Goal: Task Accomplishment & Management: Manage account settings

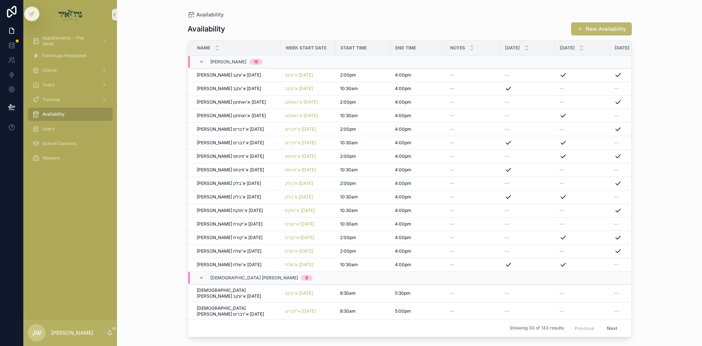
click at [79, 34] on div "Appointments - This Week" at bounding box center [70, 41] width 94 height 15
click at [80, 46] on span "Appointments - This Week" at bounding box center [68, 41] width 53 height 12
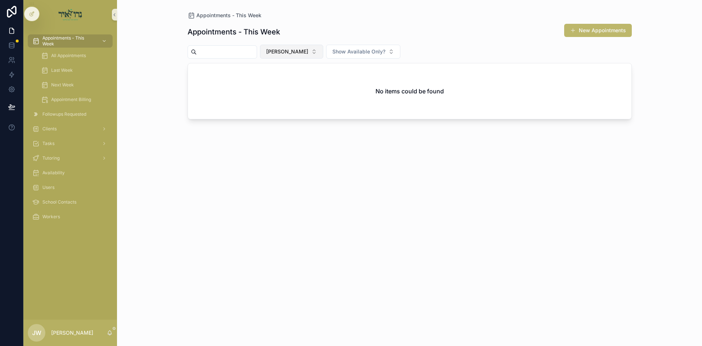
click at [291, 55] on span "[PERSON_NAME]" at bounding box center [287, 51] width 42 height 7
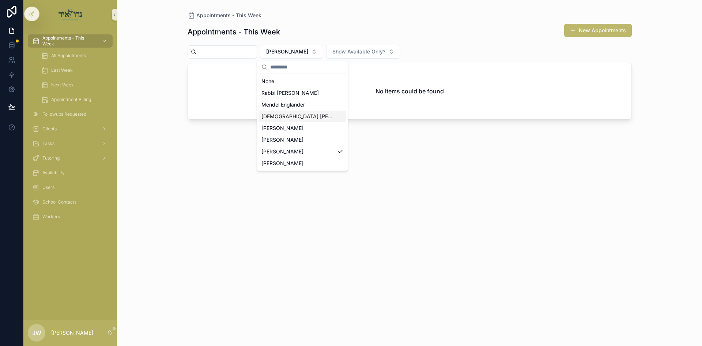
click at [274, 112] on div "[DEMOGRAPHIC_DATA] [PERSON_NAME]" at bounding box center [303, 116] width 88 height 12
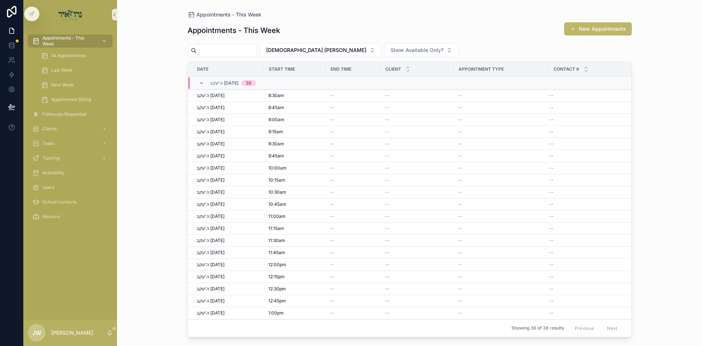
click at [576, 37] on div "Appointments - This Week New Appointments" at bounding box center [410, 30] width 444 height 17
click at [581, 32] on button "New Appointments" at bounding box center [598, 28] width 68 height 13
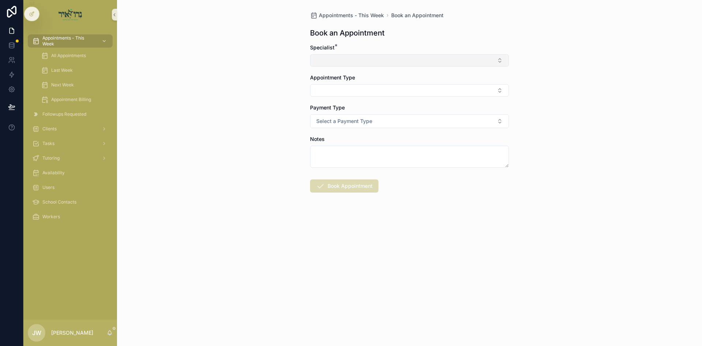
click at [320, 63] on button "Select Button" at bounding box center [409, 60] width 199 height 12
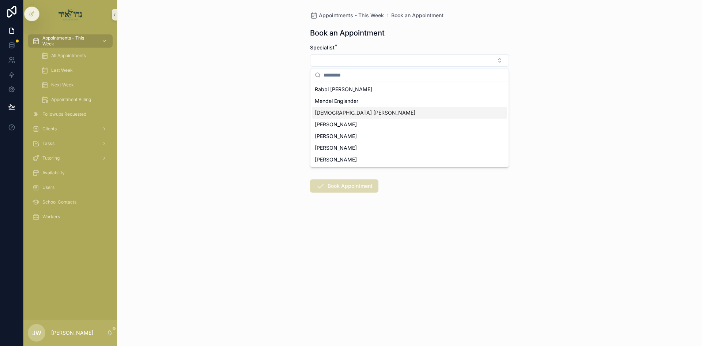
click at [330, 111] on span "[DEMOGRAPHIC_DATA] Avigder [PERSON_NAME]" at bounding box center [365, 112] width 101 height 7
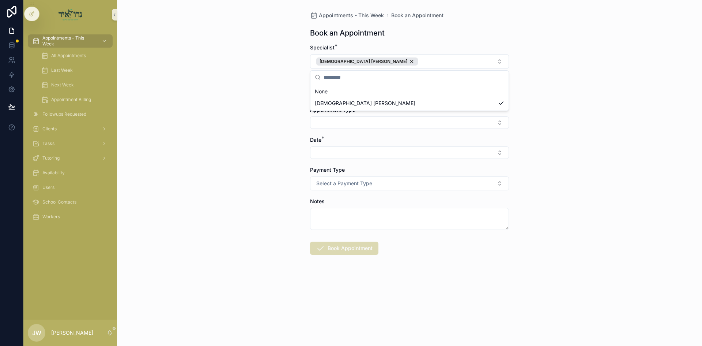
click at [254, 107] on div "Appointments - This Week Book an Appointment Book an Appointment Specialist * R…" at bounding box center [409, 173] width 585 height 346
click at [335, 89] on button "Select Button" at bounding box center [409, 92] width 199 height 12
type input "*"
type input "***"
click at [339, 134] on span "דוד הערשקאוויטש" at bounding box center [336, 132] width 42 height 7
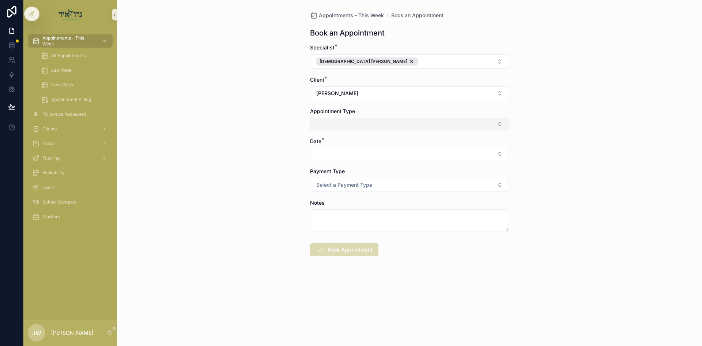
click at [333, 125] on button "Select Button" at bounding box center [409, 124] width 199 height 12
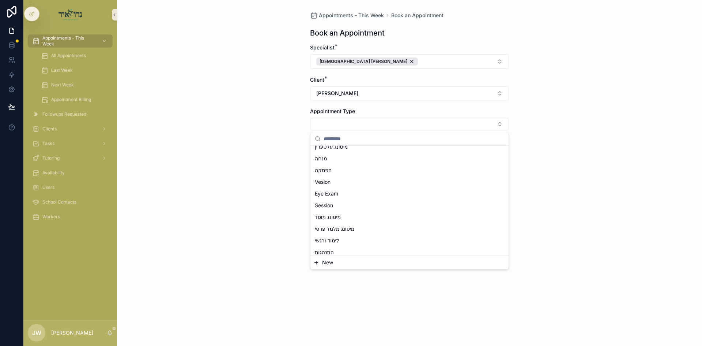
scroll to position [18, 0]
click at [340, 252] on div "Session" at bounding box center [409, 252] width 195 height 12
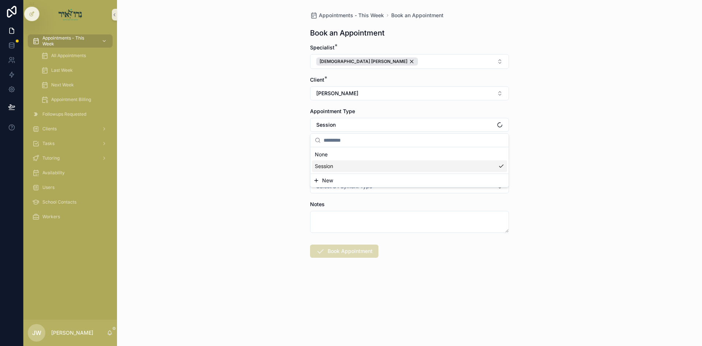
scroll to position [0, 0]
click at [272, 195] on div "Appointments - This Week Book an Appointment Book an Appointment Specialist * R…" at bounding box center [409, 173] width 585 height 346
click at [332, 158] on button "Select Button" at bounding box center [409, 155] width 199 height 12
click at [342, 186] on span "ה'עקב 08/14/25" at bounding box center [331, 184] width 33 height 7
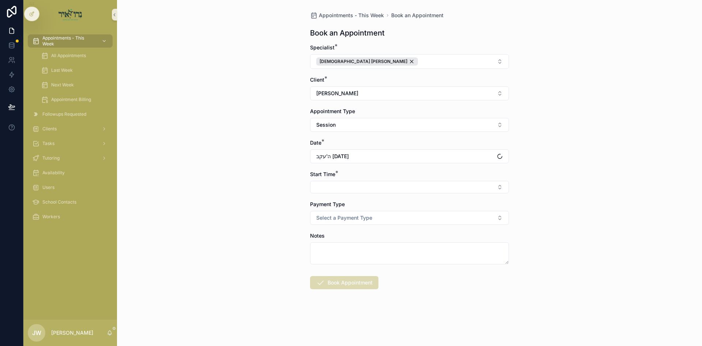
click at [340, 190] on button "Select Button" at bounding box center [409, 187] width 199 height 12
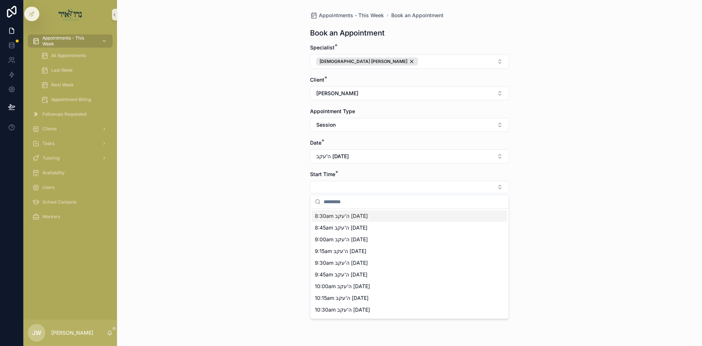
click at [332, 214] on span "8:30am ה'עקב 08/14/25" at bounding box center [341, 215] width 53 height 7
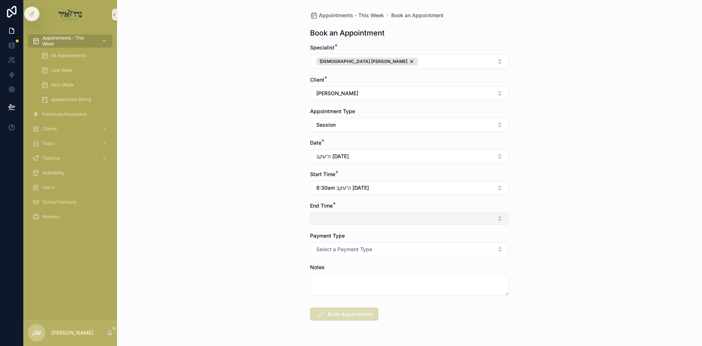
click at [333, 215] on button "Select Button" at bounding box center [409, 218] width 199 height 12
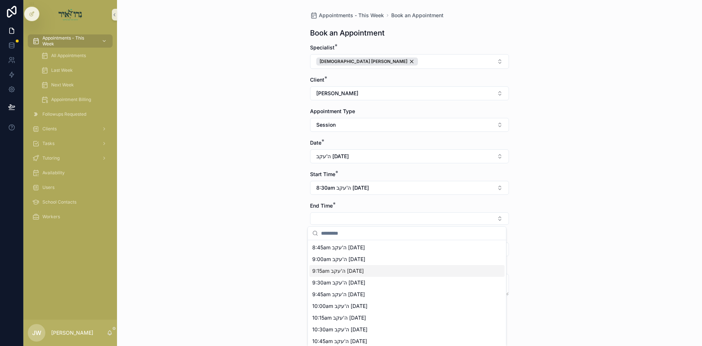
click at [333, 269] on span "9:15am ה'עקב 08/14/25" at bounding box center [338, 270] width 52 height 7
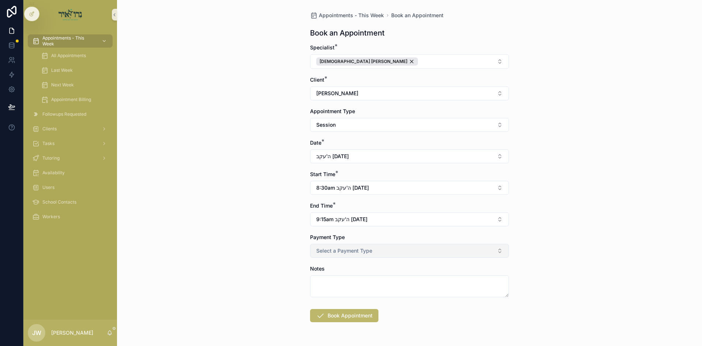
click at [333, 256] on button "Select a Payment Type" at bounding box center [409, 251] width 199 height 14
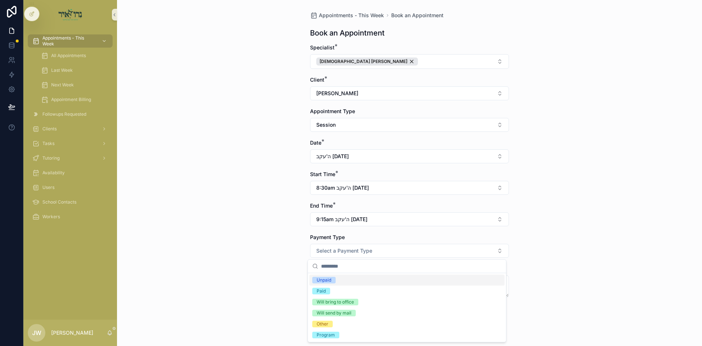
click at [338, 282] on div "Unpaid" at bounding box center [406, 279] width 195 height 11
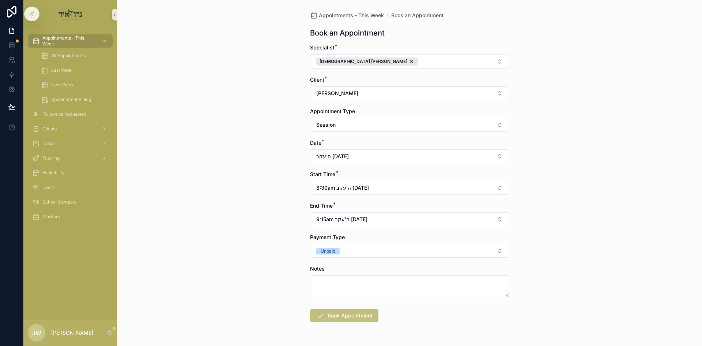
click at [345, 314] on button "Book Appointment" at bounding box center [344, 315] width 68 height 13
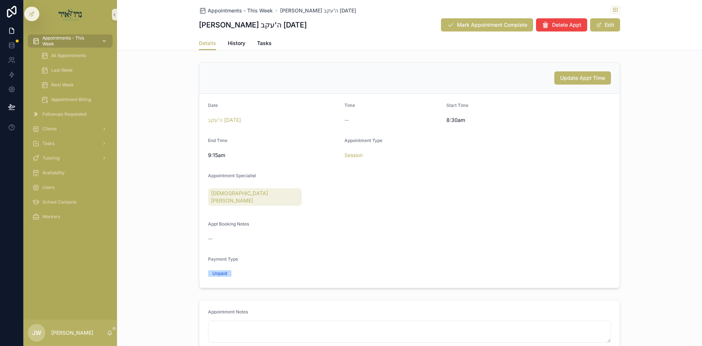
click at [96, 45] on div "Appointments - This Week" at bounding box center [70, 41] width 76 height 12
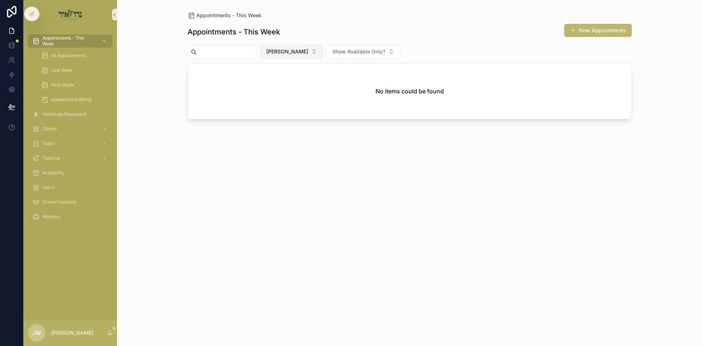
click at [286, 50] on span "[PERSON_NAME]" at bounding box center [287, 51] width 42 height 7
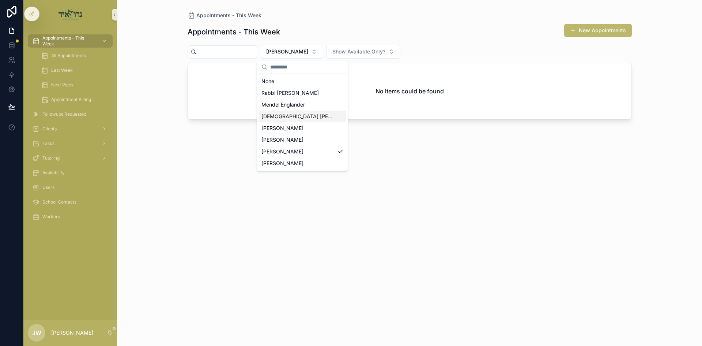
click at [284, 117] on span "[DEMOGRAPHIC_DATA] Avigder [PERSON_NAME]" at bounding box center [297, 116] width 73 height 7
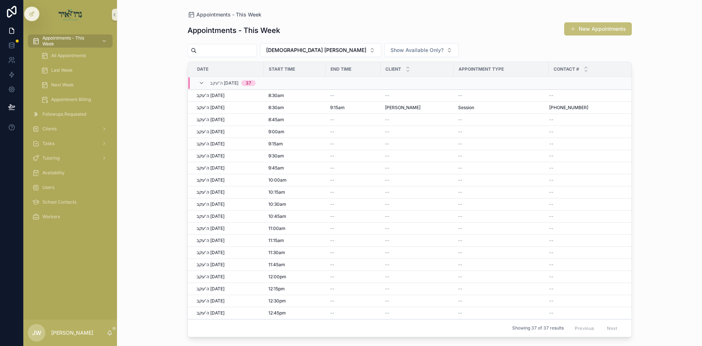
click at [580, 35] on button "New Appointments" at bounding box center [598, 28] width 68 height 13
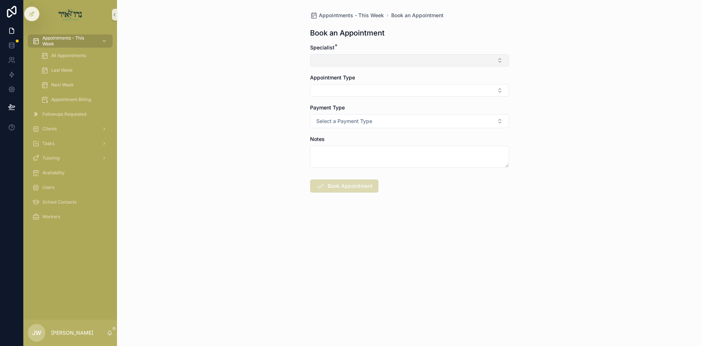
click at [327, 60] on button "Select Button" at bounding box center [409, 60] width 199 height 12
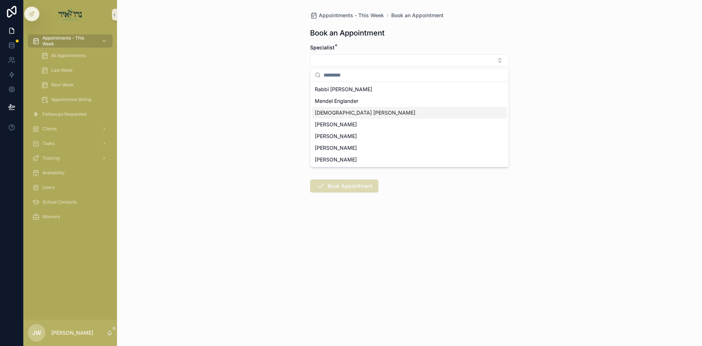
click at [340, 112] on span "[DEMOGRAPHIC_DATA] Avigder [PERSON_NAME]" at bounding box center [365, 112] width 101 height 7
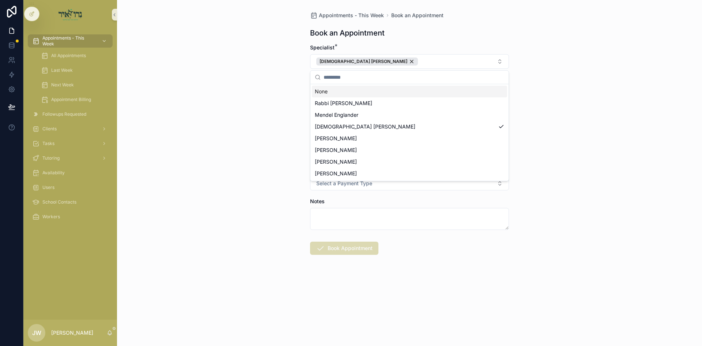
click at [268, 97] on div "Appointments - This Week Book an Appointment Book an Appointment Specialist * R…" at bounding box center [409, 173] width 585 height 346
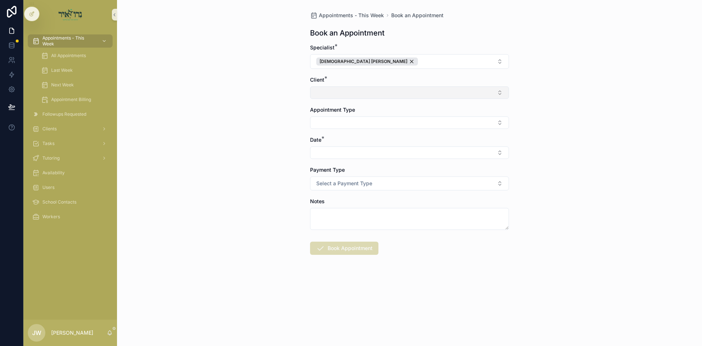
click at [324, 95] on button "Select Button" at bounding box center [409, 92] width 199 height 12
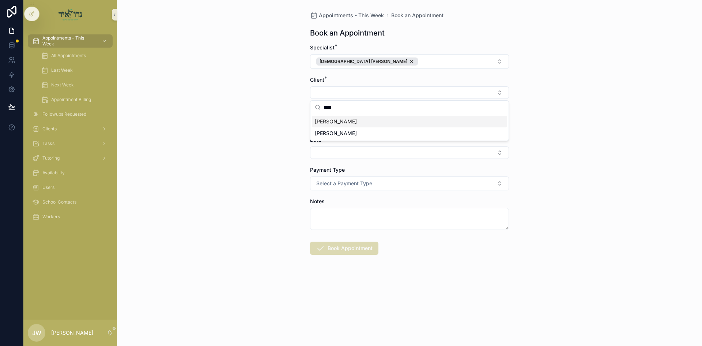
type input "****"
click at [348, 123] on span "בנימין זאב גאנדל" at bounding box center [336, 121] width 42 height 7
click at [361, 125] on button "Select Button" at bounding box center [409, 124] width 199 height 12
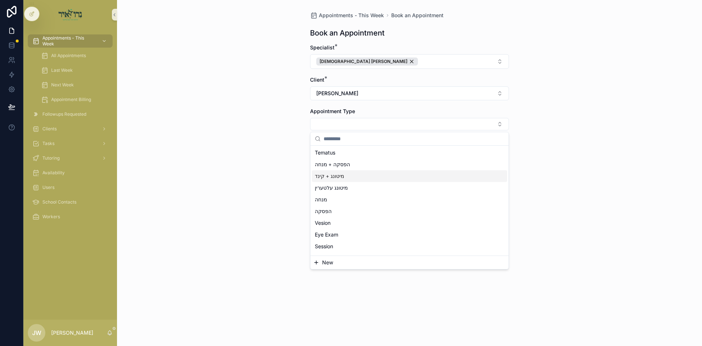
scroll to position [37, 0]
click at [347, 229] on div "Session" at bounding box center [409, 233] width 195 height 12
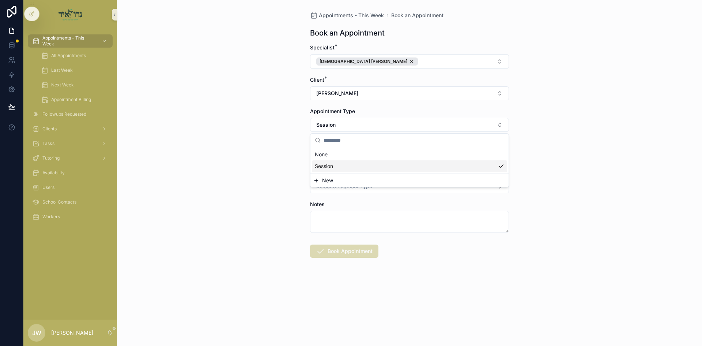
scroll to position [0, 0]
click at [230, 192] on div "Appointments - This Week Book an Appointment Book an Appointment Specialist * R…" at bounding box center [409, 173] width 585 height 346
click at [319, 150] on button "Select Button" at bounding box center [409, 155] width 199 height 12
click at [330, 185] on span "ה'עקב 08/14/25" at bounding box center [331, 184] width 33 height 7
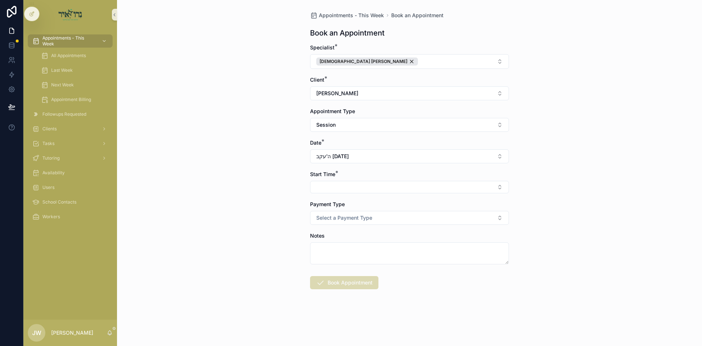
click at [333, 192] on button "Select Button" at bounding box center [409, 187] width 199 height 12
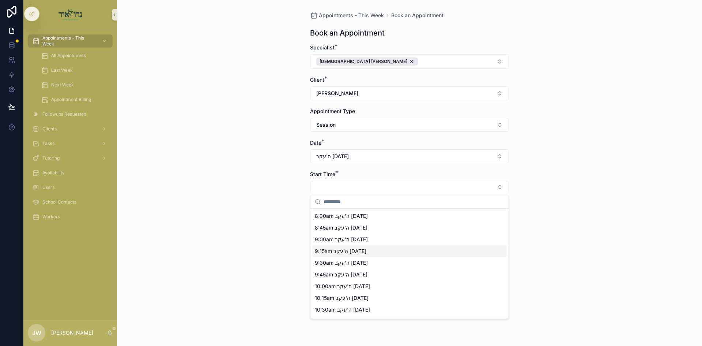
click at [335, 249] on span "9:15am ה'עקב 08/14/25" at bounding box center [341, 250] width 52 height 7
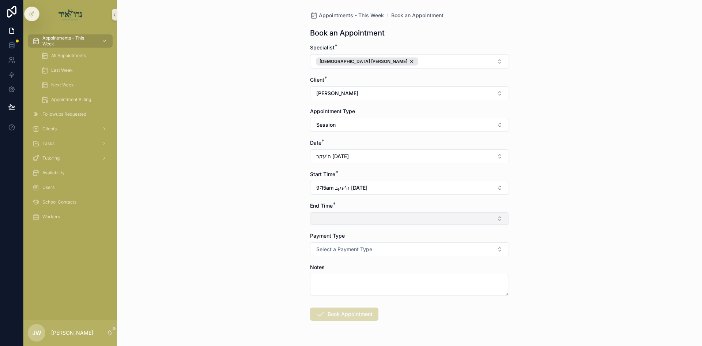
click at [335, 213] on button "Select Button" at bounding box center [409, 218] width 199 height 12
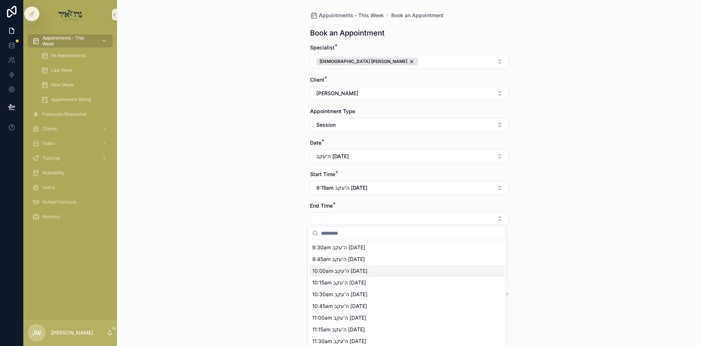
click at [331, 271] on span "10:00am ה'עקב 08/14/25" at bounding box center [339, 270] width 55 height 7
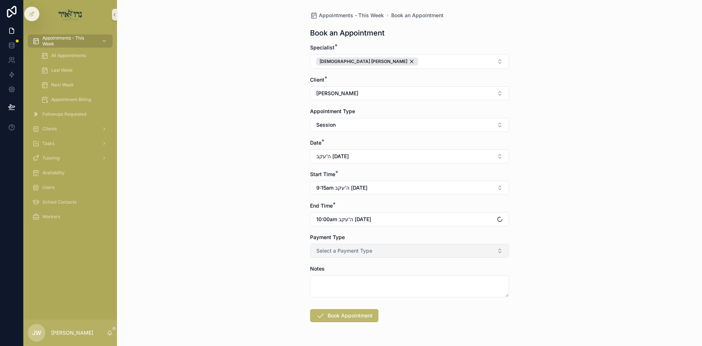
click at [326, 251] on span "Select a Payment Type" at bounding box center [344, 250] width 56 height 7
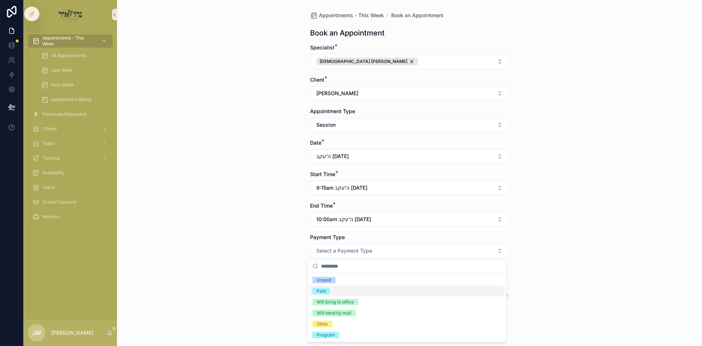
click at [338, 289] on div "Paid" at bounding box center [406, 290] width 195 height 11
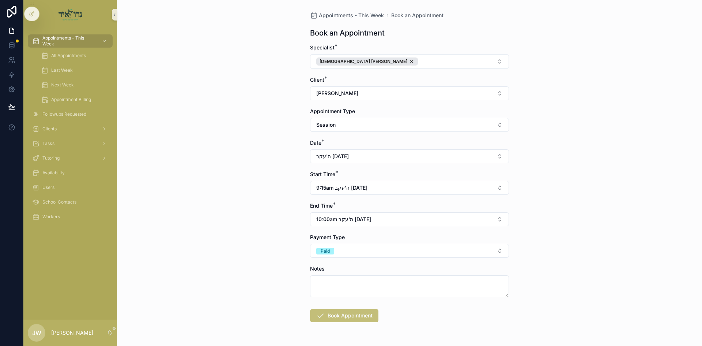
click at [338, 310] on button "Book Appointment" at bounding box center [344, 315] width 68 height 13
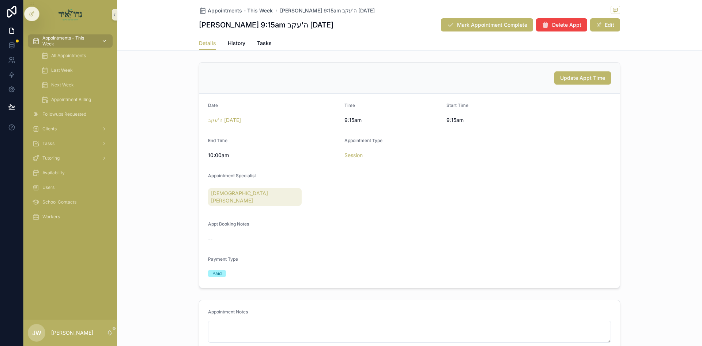
click at [71, 39] on span "Appointments - This Week" at bounding box center [68, 41] width 53 height 12
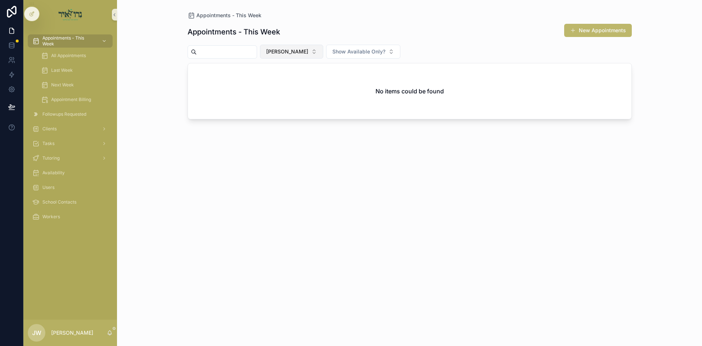
click at [302, 47] on button "[PERSON_NAME]" at bounding box center [291, 52] width 63 height 14
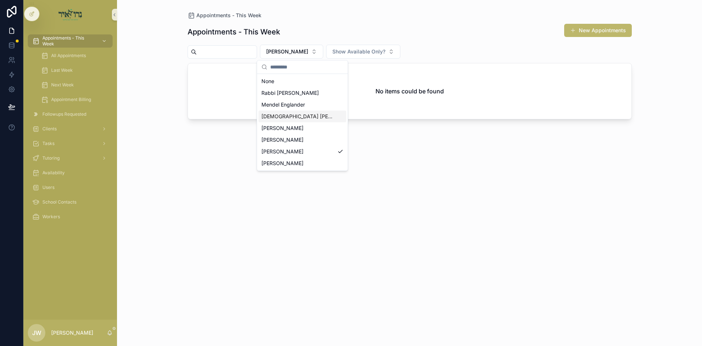
click at [308, 118] on span "[DEMOGRAPHIC_DATA] Avigder [PERSON_NAME]" at bounding box center [297, 116] width 73 height 7
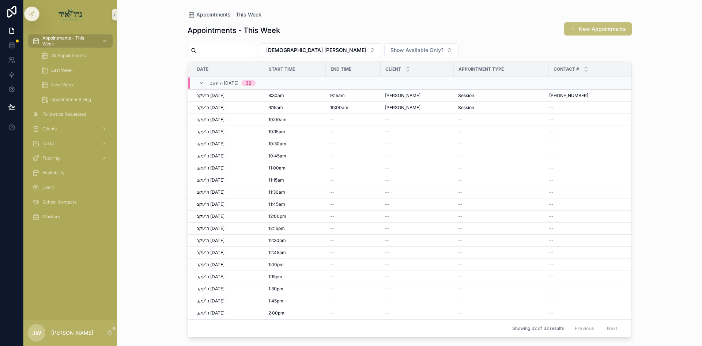
click at [581, 34] on button "New Appointments" at bounding box center [598, 28] width 68 height 13
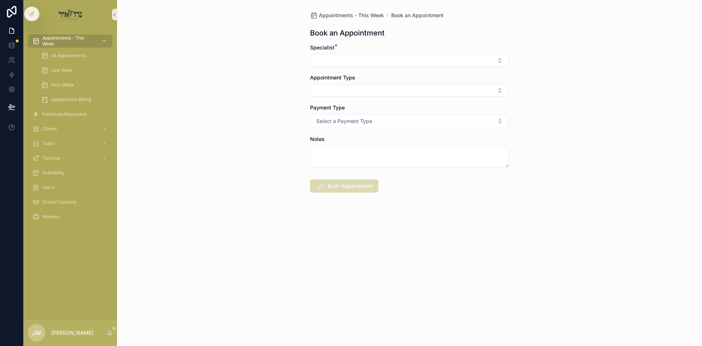
click at [355, 67] on form "Specialist * Appointment Type Payment Type Select a Payment Type Notes Book App…" at bounding box center [409, 141] width 199 height 195
click at [354, 65] on button "Select Button" at bounding box center [409, 60] width 199 height 12
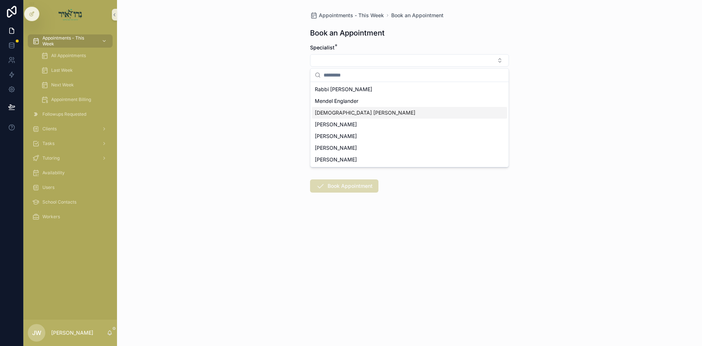
click at [352, 114] on span "[DEMOGRAPHIC_DATA] Avigder [PERSON_NAME]" at bounding box center [365, 112] width 101 height 7
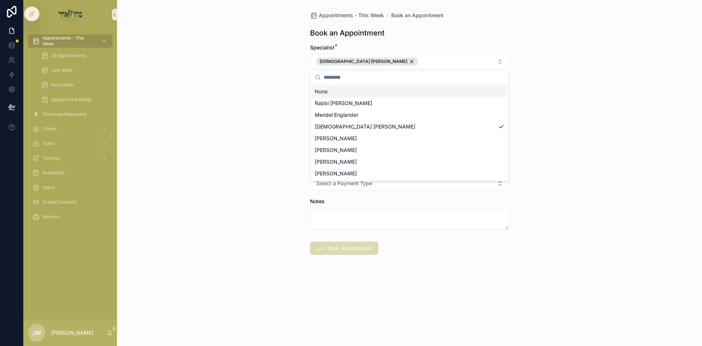
click at [228, 106] on div "Appointments - This Week Book an Appointment Book an Appointment Specialist * R…" at bounding box center [409, 173] width 585 height 346
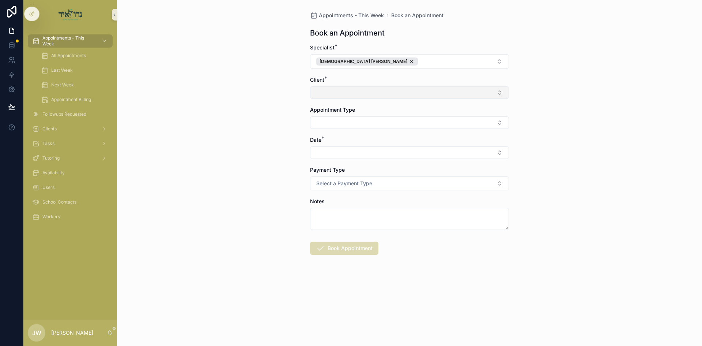
click at [324, 93] on button "Select Button" at bounding box center [409, 92] width 199 height 12
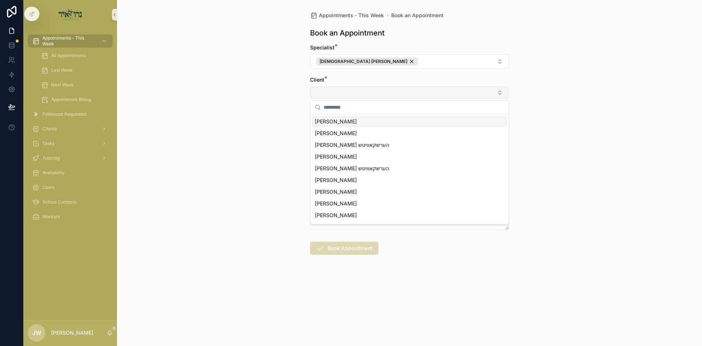
click at [336, 92] on button "Select Button" at bounding box center [409, 92] width 199 height 12
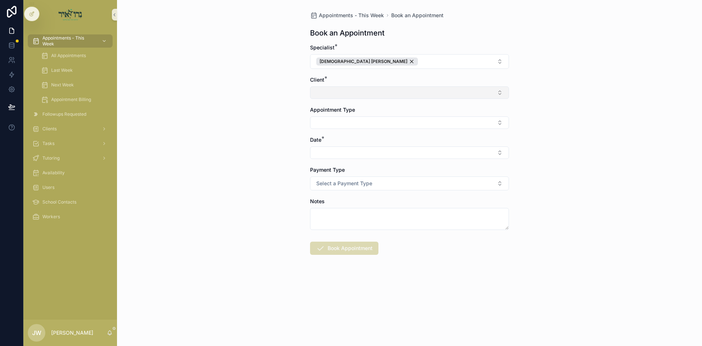
click at [336, 92] on button "Select Button" at bounding box center [409, 92] width 199 height 12
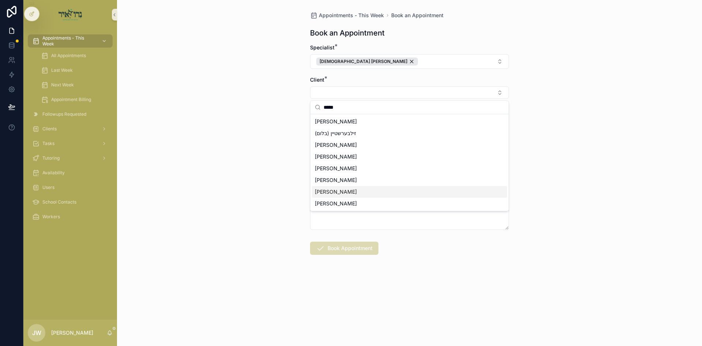
type input "*****"
click at [343, 192] on div "יודא שטיין" at bounding box center [409, 192] width 195 height 12
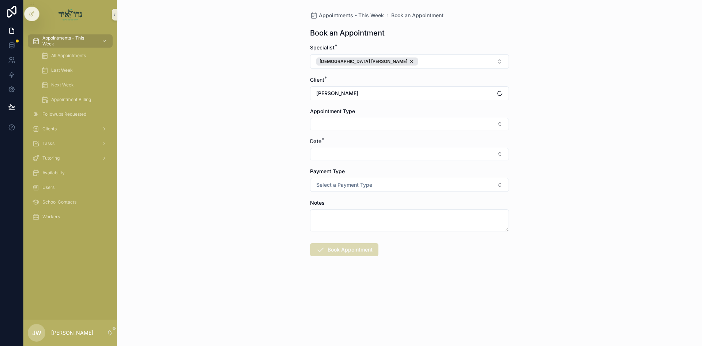
click at [266, 147] on div "Appointments - This Week Book an Appointment Book an Appointment Specialist * R…" at bounding box center [409, 173] width 585 height 346
click at [333, 127] on button "Select Button" at bounding box center [409, 124] width 199 height 12
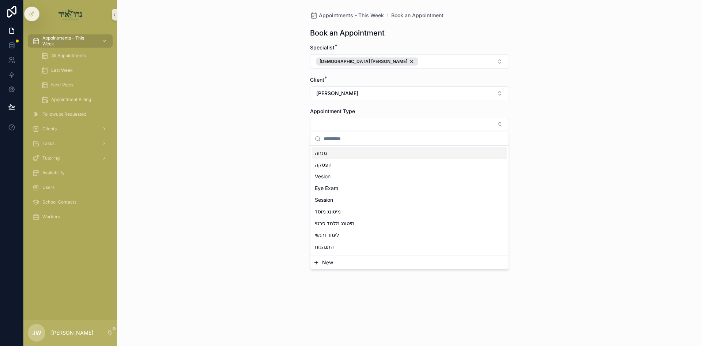
scroll to position [73, 0]
click at [336, 197] on div "Session" at bounding box center [409, 197] width 195 height 12
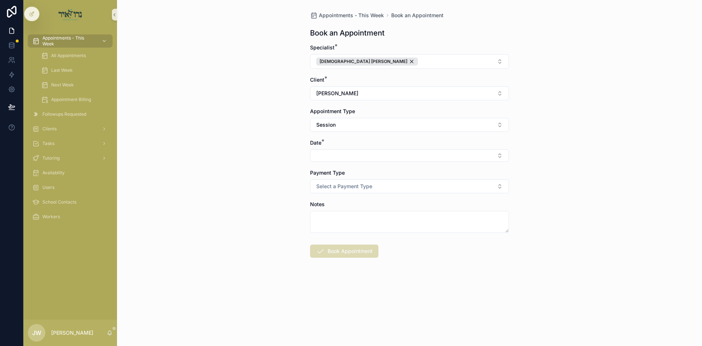
click at [284, 175] on div "Appointments - This Week Book an Appointment Book an Appointment Specialist * R…" at bounding box center [409, 173] width 585 height 346
click at [328, 156] on button "Select Button" at bounding box center [409, 155] width 199 height 12
click at [338, 188] on div "ה'עקב 08/14/25" at bounding box center [409, 184] width 195 height 12
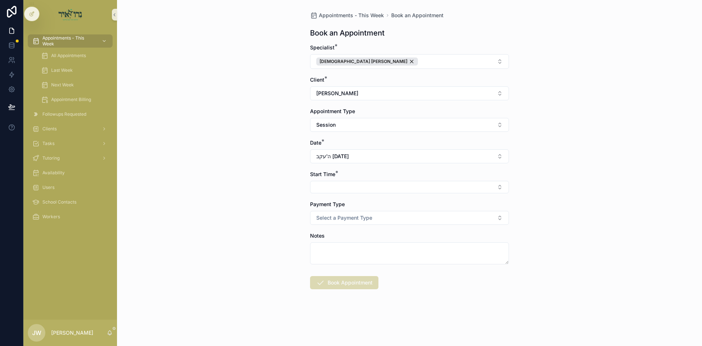
click at [338, 188] on button "Select Button" at bounding box center [409, 187] width 199 height 12
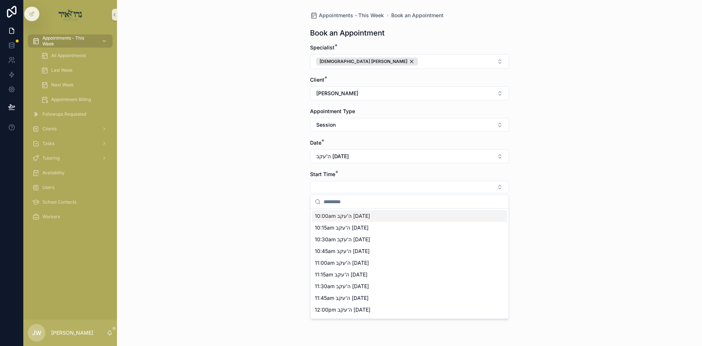
click at [339, 216] on span "10:00am ה'עקב 08/14/25" at bounding box center [342, 215] width 55 height 7
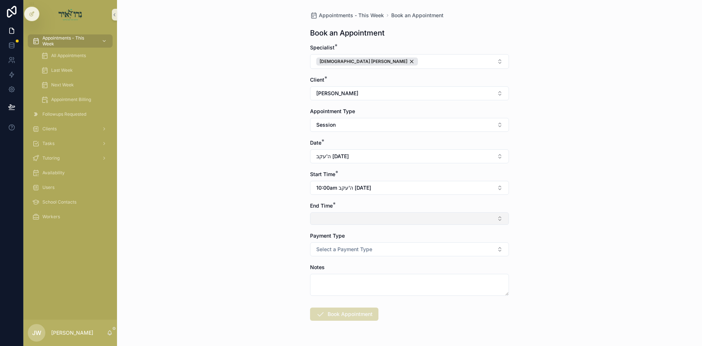
click at [342, 218] on button "Select Button" at bounding box center [409, 218] width 199 height 12
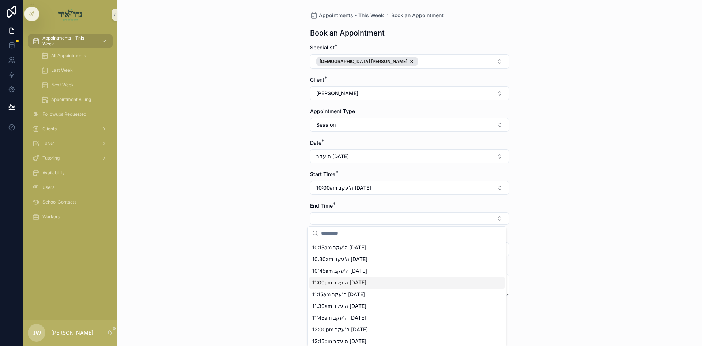
click at [333, 280] on span "11:00am ה'עקב 08/14/25" at bounding box center [339, 282] width 54 height 7
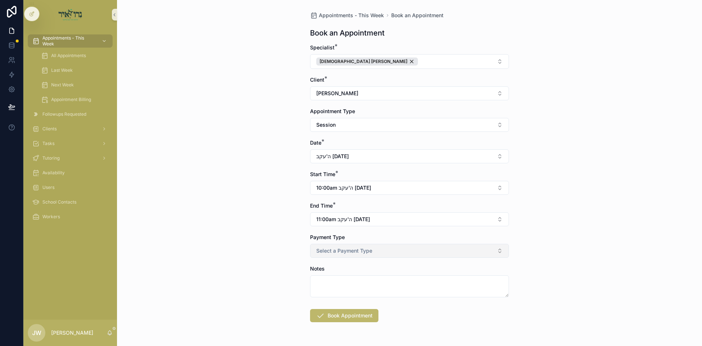
click at [333, 254] on span "Select a Payment Type" at bounding box center [344, 250] width 56 height 7
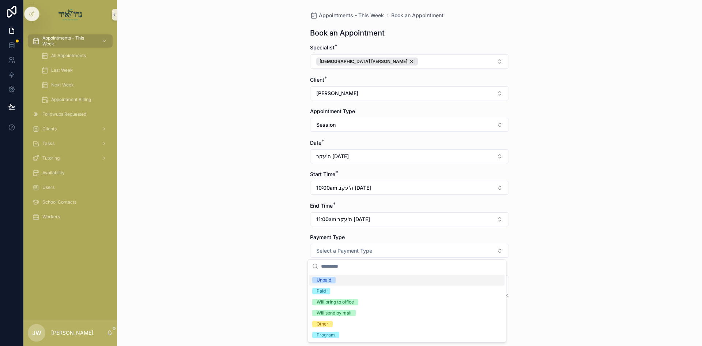
click at [343, 283] on div "Unpaid" at bounding box center [406, 279] width 195 height 11
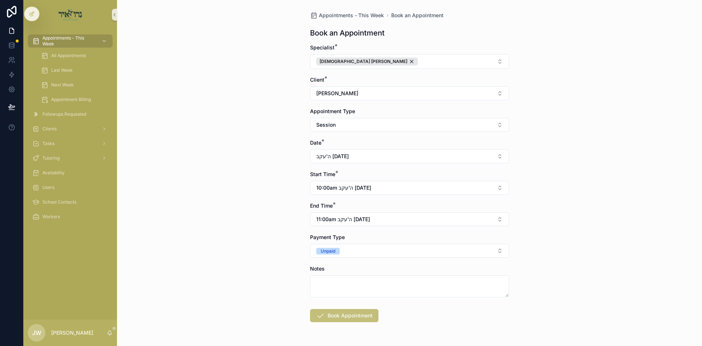
click at [337, 313] on button "Book Appointment" at bounding box center [344, 315] width 68 height 13
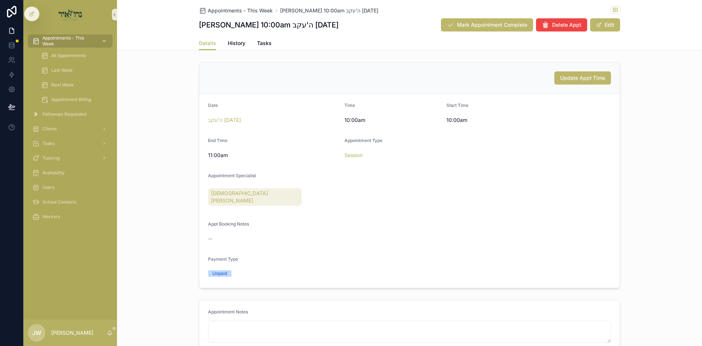
click at [90, 40] on span "Appointments - This Week" at bounding box center [68, 41] width 53 height 12
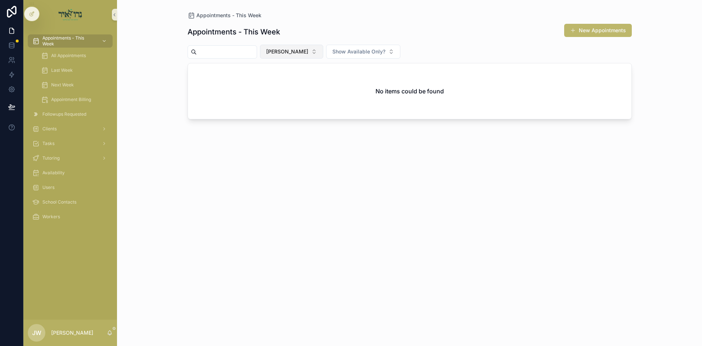
click at [297, 53] on span "[PERSON_NAME]" at bounding box center [287, 51] width 42 height 7
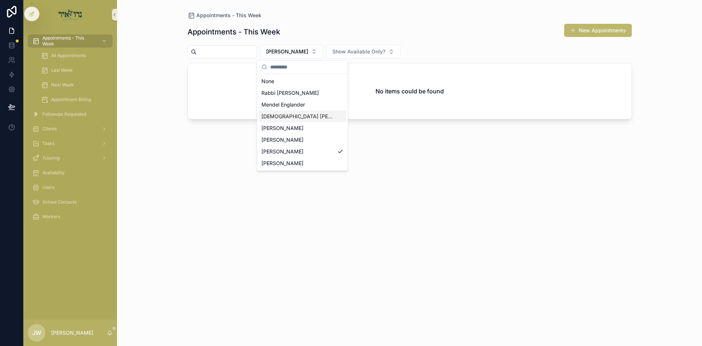
click at [308, 121] on div "[DEMOGRAPHIC_DATA] Avigder [PERSON_NAME]" at bounding box center [303, 116] width 88 height 12
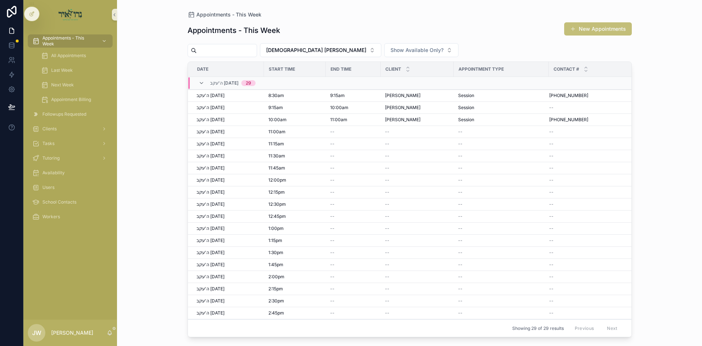
click at [585, 34] on button "New Appointments" at bounding box center [598, 28] width 68 height 13
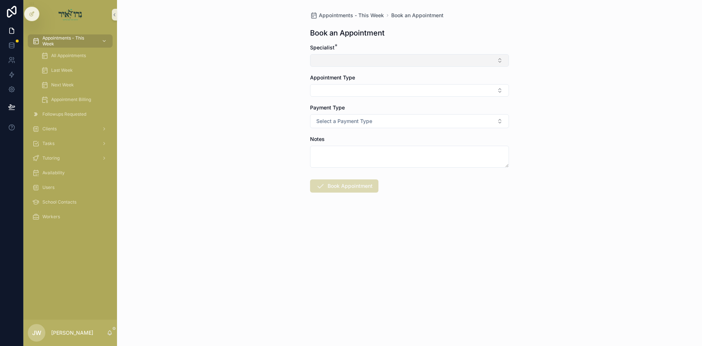
click at [346, 62] on button "Select Button" at bounding box center [409, 60] width 199 height 12
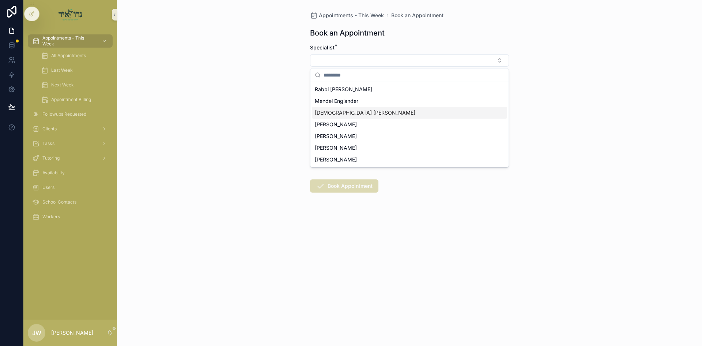
click at [333, 117] on div "[DEMOGRAPHIC_DATA] Avigder [PERSON_NAME]" at bounding box center [409, 113] width 195 height 12
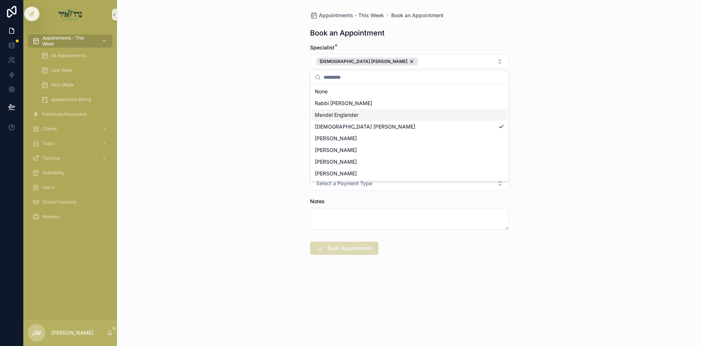
click at [289, 116] on div "Appointments - This Week Book an Appointment Book an Appointment Specialist * R…" at bounding box center [409, 173] width 585 height 346
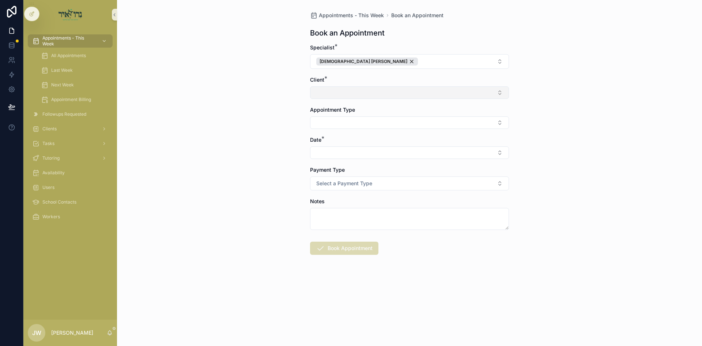
click at [339, 98] on button "Select Button" at bounding box center [409, 92] width 199 height 12
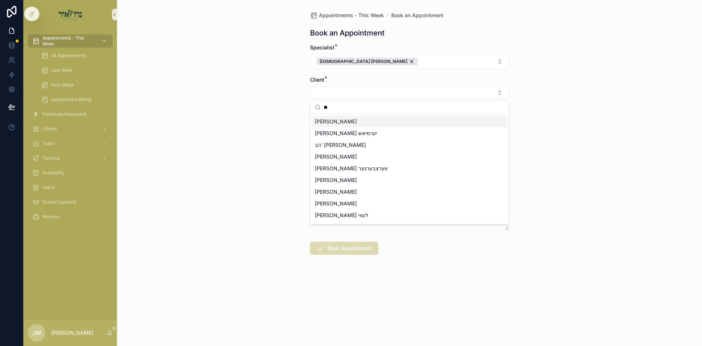
type input "**"
click at [342, 120] on span "[PERSON_NAME] [PERSON_NAME]" at bounding box center [336, 121] width 42 height 7
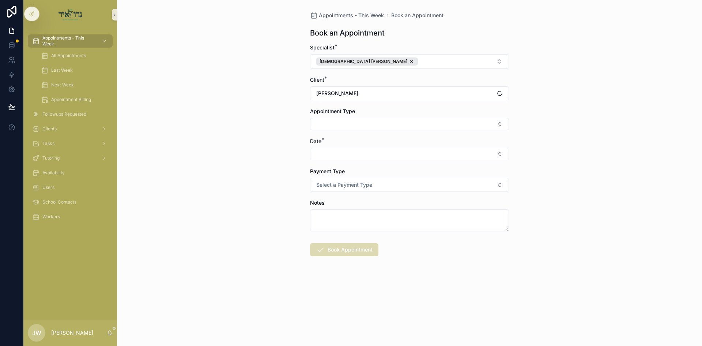
click at [261, 122] on div "Appointments - This Week Book an Appointment Book an Appointment Specialist * R…" at bounding box center [409, 173] width 585 height 346
click at [346, 122] on button "Select Button" at bounding box center [409, 124] width 199 height 12
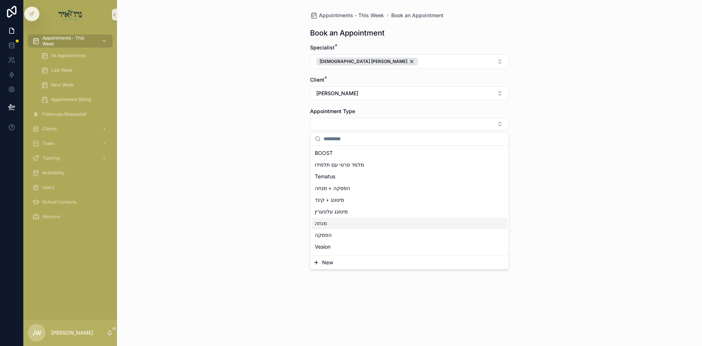
scroll to position [37, 0]
click at [332, 234] on span "Session" at bounding box center [324, 233] width 18 height 7
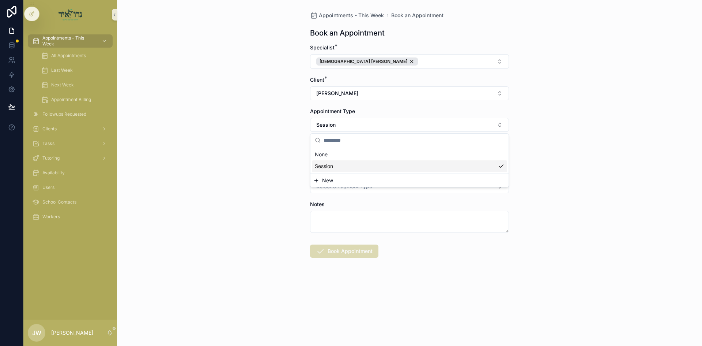
scroll to position [0, 0]
click at [266, 205] on div "Appointments - This Week Book an Appointment Book an Appointment Specialist * R…" at bounding box center [409, 173] width 585 height 346
click at [312, 158] on button "Select Button" at bounding box center [409, 155] width 199 height 12
click at [320, 184] on span "ה'עקב 08/14/25" at bounding box center [331, 184] width 33 height 7
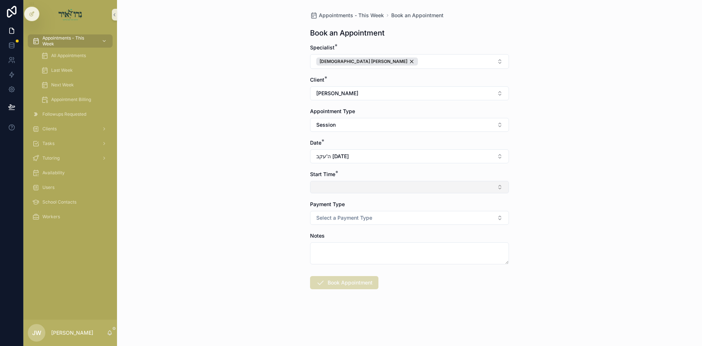
click at [327, 185] on button "Select Button" at bounding box center [409, 187] width 199 height 12
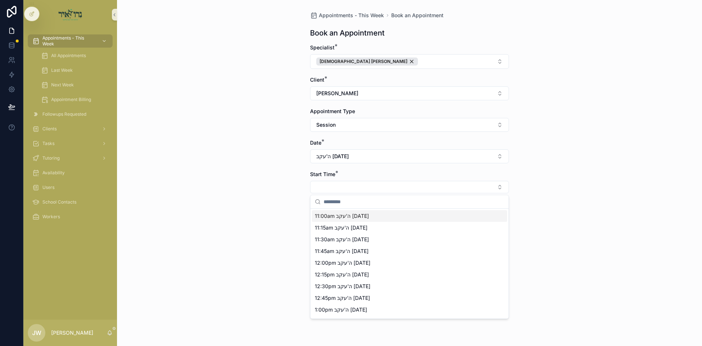
click at [315, 218] on span "11:00am ה'עקב 08/14/25" at bounding box center [342, 215] width 54 height 7
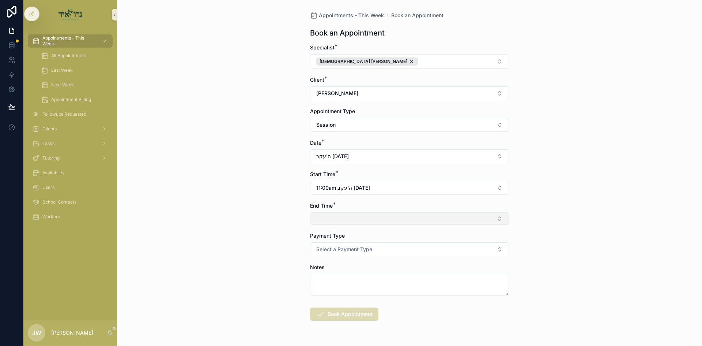
click at [324, 223] on button "Select Button" at bounding box center [409, 218] width 199 height 12
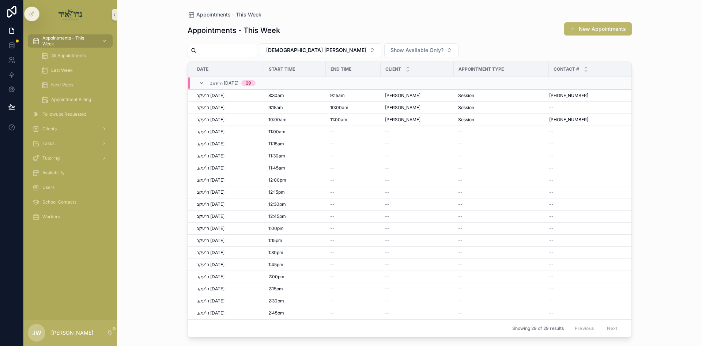
click at [506, 30] on div "Appointments - This Week New Appointments" at bounding box center [410, 30] width 444 height 17
click at [599, 28] on button "New Appointments" at bounding box center [598, 28] width 68 height 13
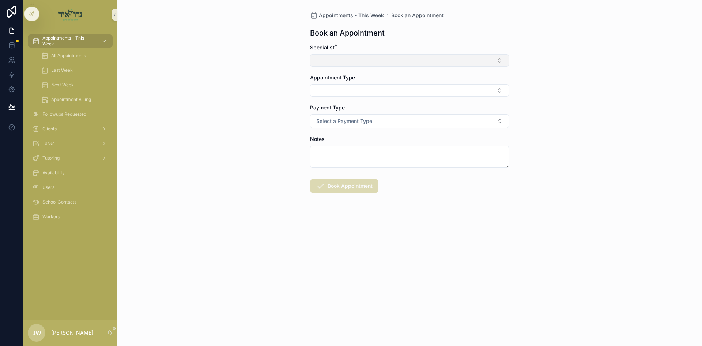
click at [352, 60] on button "Select Button" at bounding box center [409, 60] width 199 height 12
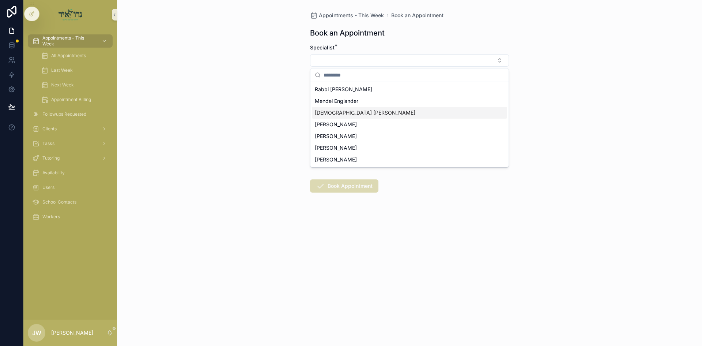
click at [352, 113] on span "[DEMOGRAPHIC_DATA] Avigder [PERSON_NAME]" at bounding box center [365, 112] width 101 height 7
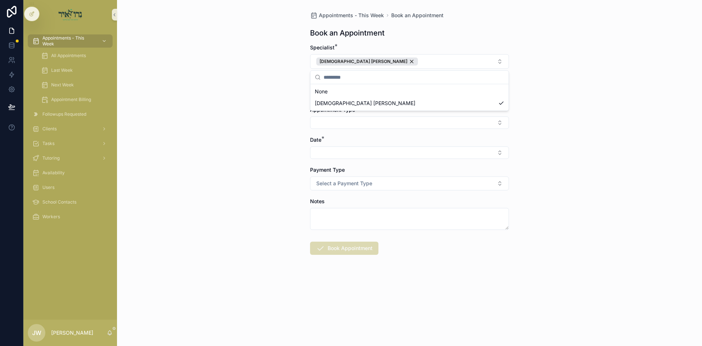
click at [279, 119] on div "Appointments - This Week Book an Appointment Book an Appointment Specialist * R…" at bounding box center [409, 173] width 585 height 346
click at [332, 97] on button "Select Button" at bounding box center [409, 92] width 199 height 12
type input "***"
click at [346, 127] on div "גבריאל פאדריגאל" at bounding box center [409, 121] width 198 height 15
click at [346, 125] on span "גבריאל פאדריגאל" at bounding box center [336, 121] width 42 height 7
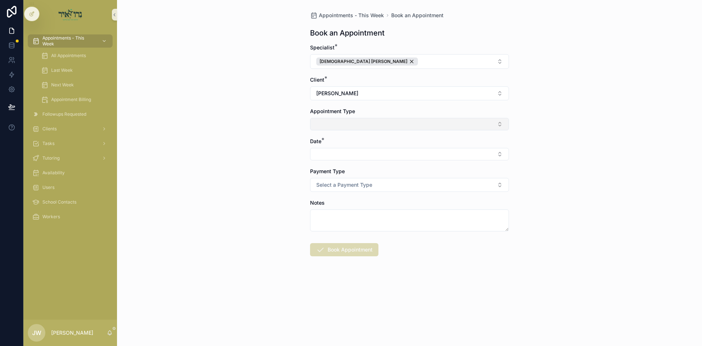
click at [348, 125] on button "Select Button" at bounding box center [409, 124] width 199 height 12
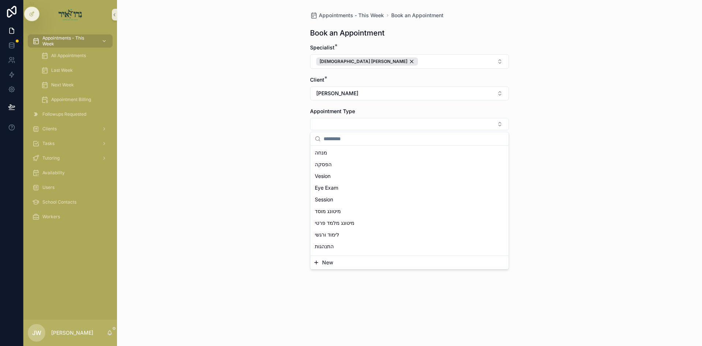
scroll to position [73, 0]
click at [339, 201] on div "Session" at bounding box center [409, 197] width 195 height 12
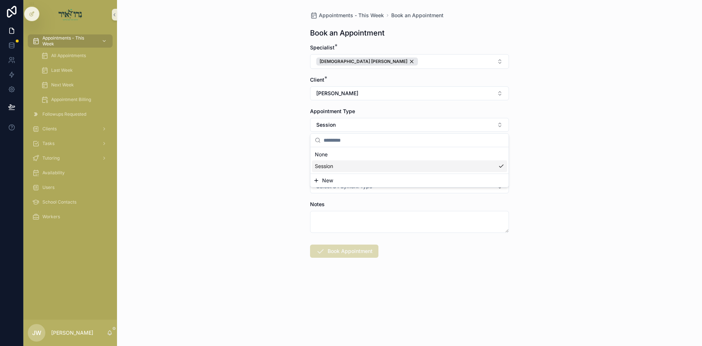
scroll to position [0, 0]
click at [235, 155] on div "Appointments - This Week Book an Appointment Book an Appointment Specialist * R…" at bounding box center [409, 173] width 585 height 346
click at [332, 151] on button "Select Button" at bounding box center [409, 155] width 199 height 12
click at [337, 183] on span "ה'עקב 08/14/25" at bounding box center [331, 184] width 33 height 7
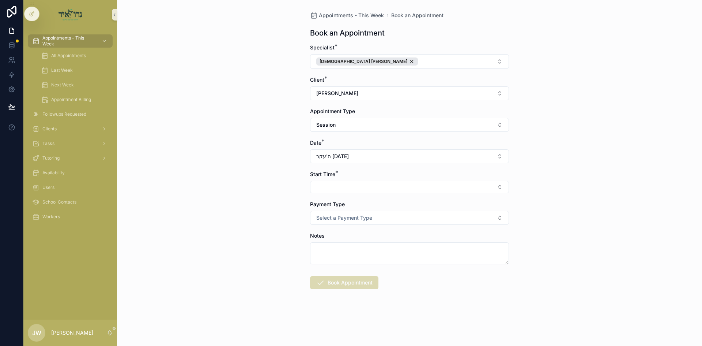
drag, startPoint x: 257, startPoint y: 177, endPoint x: 315, endPoint y: 185, distance: 58.4
click at [257, 177] on div "Appointments - This Week Book an Appointment Book an Appointment Specialist * R…" at bounding box center [409, 173] width 585 height 346
click at [317, 185] on button "Select Button" at bounding box center [409, 187] width 199 height 12
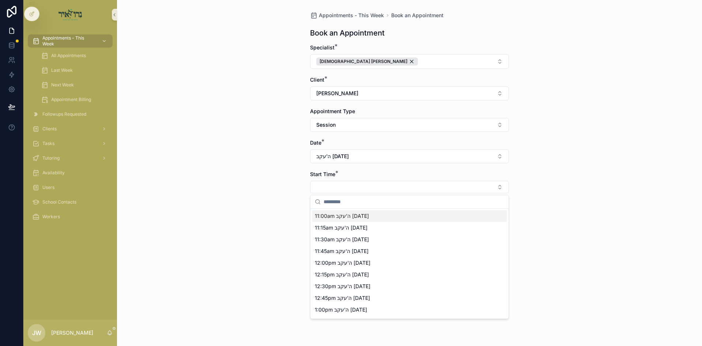
click at [350, 220] on div "11:00am ה'עקב 08/14/25" at bounding box center [409, 216] width 195 height 12
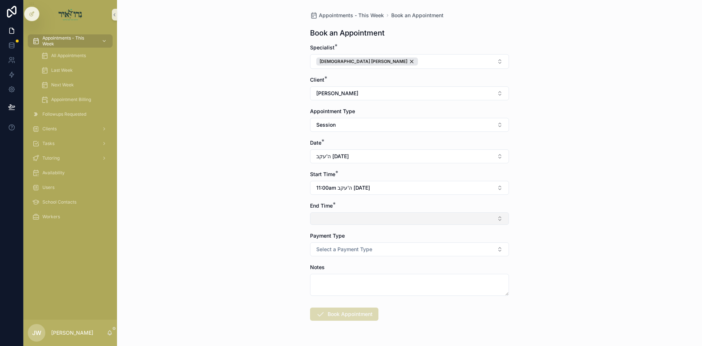
click at [341, 219] on button "Select Button" at bounding box center [409, 218] width 199 height 12
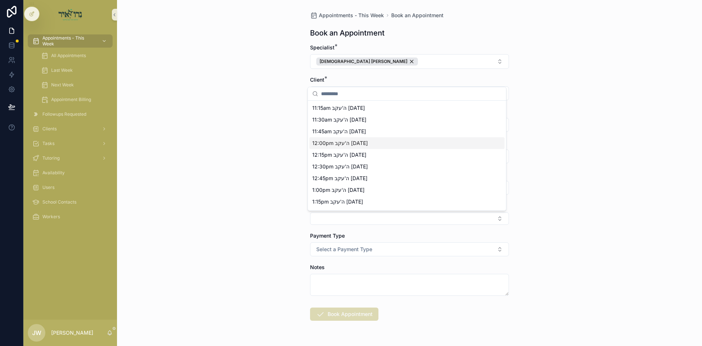
click at [325, 141] on span "12:00pm ה'עקב 08/14/25" at bounding box center [340, 142] width 56 height 7
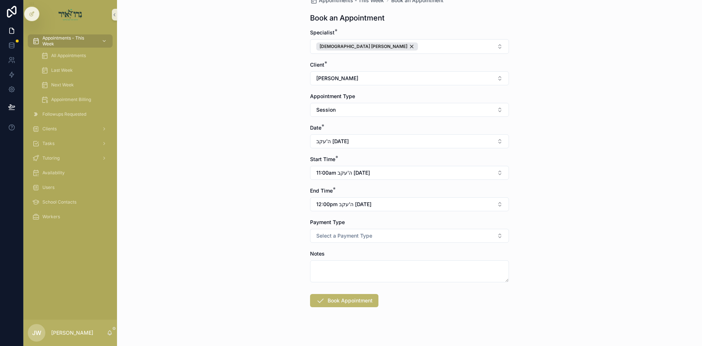
scroll to position [23, 0]
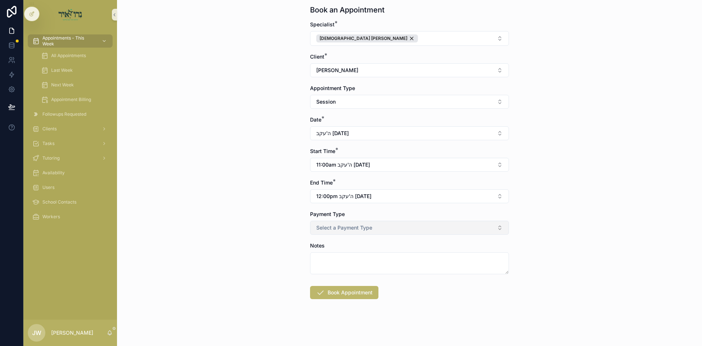
click at [348, 228] on span "Select a Payment Type" at bounding box center [344, 227] width 56 height 7
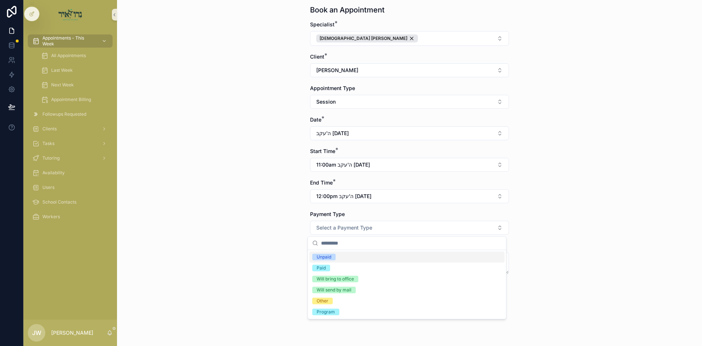
click at [344, 253] on div "Unpaid" at bounding box center [406, 256] width 195 height 11
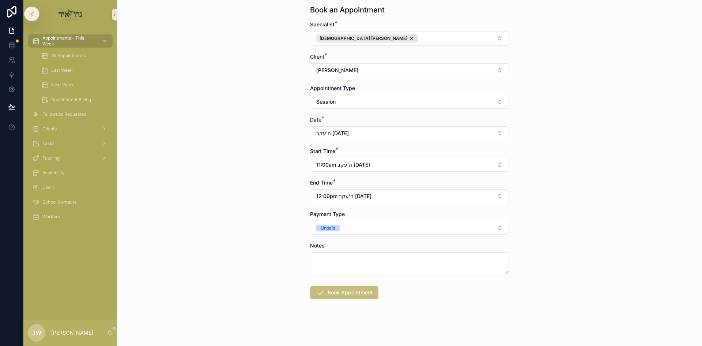
click at [335, 290] on button "Book Appointment" at bounding box center [344, 292] width 68 height 13
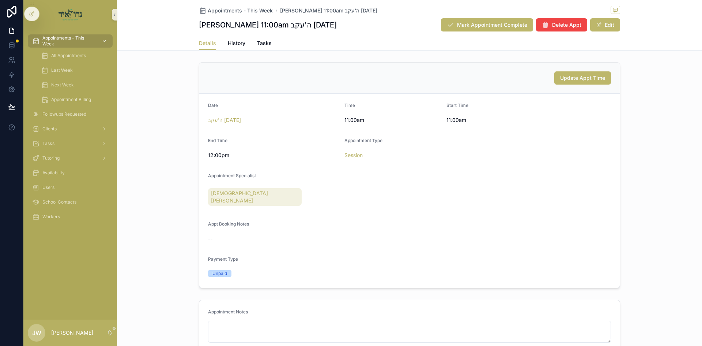
drag, startPoint x: 73, startPoint y: 44, endPoint x: 84, endPoint y: 43, distance: 11.0
click at [73, 44] on span "Appointments - This Week" at bounding box center [68, 41] width 53 height 12
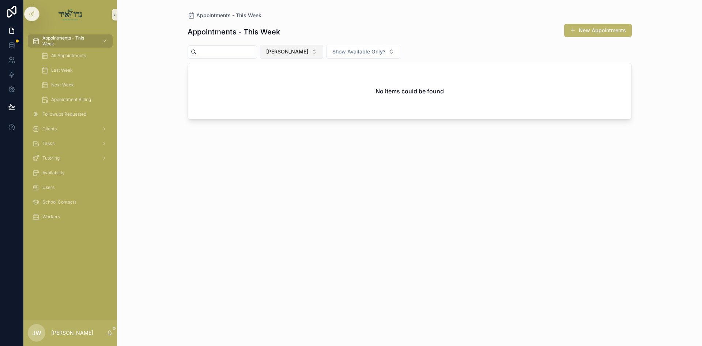
click at [298, 54] on span "[PERSON_NAME]" at bounding box center [287, 51] width 42 height 7
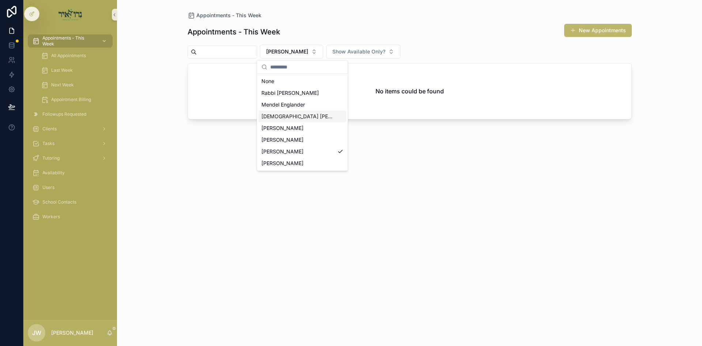
click at [300, 117] on span "[DEMOGRAPHIC_DATA] Avigder [PERSON_NAME]" at bounding box center [297, 116] width 73 height 7
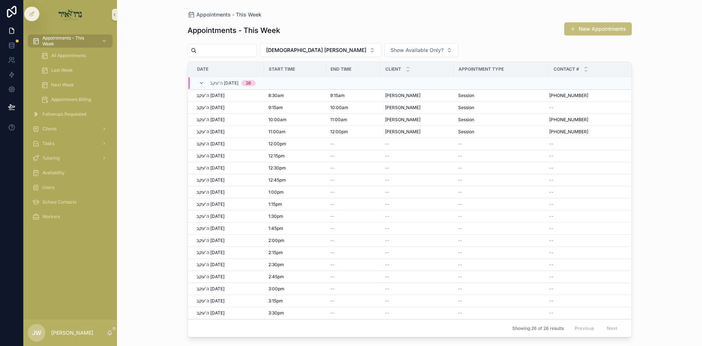
click at [588, 29] on button "New Appointments" at bounding box center [598, 28] width 68 height 13
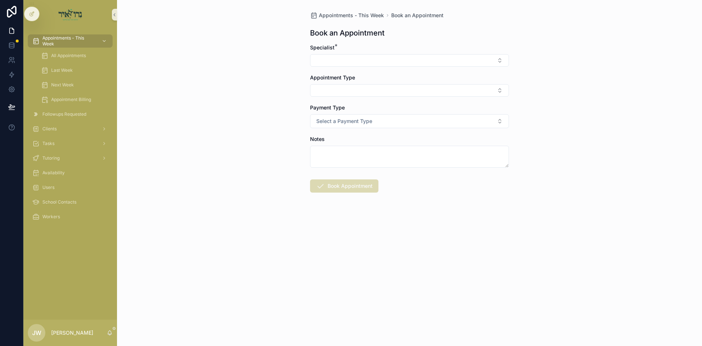
click at [324, 67] on form "Specialist * Appointment Type Payment Type Select a Payment Type Notes Book App…" at bounding box center [409, 141] width 199 height 195
click at [324, 63] on button "Select Button" at bounding box center [409, 60] width 199 height 12
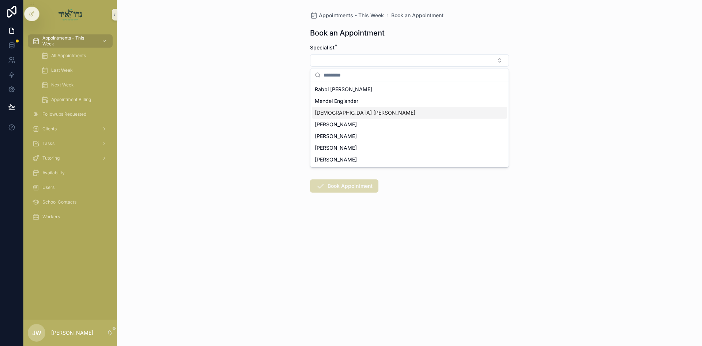
click at [339, 109] on div "[DEMOGRAPHIC_DATA] Avigder [PERSON_NAME]" at bounding box center [409, 113] width 195 height 12
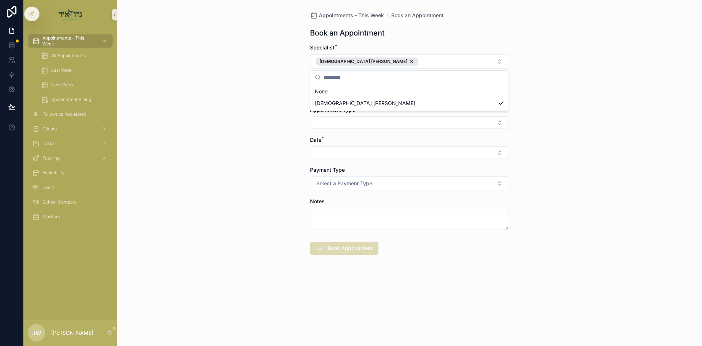
click at [254, 110] on div "Appointments - This Week Book an Appointment Book an Appointment Specialist * R…" at bounding box center [409, 173] width 585 height 346
click at [311, 92] on button "Select Button" at bounding box center [409, 92] width 199 height 12
type input "***"
click at [330, 122] on span "[PERSON_NAME]" at bounding box center [336, 121] width 42 height 7
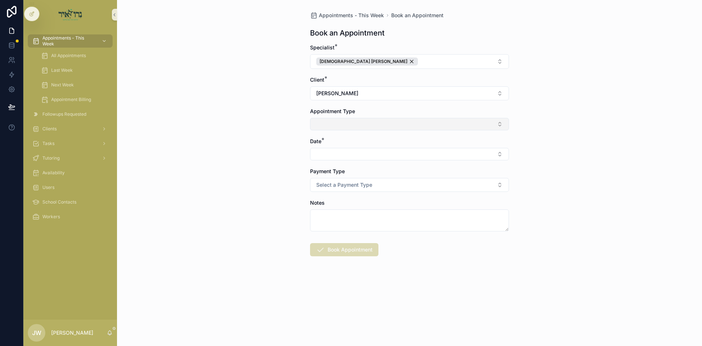
click at [333, 128] on button "Select Button" at bounding box center [409, 124] width 199 height 12
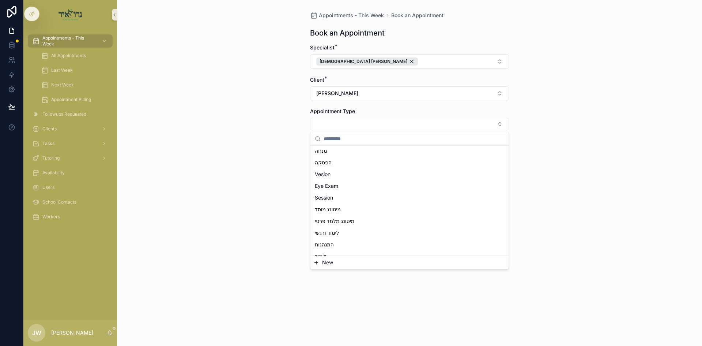
scroll to position [73, 0]
click at [352, 196] on div "Session" at bounding box center [409, 197] width 195 height 12
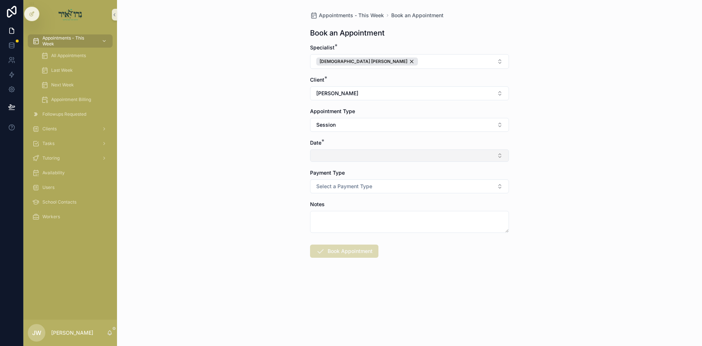
click at [325, 156] on button "Select Button" at bounding box center [409, 155] width 199 height 12
click at [334, 183] on span "ה'עקב 08/14/25" at bounding box center [331, 184] width 33 height 7
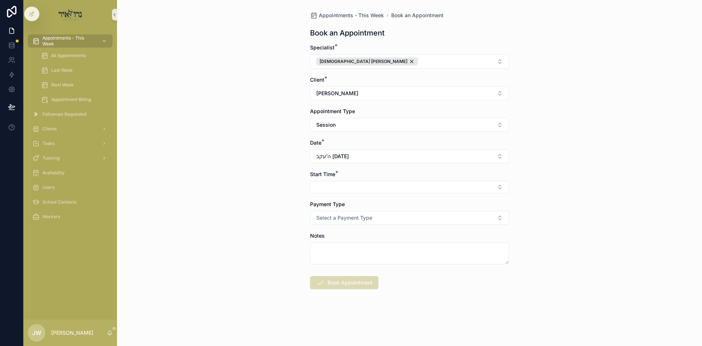
click at [333, 186] on button "Select Button" at bounding box center [409, 187] width 199 height 12
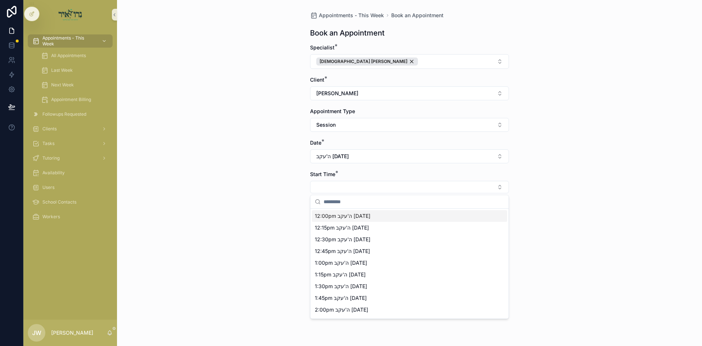
click at [321, 217] on span "12:00pm ה'עקב 08/14/25" at bounding box center [343, 215] width 56 height 7
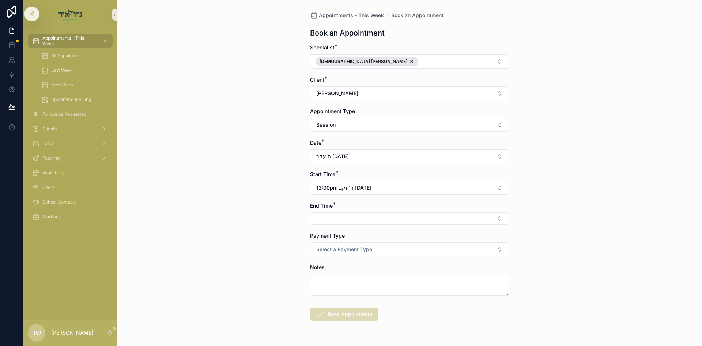
click at [321, 217] on button "Select Button" at bounding box center [409, 218] width 199 height 12
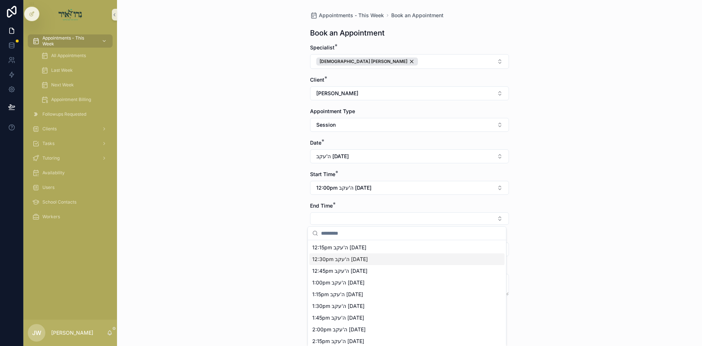
click at [323, 262] on span "12:30pm ה'עקב 08/14/25" at bounding box center [340, 258] width 56 height 7
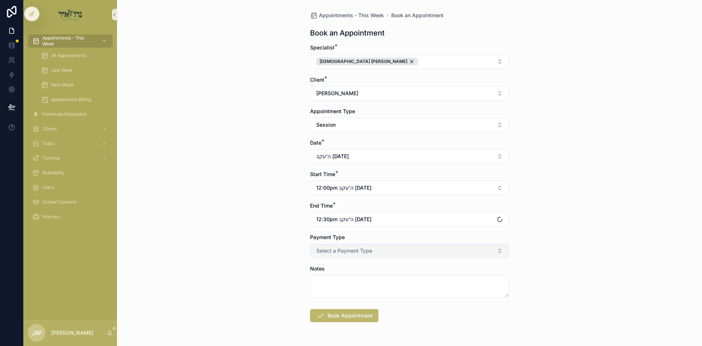
click at [321, 256] on button "Select a Payment Type" at bounding box center [409, 251] width 199 height 14
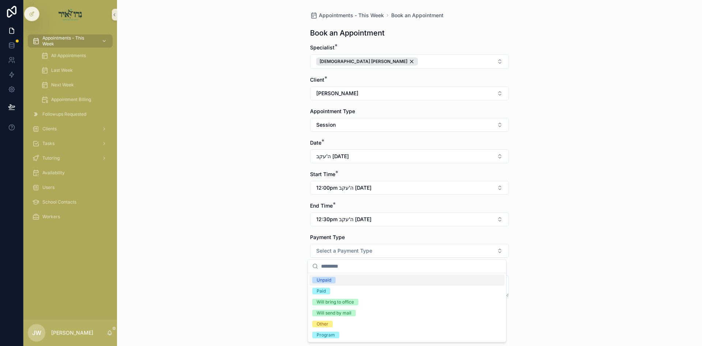
click at [324, 279] on div "Unpaid" at bounding box center [324, 279] width 15 height 7
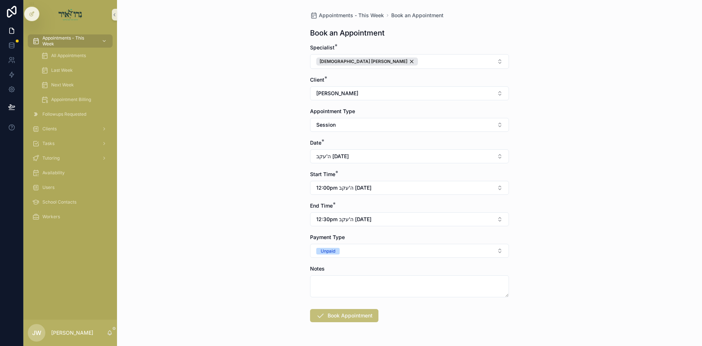
click at [330, 310] on button "Book Appointment" at bounding box center [344, 315] width 68 height 13
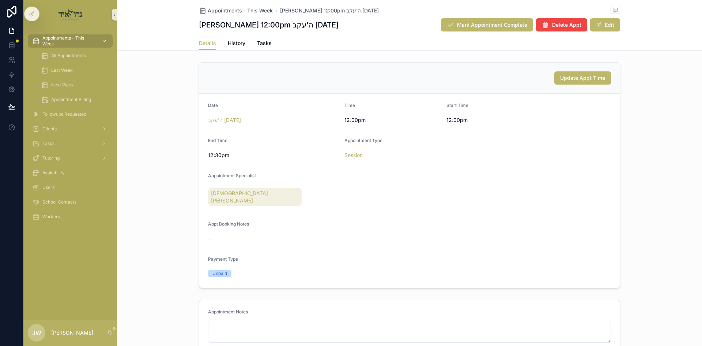
click at [80, 44] on span "Appointments - This Week" at bounding box center [68, 41] width 53 height 12
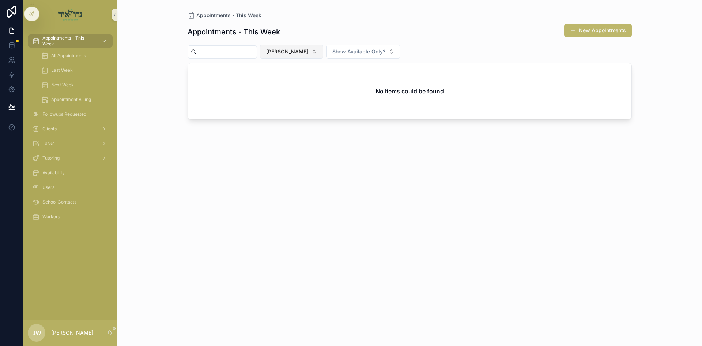
click at [299, 54] on span "[PERSON_NAME]" at bounding box center [287, 51] width 42 height 7
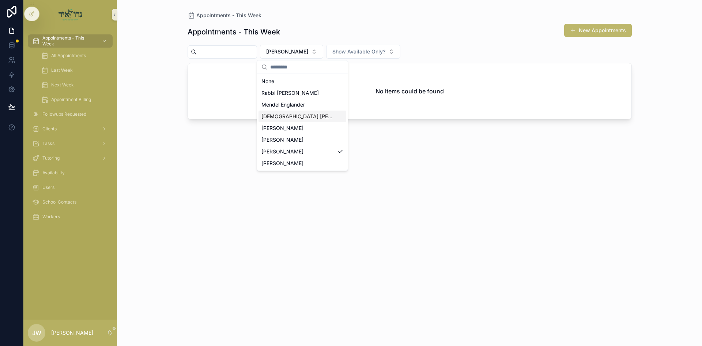
click at [282, 114] on span "[DEMOGRAPHIC_DATA] Avigder [PERSON_NAME]" at bounding box center [297, 116] width 73 height 7
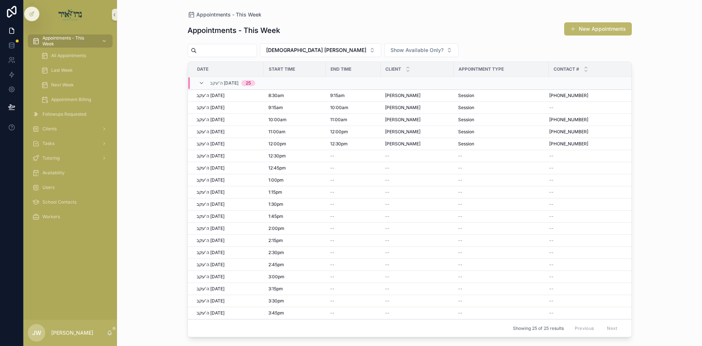
click at [577, 28] on button "New Appointments" at bounding box center [598, 28] width 68 height 13
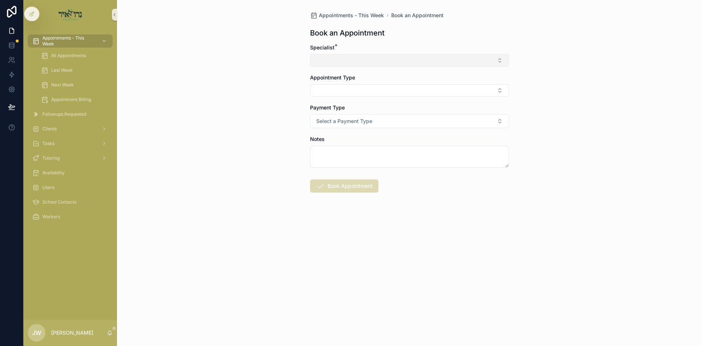
click at [332, 59] on button "Select Button" at bounding box center [409, 60] width 199 height 12
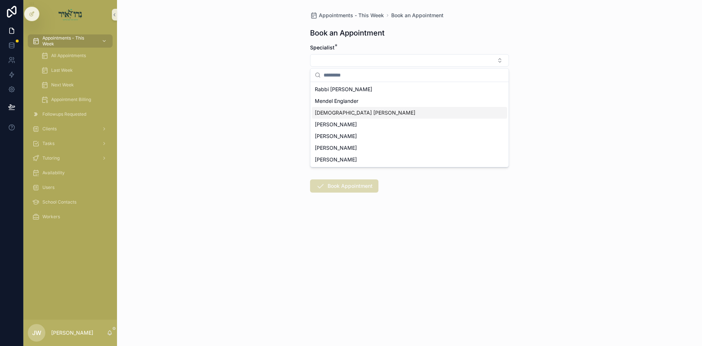
click at [329, 115] on span "[DEMOGRAPHIC_DATA] Avigder [PERSON_NAME]" at bounding box center [365, 112] width 101 height 7
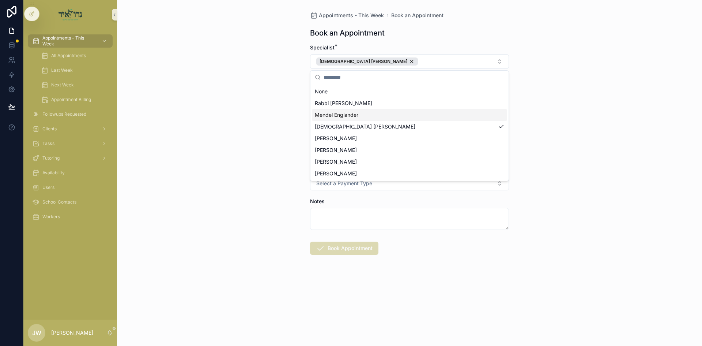
click at [271, 105] on div "Appointments - This Week Book an Appointment Book an Appointment Specialist * R…" at bounding box center [409, 173] width 585 height 346
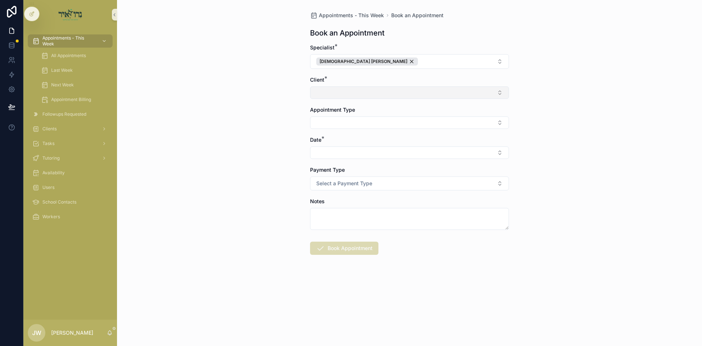
click at [352, 93] on button "Select Button" at bounding box center [409, 92] width 199 height 12
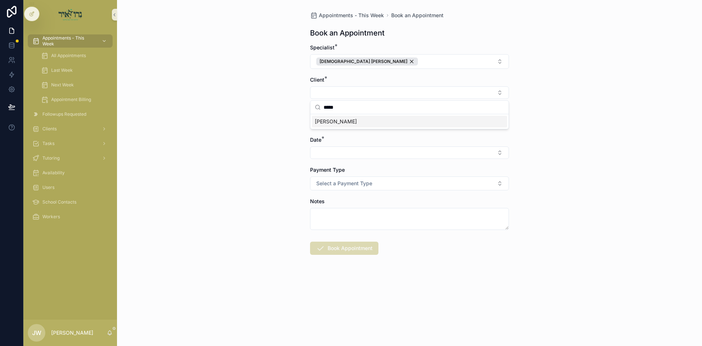
type input "*****"
click at [349, 126] on div "[PERSON_NAME] [PERSON_NAME]" at bounding box center [409, 122] width 195 height 12
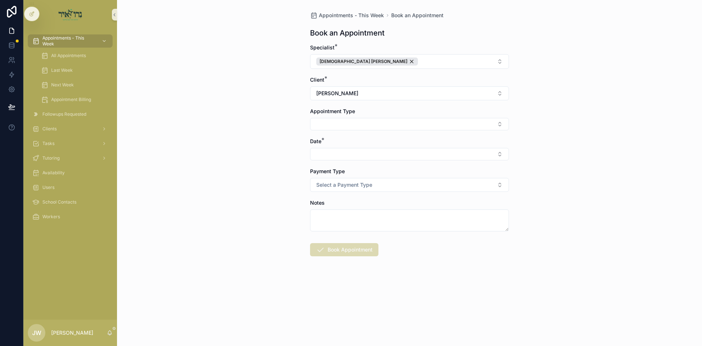
click at [349, 126] on button "Select Button" at bounding box center [409, 124] width 199 height 12
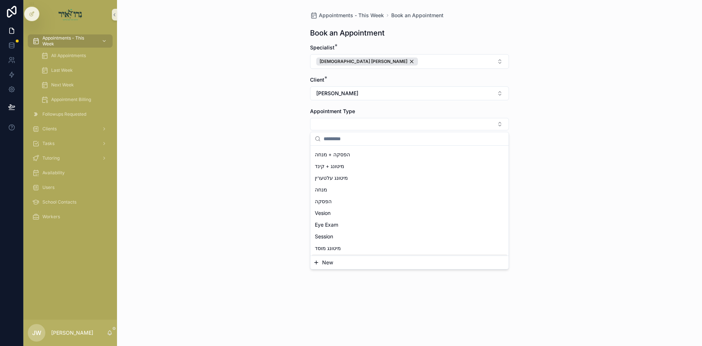
scroll to position [73, 0]
click at [336, 196] on div "Session" at bounding box center [409, 197] width 195 height 12
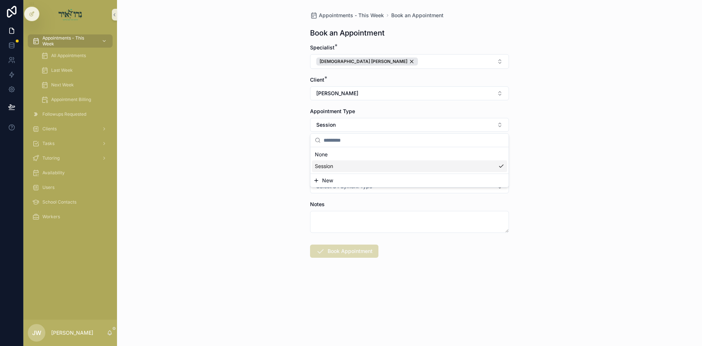
click at [279, 187] on div "Appointments - This Week Book an Appointment Book an Appointment Specialist * R…" at bounding box center [409, 173] width 585 height 346
click at [324, 158] on button "Select Button" at bounding box center [409, 155] width 199 height 12
click at [336, 186] on span "ה'עקב 08/14/25" at bounding box center [331, 184] width 33 height 7
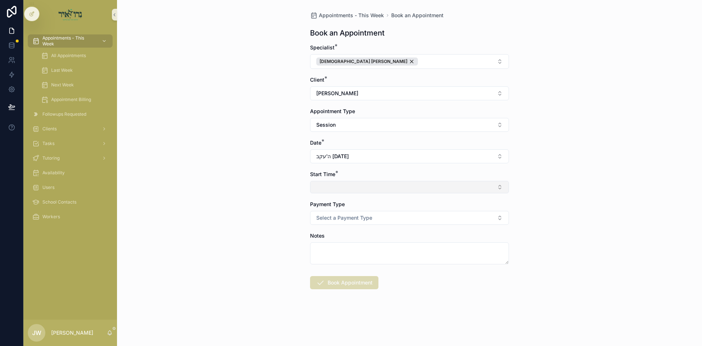
click at [314, 183] on button "Select Button" at bounding box center [409, 187] width 199 height 12
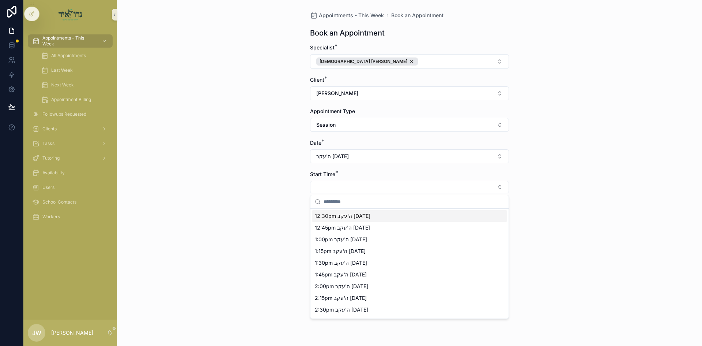
click at [328, 218] on span "12:30pm ה'עקב 08/14/25" at bounding box center [343, 215] width 56 height 7
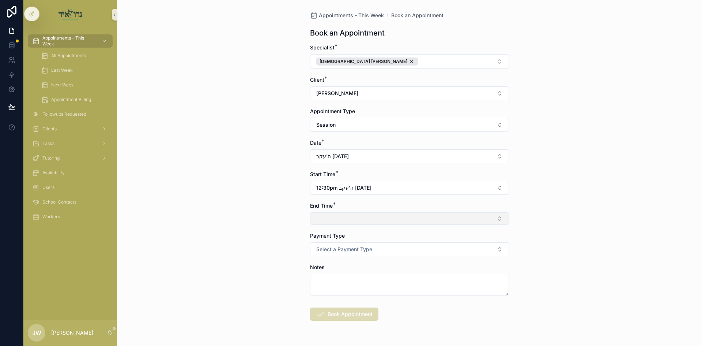
click at [331, 223] on button "Select Button" at bounding box center [409, 218] width 199 height 12
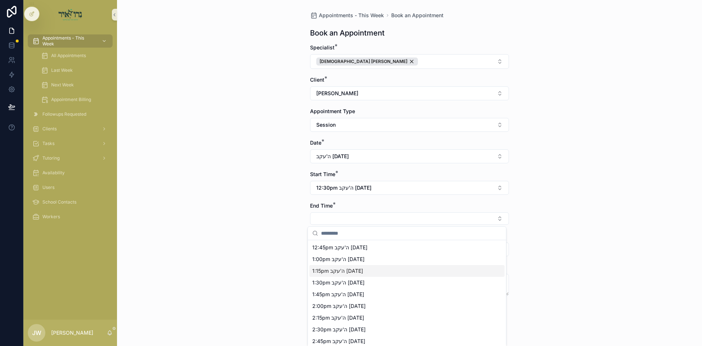
click at [327, 271] on span "1:15pm ה'עקב 08/14/25" at bounding box center [337, 270] width 51 height 7
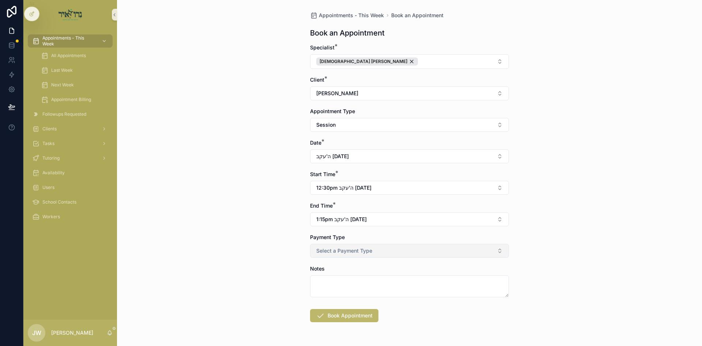
click at [325, 256] on button "Select a Payment Type" at bounding box center [409, 251] width 199 height 14
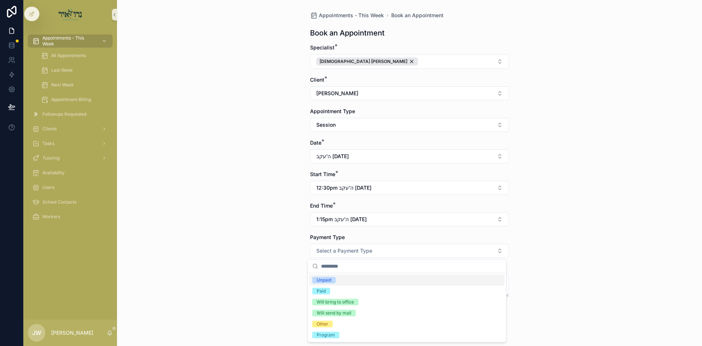
click at [334, 283] on div "Unpaid" at bounding box center [406, 279] width 195 height 11
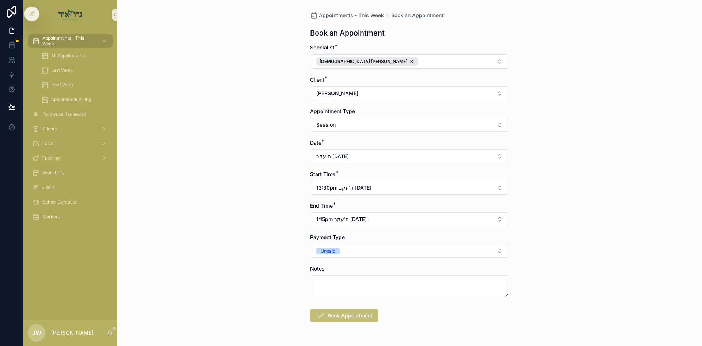
click at [333, 312] on button "Book Appointment" at bounding box center [344, 315] width 68 height 13
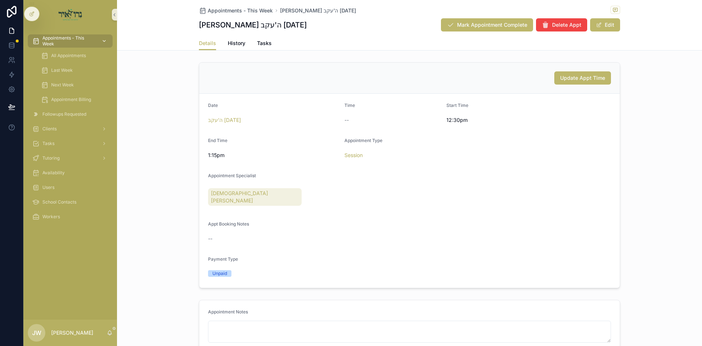
click at [66, 40] on span "Appointments - This Week" at bounding box center [68, 41] width 53 height 12
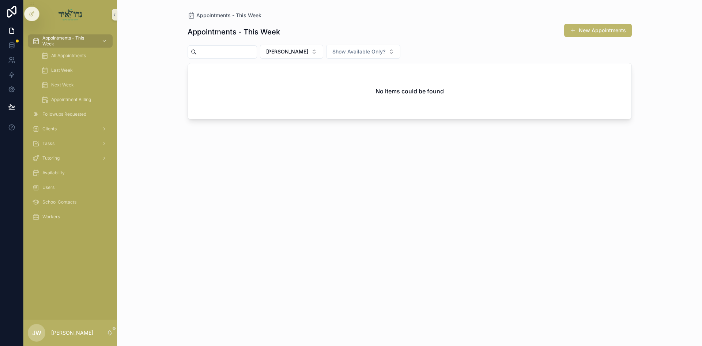
click at [312, 59] on div "Appointments - This Week New Appointments Joel Weiss Show Available Only? No it…" at bounding box center [410, 178] width 444 height 318
click at [312, 54] on button "[PERSON_NAME]" at bounding box center [291, 52] width 63 height 14
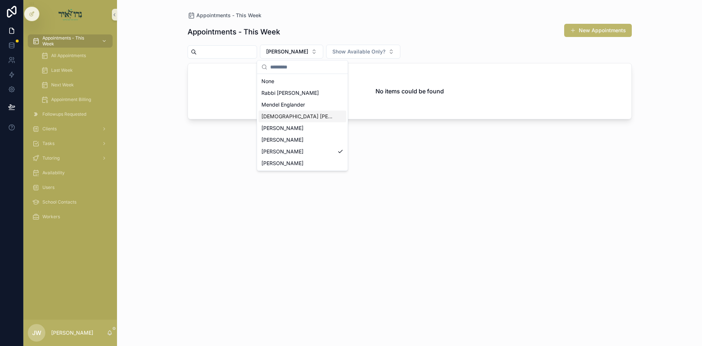
click at [308, 114] on span "[DEMOGRAPHIC_DATA] Avigder [PERSON_NAME]" at bounding box center [297, 116] width 73 height 7
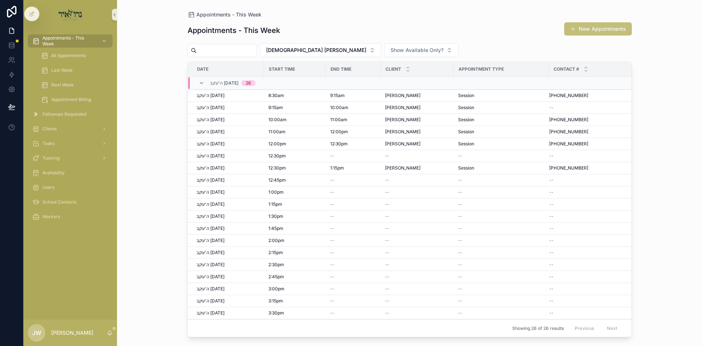
click at [597, 28] on button "New Appointments" at bounding box center [598, 28] width 68 height 13
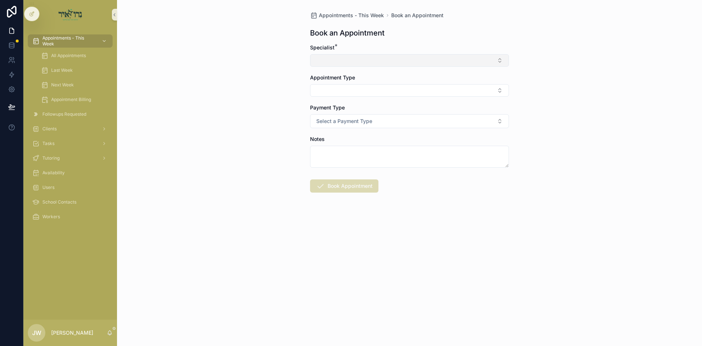
click at [385, 64] on button "Select Button" at bounding box center [409, 60] width 199 height 12
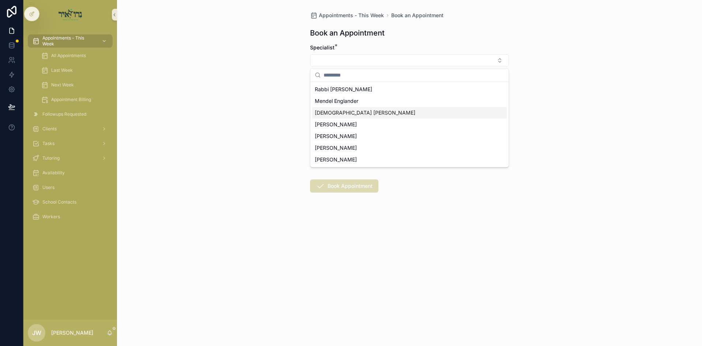
click at [337, 113] on span "[DEMOGRAPHIC_DATA] Avigder [PERSON_NAME]" at bounding box center [365, 112] width 101 height 7
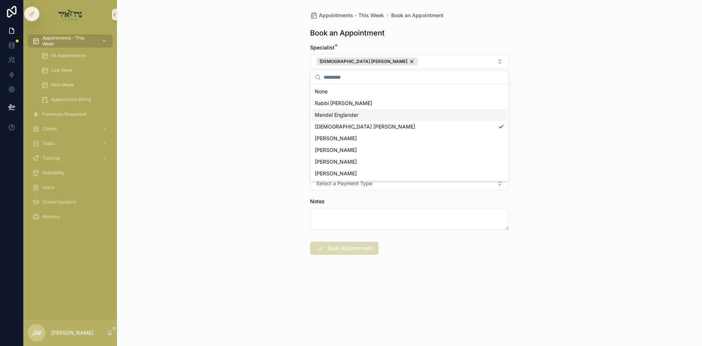
drag, startPoint x: 260, startPoint y: 101, endPoint x: 267, endPoint y: 100, distance: 6.3
click at [261, 101] on div "Appointments - This Week Book an Appointment Book an Appointment Specialist * R…" at bounding box center [409, 173] width 585 height 346
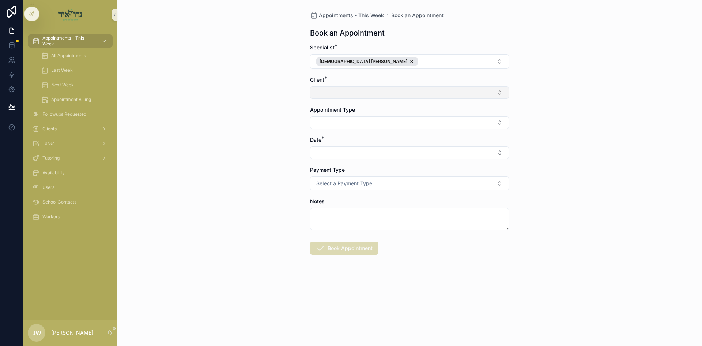
click at [313, 91] on button "Select Button" at bounding box center [409, 92] width 199 height 12
type input "**"
click at [334, 133] on div "הפסקה" at bounding box center [409, 133] width 195 height 12
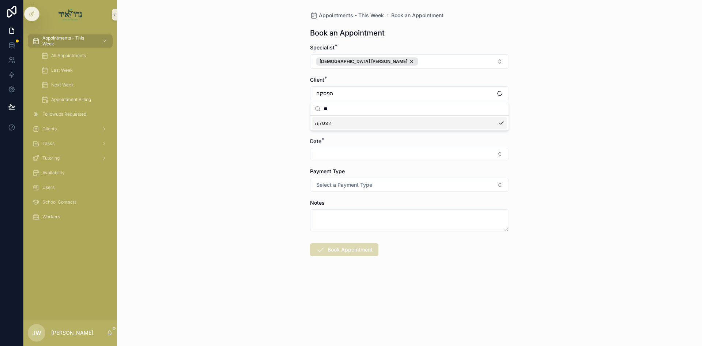
click at [246, 124] on div "Appointments - This Week Book an Appointment Book an Appointment Specialist * R…" at bounding box center [409, 173] width 585 height 346
click at [328, 123] on button "Select Button" at bounding box center [409, 124] width 199 height 12
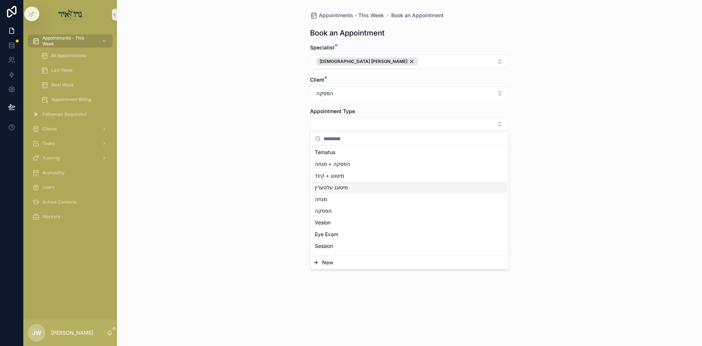
scroll to position [37, 0]
click at [341, 200] on div "הפסקה" at bounding box center [409, 198] width 195 height 12
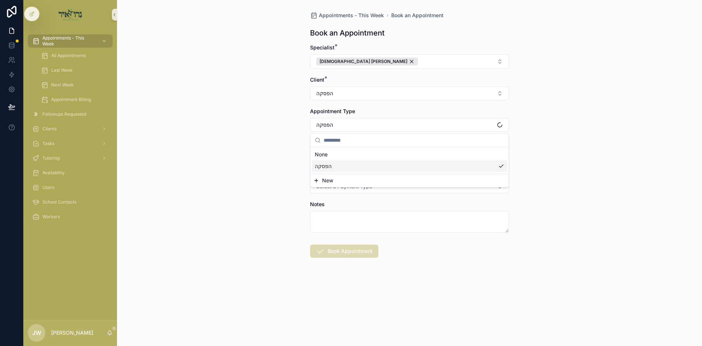
scroll to position [0, 0]
click at [282, 188] on div "Appointments - This Week Book an Appointment Book an Appointment Specialist * R…" at bounding box center [409, 173] width 585 height 346
click at [321, 154] on button "Select Button" at bounding box center [409, 155] width 199 height 12
click at [332, 186] on span "ה'עקב 08/14/25" at bounding box center [331, 184] width 33 height 7
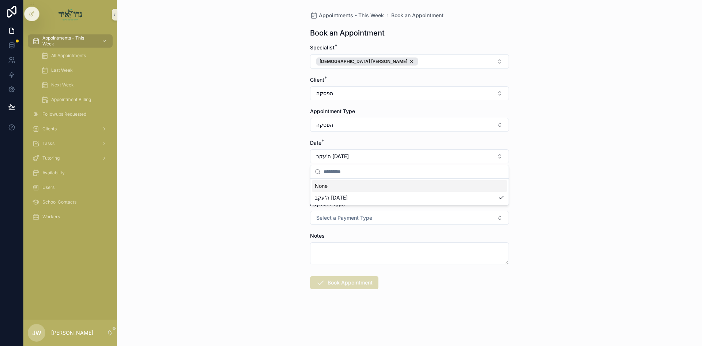
click at [332, 181] on button "Select Button" at bounding box center [409, 187] width 199 height 12
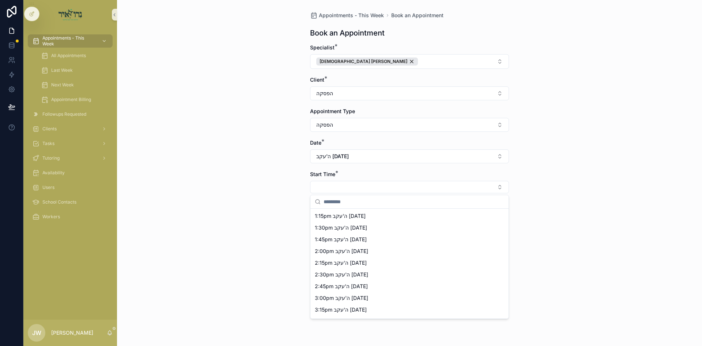
click at [338, 217] on span "1:15pm ה'עקב 08/14/25" at bounding box center [340, 215] width 51 height 7
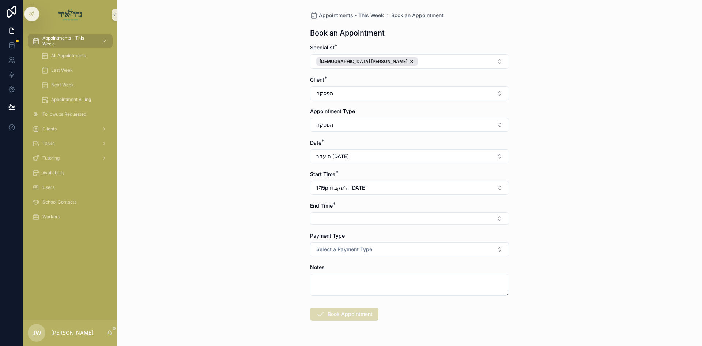
click at [338, 217] on button "Select Button" at bounding box center [409, 218] width 199 height 12
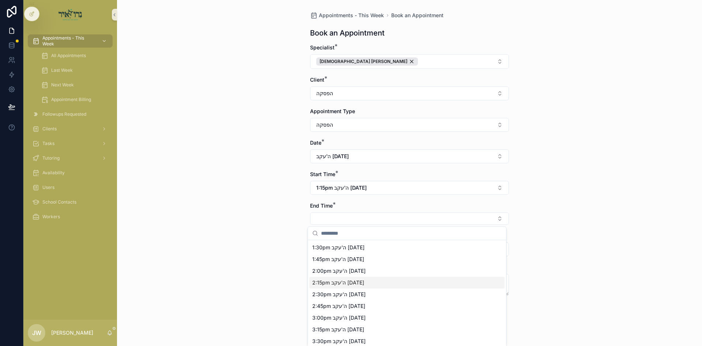
click at [330, 279] on span "2:15pm ה'עקב 08/14/25" at bounding box center [338, 282] width 52 height 7
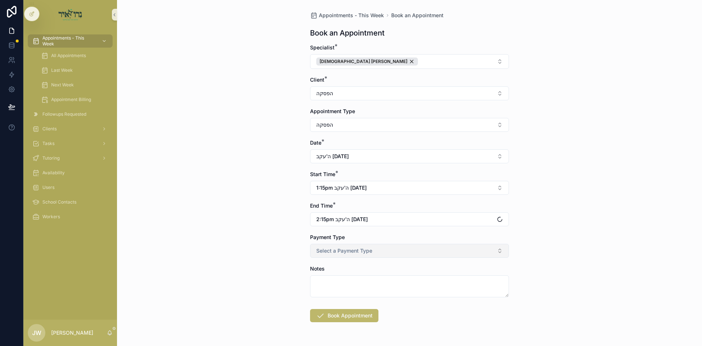
click at [327, 253] on span "Select a Payment Type" at bounding box center [344, 250] width 56 height 7
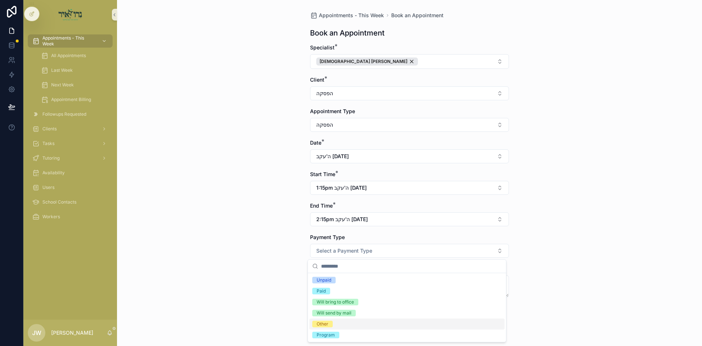
click at [327, 323] on div "Other" at bounding box center [323, 323] width 12 height 7
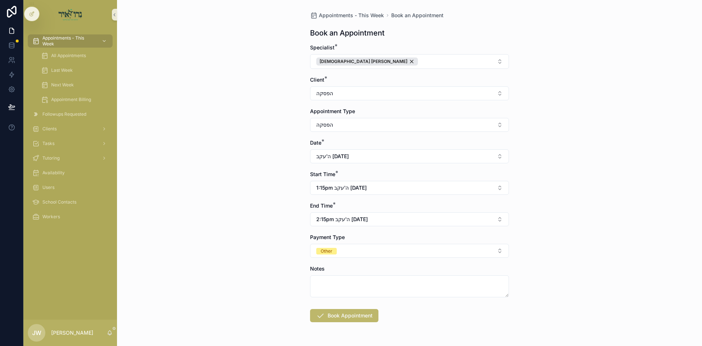
click at [330, 303] on form "Specialist * Rabbi Avigder Spitzer Client * הפסקה Appointment Type הפסקה Date *…" at bounding box center [409, 206] width 199 height 325
click at [331, 310] on button "Book Appointment" at bounding box center [344, 315] width 68 height 13
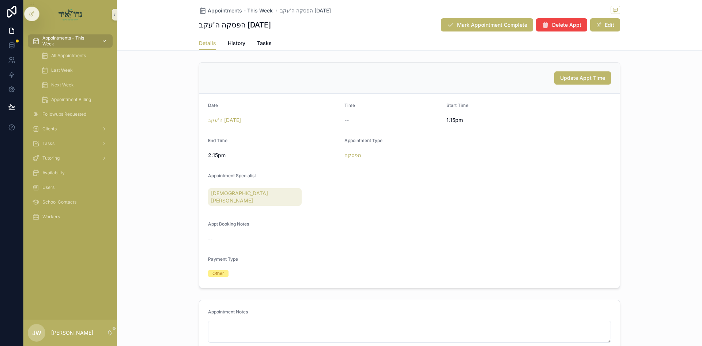
click at [81, 39] on span "Appointments - This Week" at bounding box center [68, 41] width 53 height 12
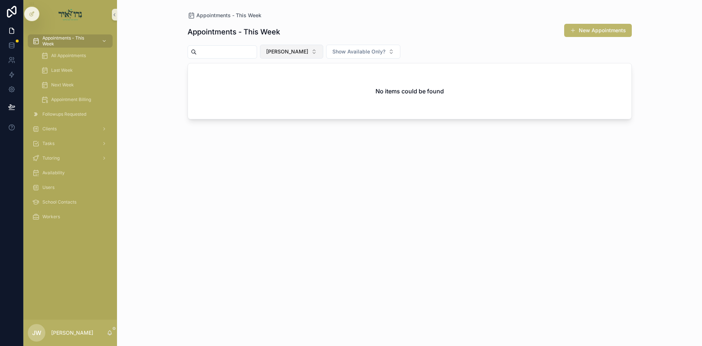
click at [318, 56] on button "[PERSON_NAME]" at bounding box center [291, 52] width 63 height 14
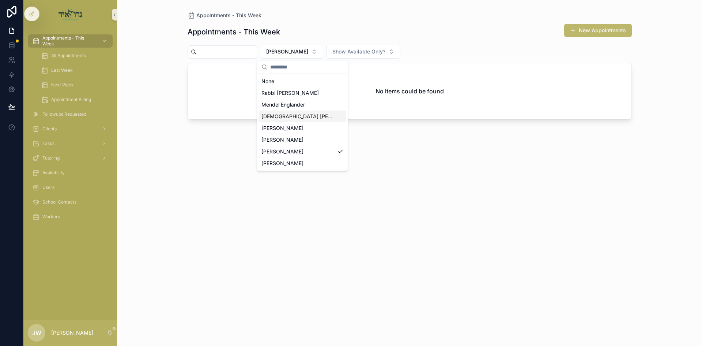
click at [299, 112] on div "[DEMOGRAPHIC_DATA] Avigder [PERSON_NAME]" at bounding box center [303, 116] width 88 height 12
click at [68, 136] on div "Tasks" at bounding box center [70, 143] width 94 height 15
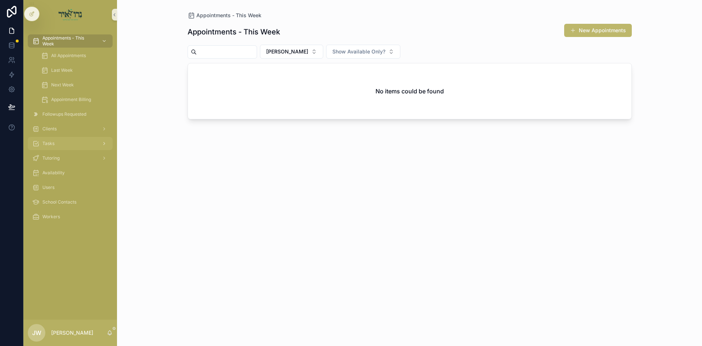
click at [68, 141] on div "Tasks" at bounding box center [70, 143] width 76 height 12
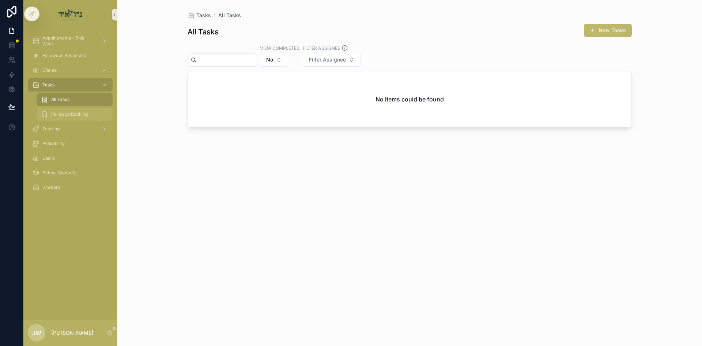
click at [68, 116] on span "Followup Booking" at bounding box center [69, 114] width 37 height 6
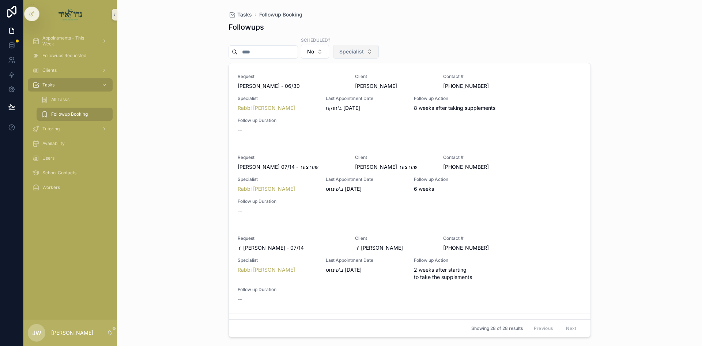
click at [364, 54] on span "Specialist" at bounding box center [351, 51] width 24 height 7
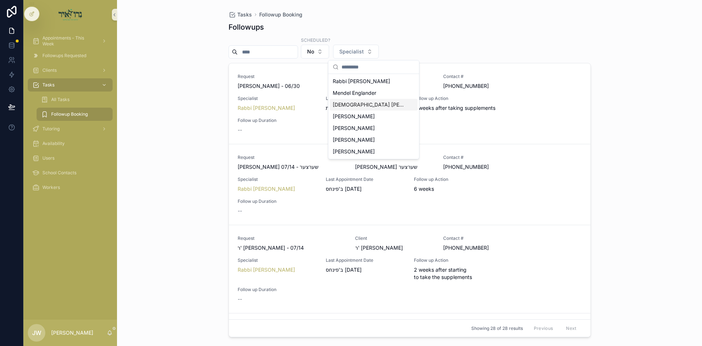
click at [375, 106] on span "[DEMOGRAPHIC_DATA] [PERSON_NAME]" at bounding box center [369, 104] width 73 height 7
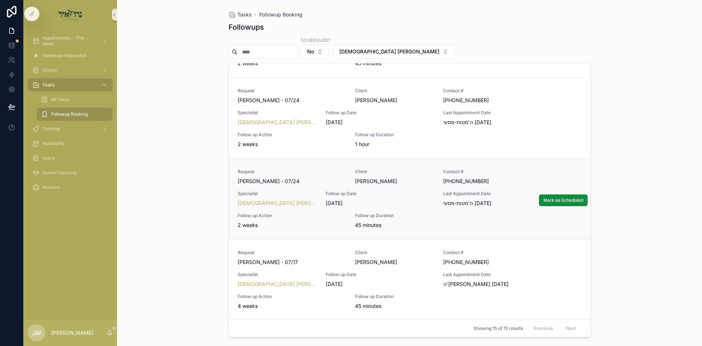
scroll to position [402, 0]
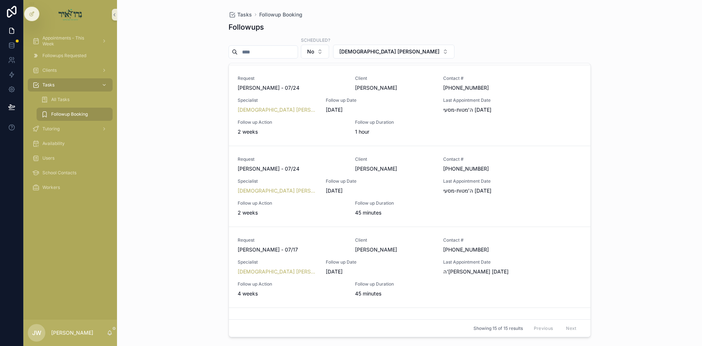
click at [176, 204] on div "Tasks Followup Booking Followups Scheduled? No Rabbi Avigder Spitzer Request שמ…" at bounding box center [409, 173] width 585 height 346
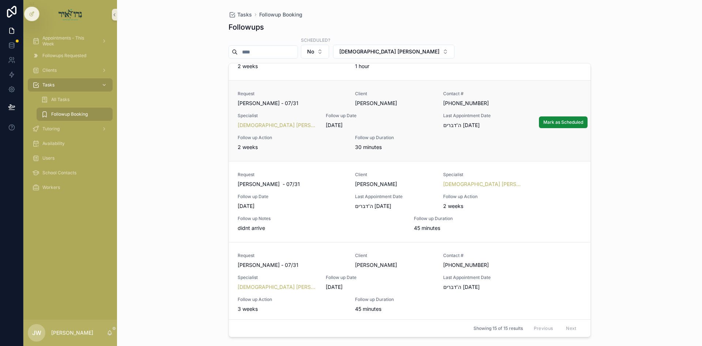
scroll to position [956, 0]
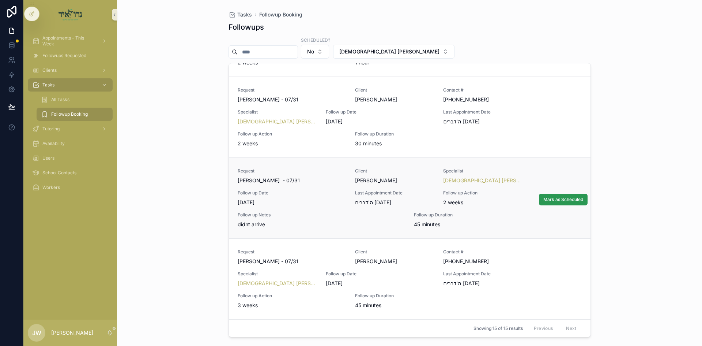
click at [572, 203] on button "Mark as Scheduled" at bounding box center [563, 199] width 49 height 12
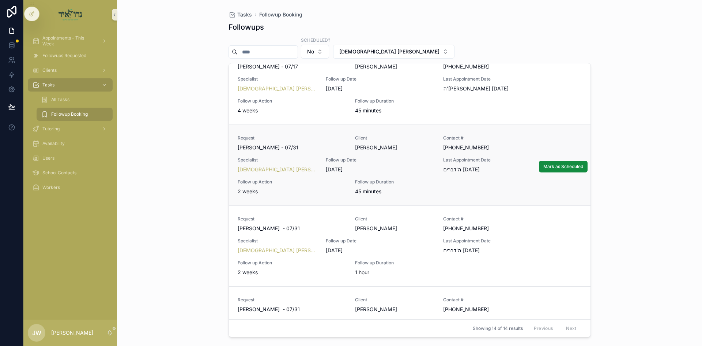
scroll to position [548, 0]
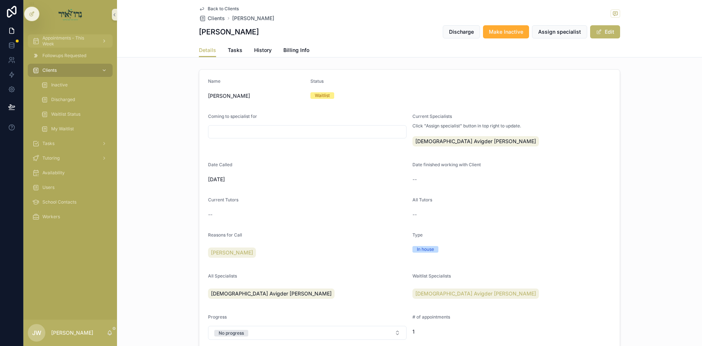
click at [58, 46] on span "Appointments - This Week" at bounding box center [68, 41] width 53 height 12
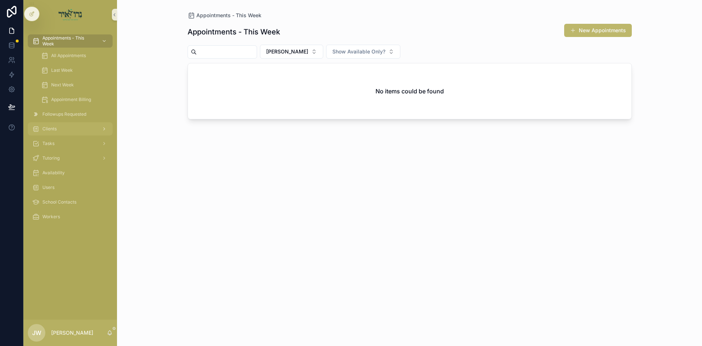
click at [65, 133] on div "Clients" at bounding box center [70, 129] width 76 height 12
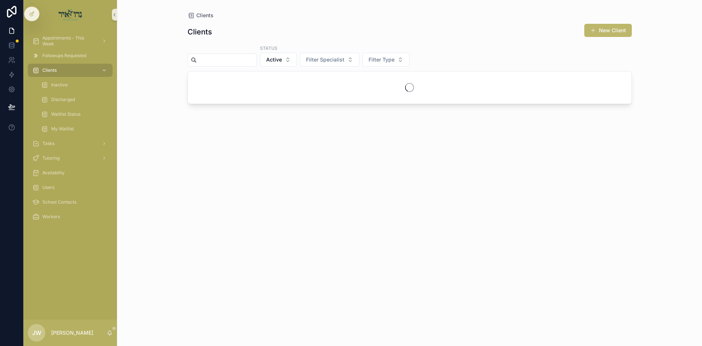
click at [251, 61] on input "scrollable content" at bounding box center [227, 60] width 60 height 10
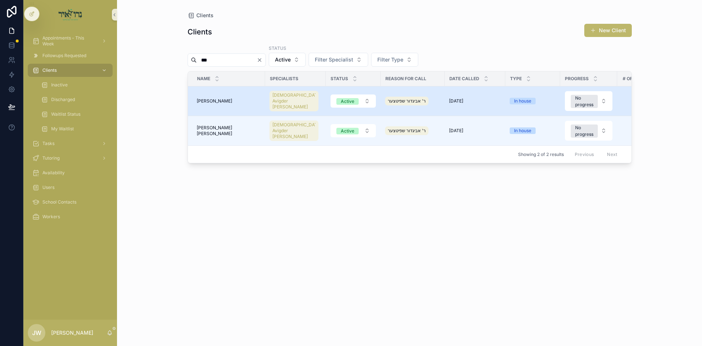
type input "***"
click at [216, 99] on span "[PERSON_NAME]" at bounding box center [214, 101] width 35 height 6
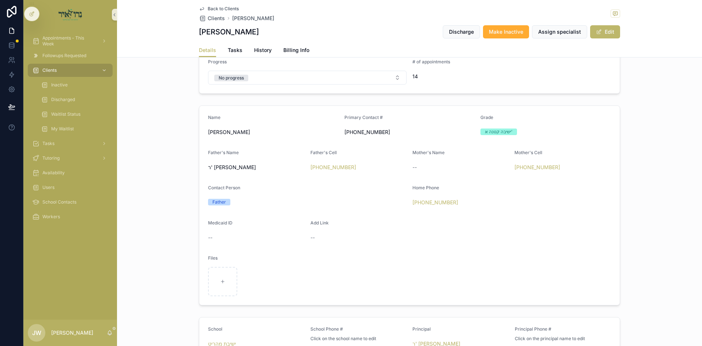
scroll to position [146, 0]
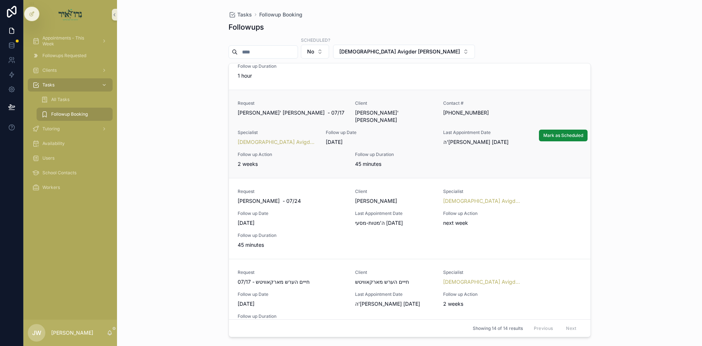
scroll to position [110, 0]
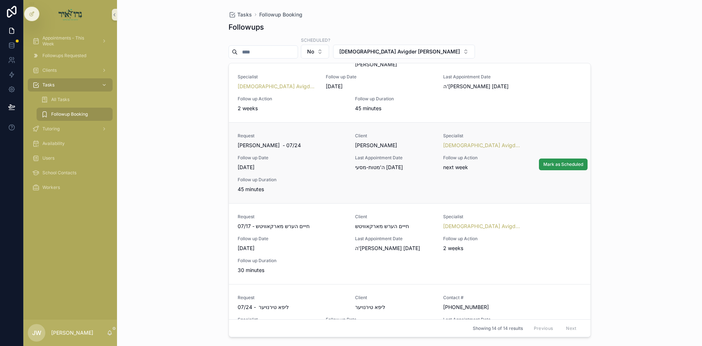
click at [543, 161] on span "Mark as Scheduled" at bounding box center [563, 164] width 40 height 6
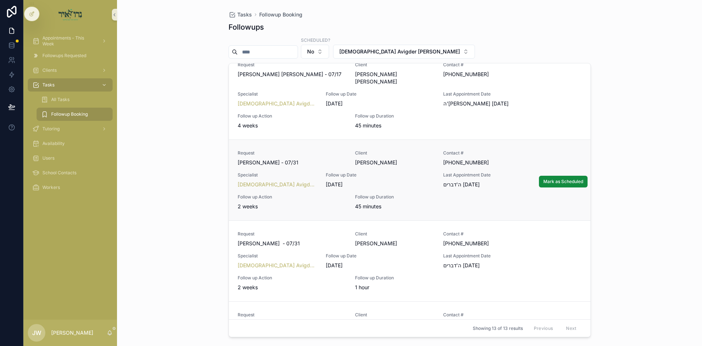
scroll to position [512, 0]
click at [546, 178] on span "Mark as Scheduled" at bounding box center [563, 181] width 40 height 6
click at [0, 0] on span "Mark as Scheduled" at bounding box center [0, 0] width 0 height 0
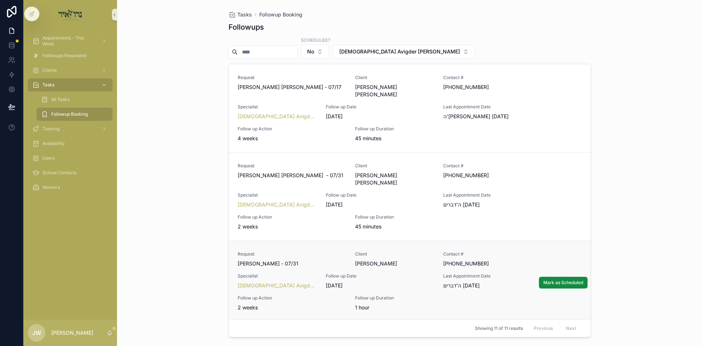
scroll to position [585, 0]
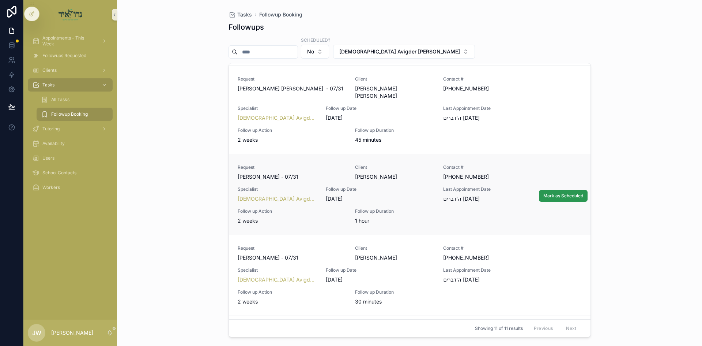
click at [541, 190] on button "Mark as Scheduled" at bounding box center [563, 196] width 49 height 12
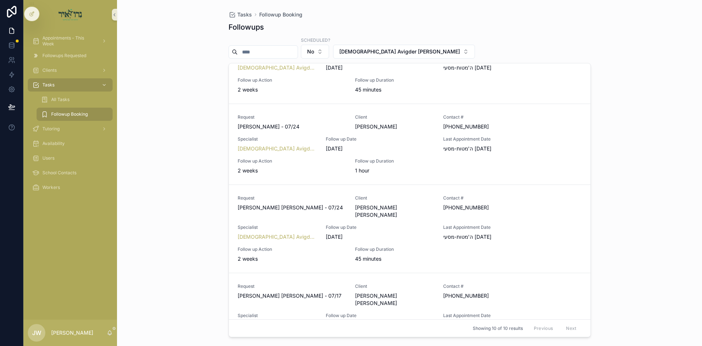
scroll to position [293, 0]
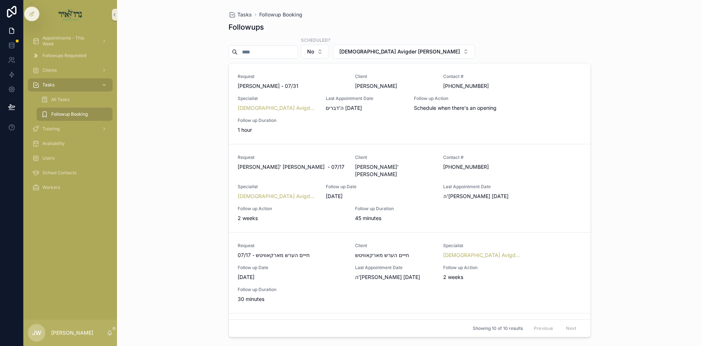
scroll to position [293, 0]
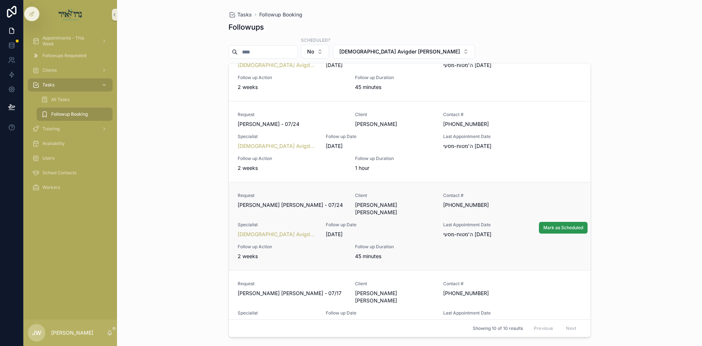
click at [547, 225] on span "Mark as Scheduled" at bounding box center [563, 228] width 40 height 6
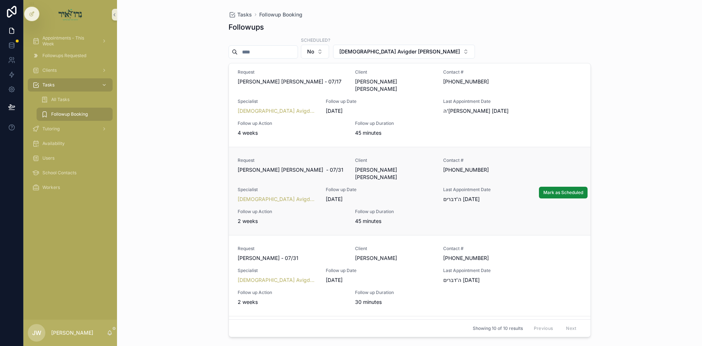
scroll to position [512, 0]
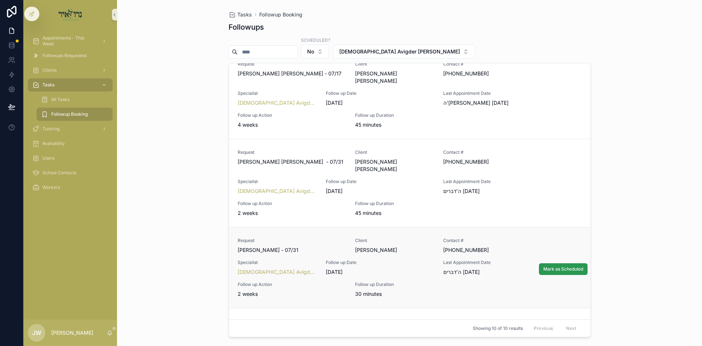
click at [543, 266] on span "Mark as Scheduled" at bounding box center [563, 269] width 40 height 6
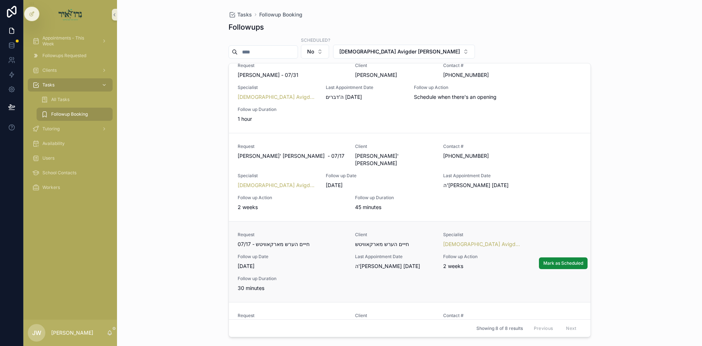
scroll to position [0, 0]
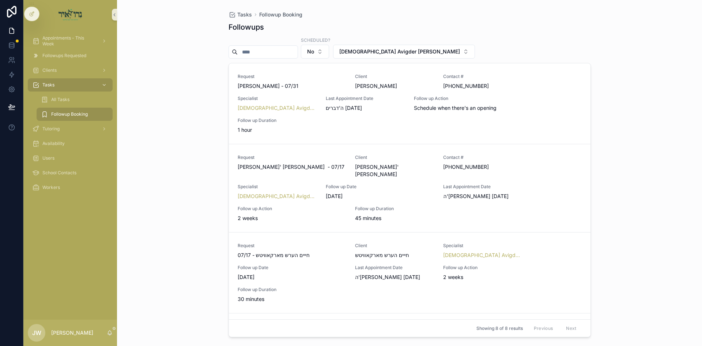
click at [427, 19] on div "Followups Scheduled? No Rabbi [PERSON_NAME] Request [PERSON_NAME] - 07/31 Clien…" at bounding box center [410, 177] width 362 height 319
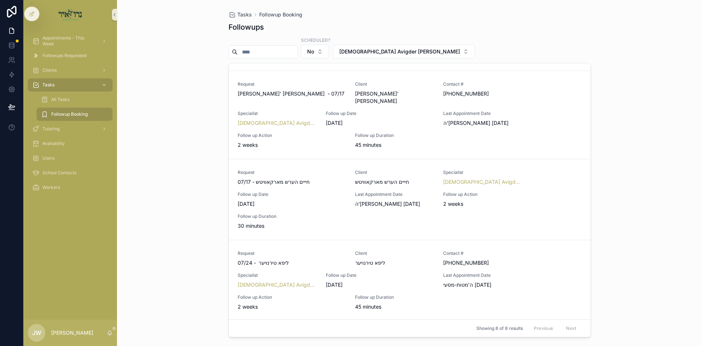
scroll to position [146, 0]
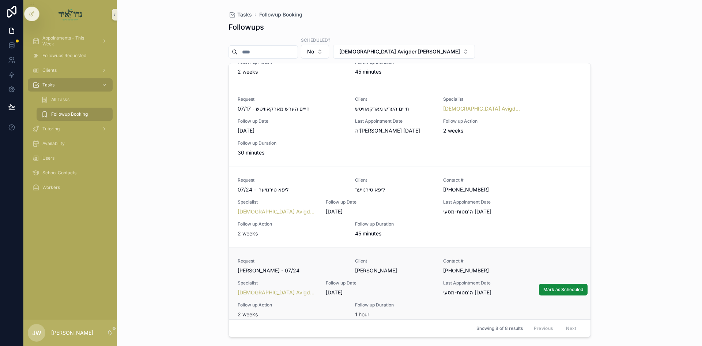
drag, startPoint x: 548, startPoint y: 279, endPoint x: 546, endPoint y: 264, distance: 15.1
click at [548, 286] on span "Mark as Scheduled" at bounding box center [563, 289] width 40 height 6
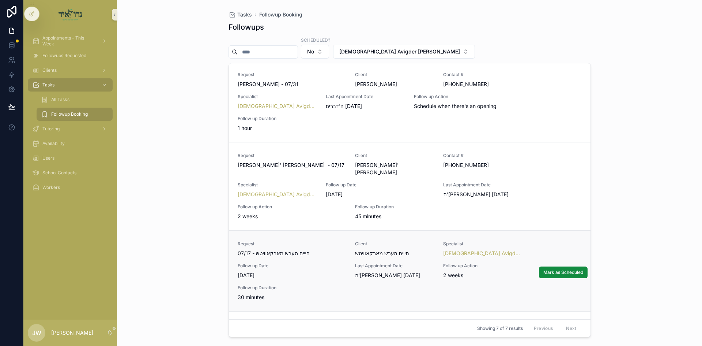
scroll to position [0, 0]
click at [397, 52] on span "[DEMOGRAPHIC_DATA] Avigder [PERSON_NAME]" at bounding box center [399, 51] width 121 height 7
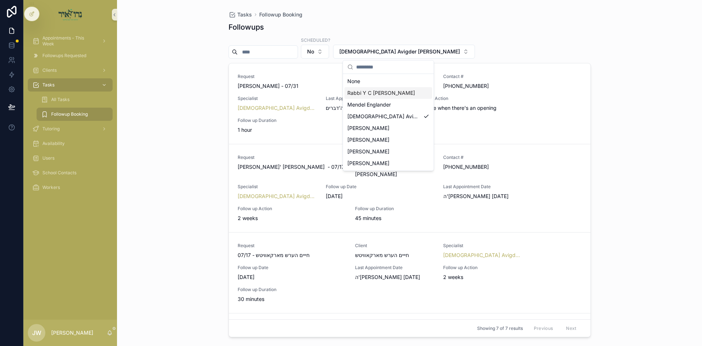
click at [351, 97] on div "Rabbi Y C [PERSON_NAME]" at bounding box center [388, 93] width 88 height 12
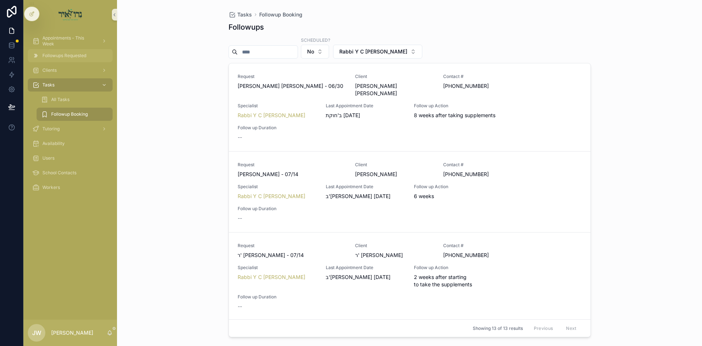
click at [64, 54] on span "Followups Requested" at bounding box center [64, 56] width 44 height 6
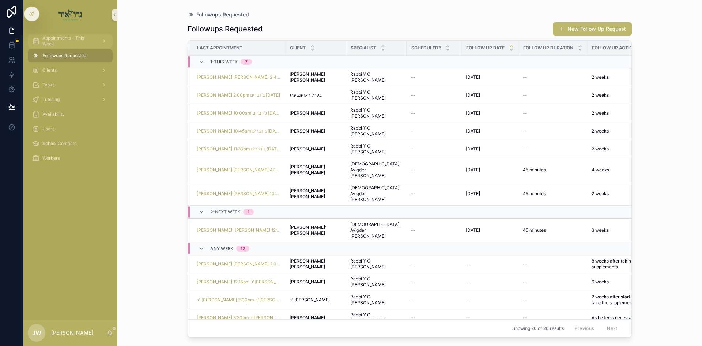
click at [73, 39] on span "Appointments - This Week" at bounding box center [68, 41] width 53 height 12
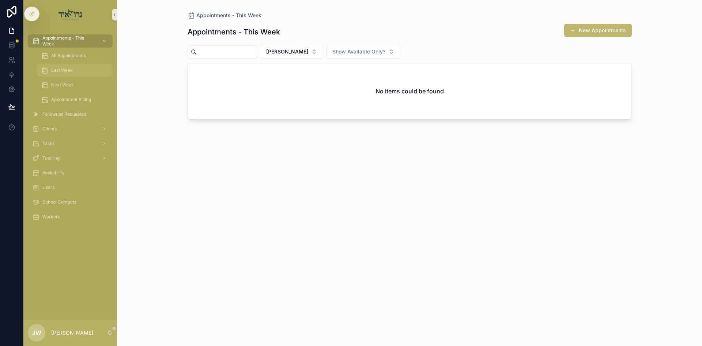
click at [70, 73] on div "Last Week" at bounding box center [74, 70] width 67 height 12
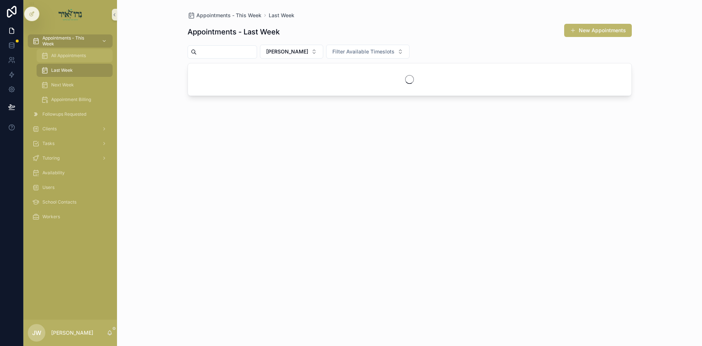
click at [76, 57] on span "All Appointments" at bounding box center [68, 56] width 35 height 6
click at [314, 50] on button "[PERSON_NAME]" at bounding box center [291, 52] width 63 height 14
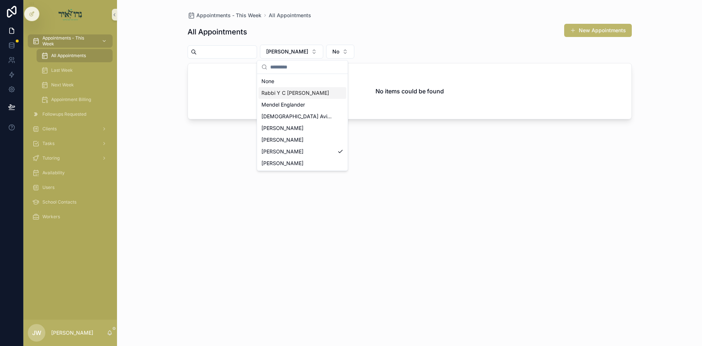
click at [294, 93] on span "Rabbi Y C [PERSON_NAME]" at bounding box center [295, 92] width 68 height 7
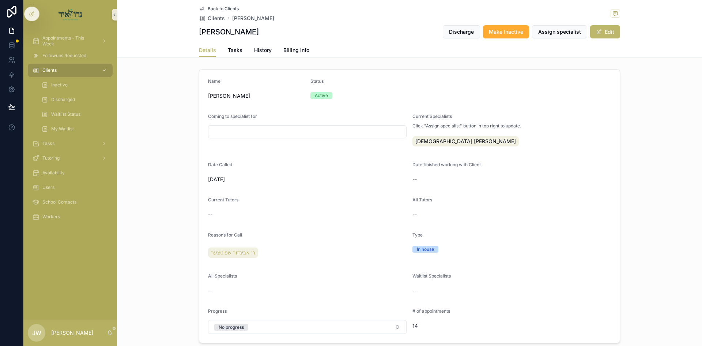
scroll to position [146, 0]
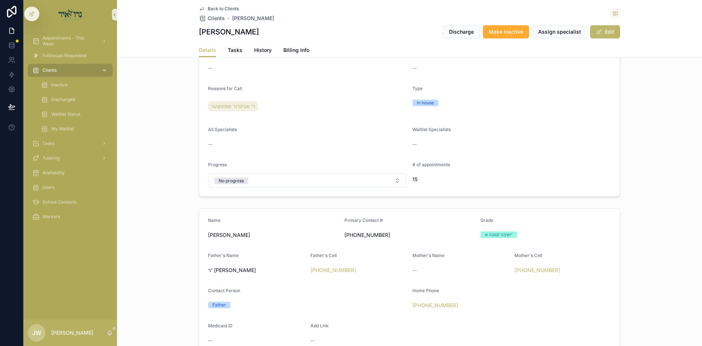
click at [80, 70] on div "Clients" at bounding box center [70, 70] width 76 height 12
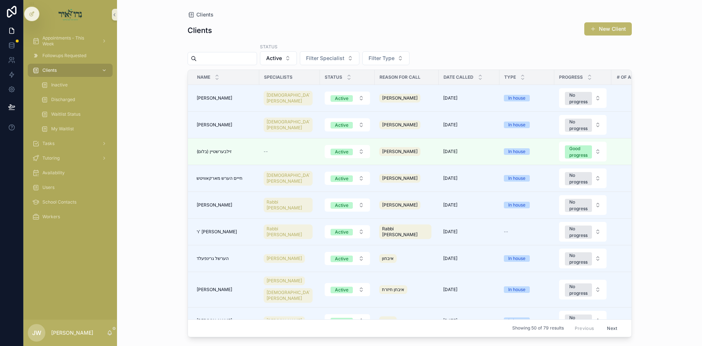
click at [224, 56] on input "scrollable content" at bounding box center [227, 58] width 60 height 10
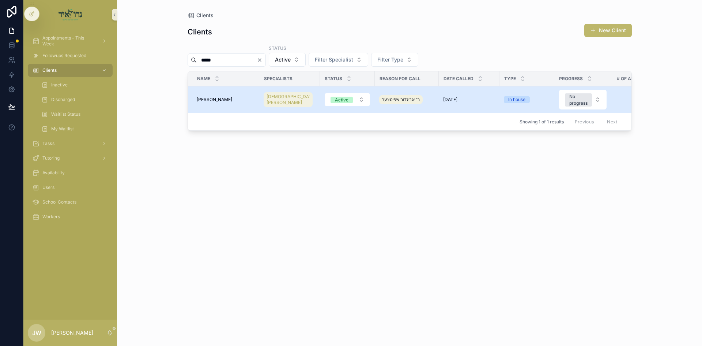
type input "*****"
click at [208, 99] on span "[PERSON_NAME] [PERSON_NAME]" at bounding box center [214, 100] width 35 height 6
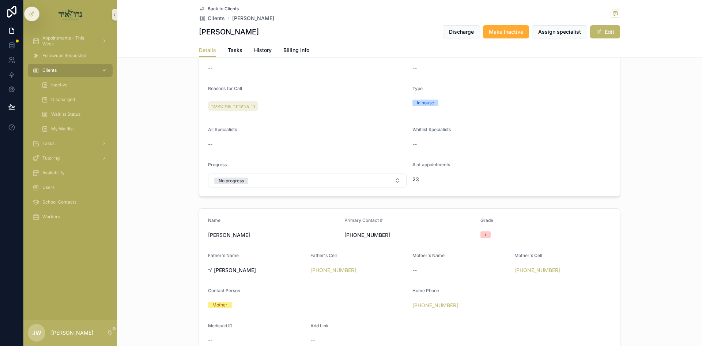
scroll to position [256, 0]
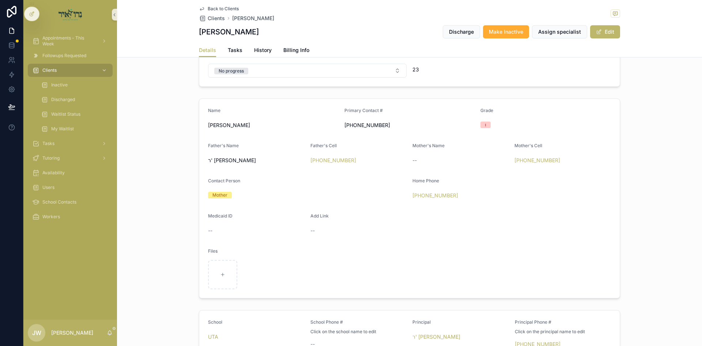
click at [461, 236] on form "Name ישראל דוד פישער Primary Contact # (917) 701-5633 Grade ו Father's Name ר' …" at bounding box center [409, 198] width 420 height 199
drag, startPoint x: 246, startPoint y: 124, endPoint x: 204, endPoint y: 127, distance: 42.5
click at [204, 127] on form "Name ישראל דוד פישער Primary Contact # (917) 701-5633 Grade ו Father's Name ר' …" at bounding box center [409, 198] width 420 height 199
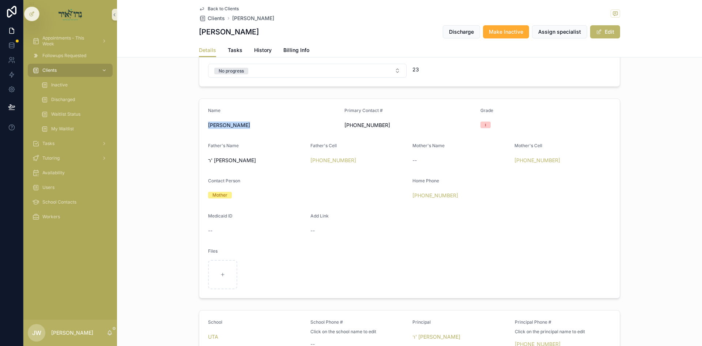
drag, startPoint x: 204, startPoint y: 127, endPoint x: 259, endPoint y: 127, distance: 54.5
click at [259, 127] on form "Name ישראל דוד פישער Primary Contact # (917) 701-5633 Grade ו Father's Name ר' …" at bounding box center [409, 198] width 420 height 199
click at [259, 127] on span "[PERSON_NAME] [PERSON_NAME]" at bounding box center [273, 124] width 131 height 7
drag, startPoint x: 259, startPoint y: 127, endPoint x: 395, endPoint y: 122, distance: 136.1
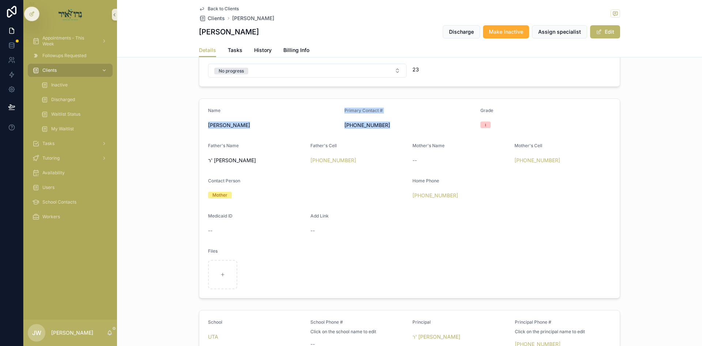
click at [395, 122] on form "Name ישראל דוד פישער Primary Contact # (917) 701-5633 Grade ו Father's Name ר' …" at bounding box center [409, 198] width 420 height 199
click at [395, 122] on span "[PHONE_NUMBER]" at bounding box center [409, 124] width 131 height 7
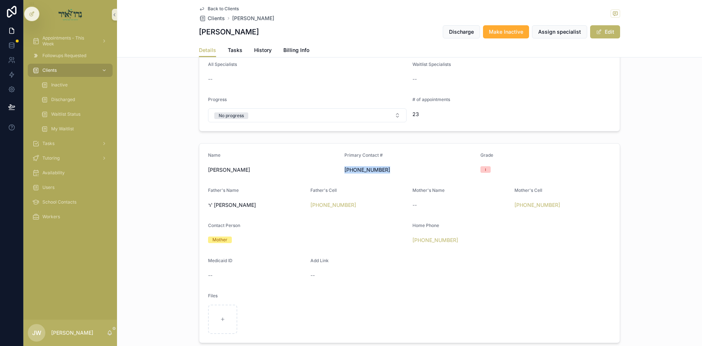
scroll to position [146, 0]
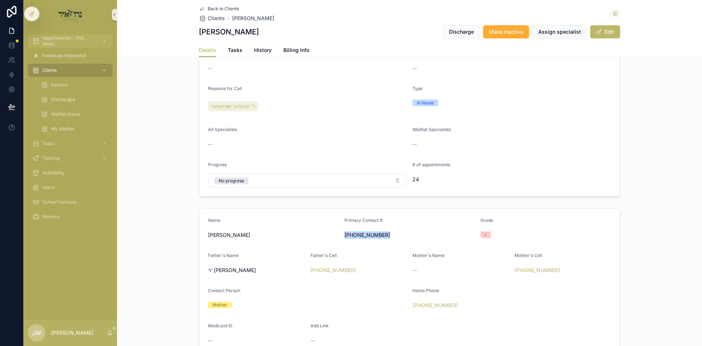
click at [60, 42] on span "Appointments - This Week" at bounding box center [68, 41] width 53 height 12
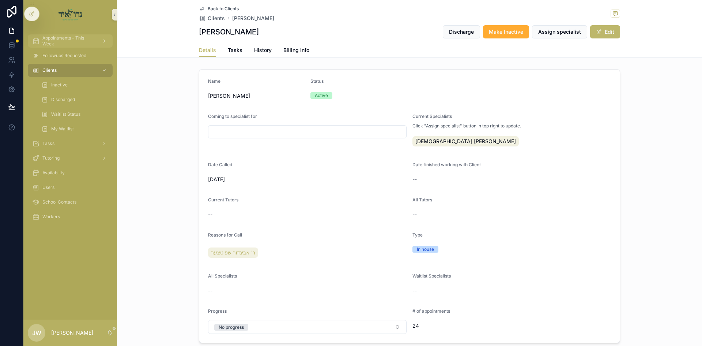
click at [80, 45] on span "Appointments - This Week" at bounding box center [68, 41] width 53 height 12
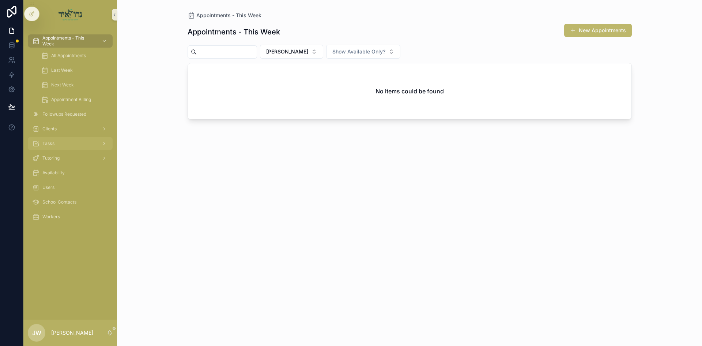
click at [50, 141] on span "Tasks" at bounding box center [48, 143] width 12 height 6
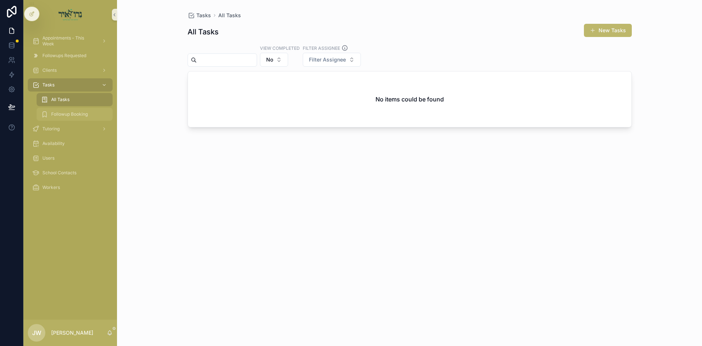
click at [87, 118] on div "Followup Booking" at bounding box center [74, 114] width 67 height 12
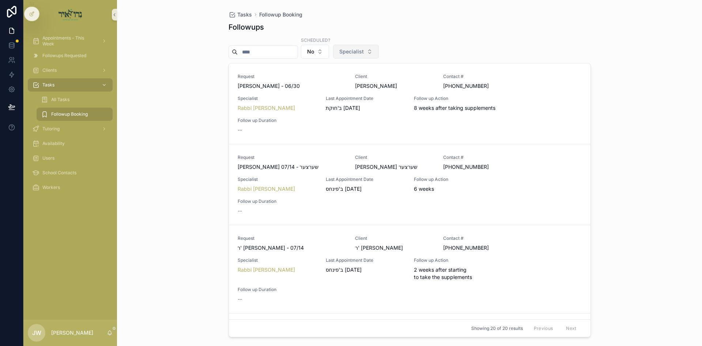
click at [360, 53] on span "Specialist" at bounding box center [351, 51] width 24 height 7
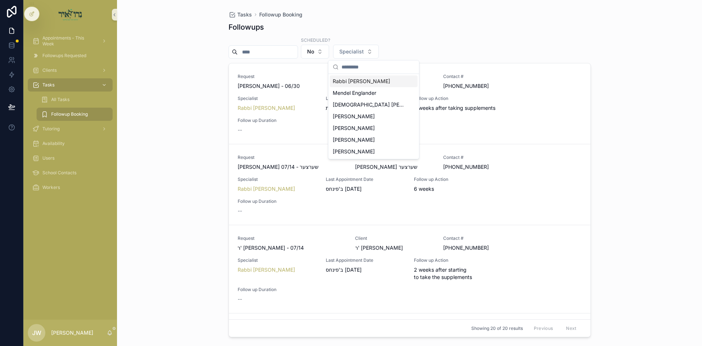
click at [359, 84] on span "Rabbi Y C [PERSON_NAME]" at bounding box center [361, 81] width 57 height 7
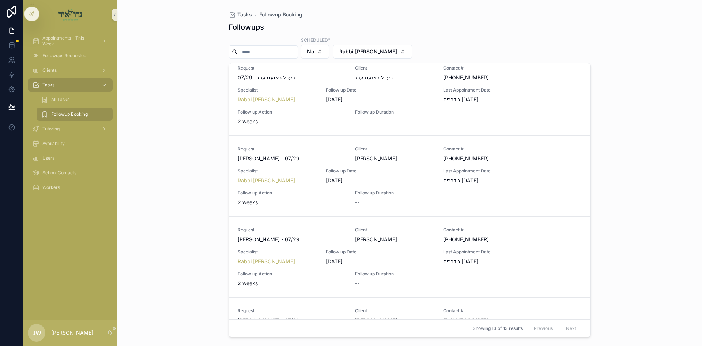
scroll to position [804, 0]
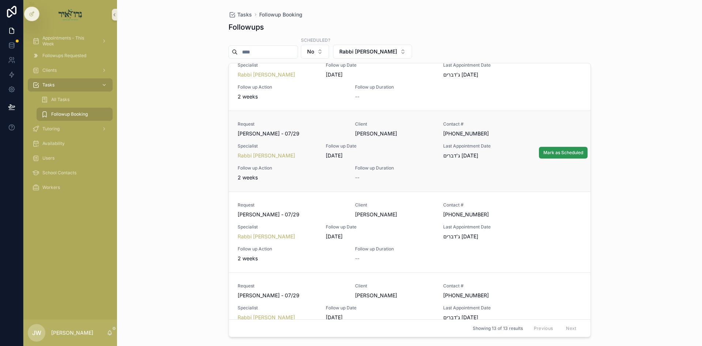
click at [569, 150] on span "Mark as Scheduled" at bounding box center [563, 153] width 40 height 6
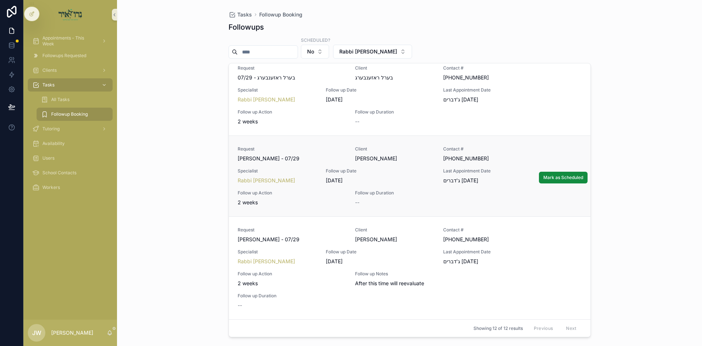
scroll to position [780, 0]
click at [549, 269] on span "Mark as Scheduled" at bounding box center [563, 269] width 40 height 6
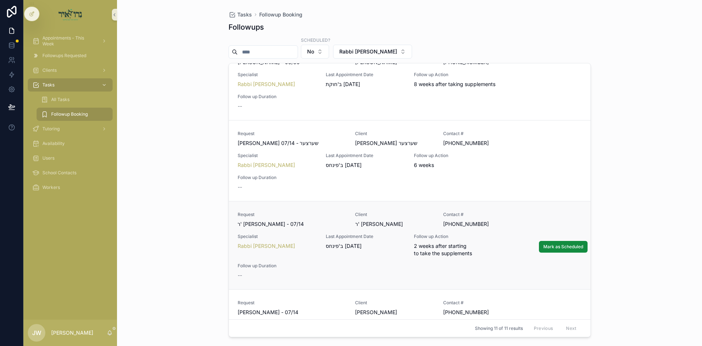
scroll to position [37, 0]
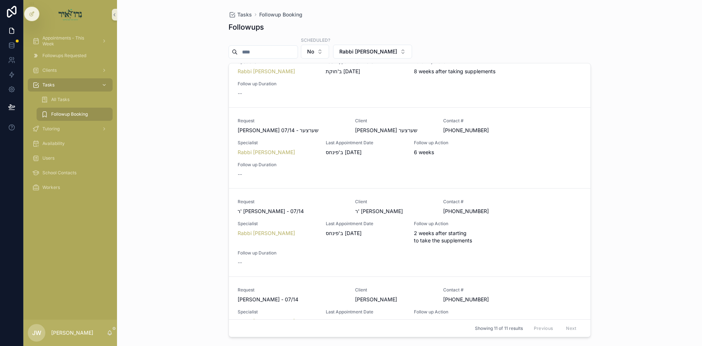
click at [170, 240] on div "Tasks Followup Booking Followups Scheduled? No Rabbi Y C Finkelstein Request יע…" at bounding box center [409, 173] width 585 height 346
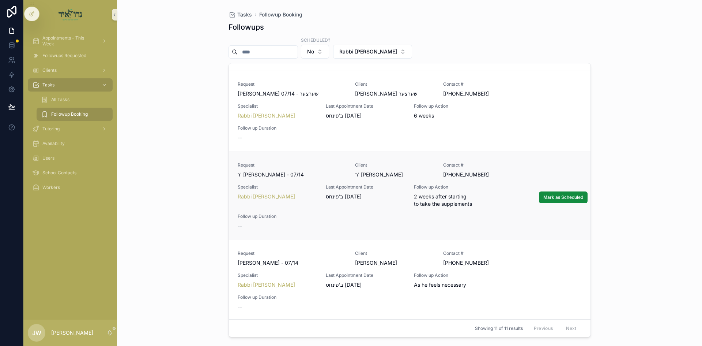
scroll to position [183, 0]
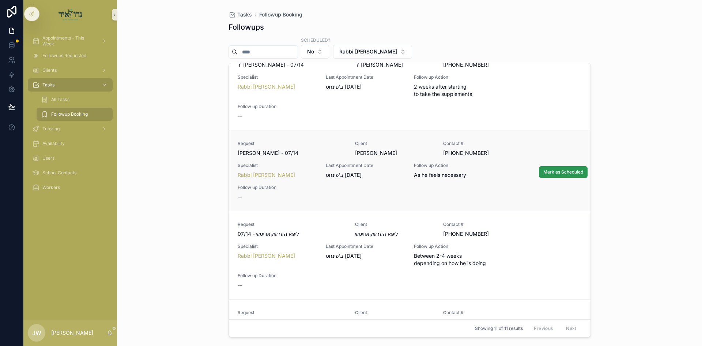
click at [554, 175] on button "Mark as Scheduled" at bounding box center [563, 172] width 49 height 12
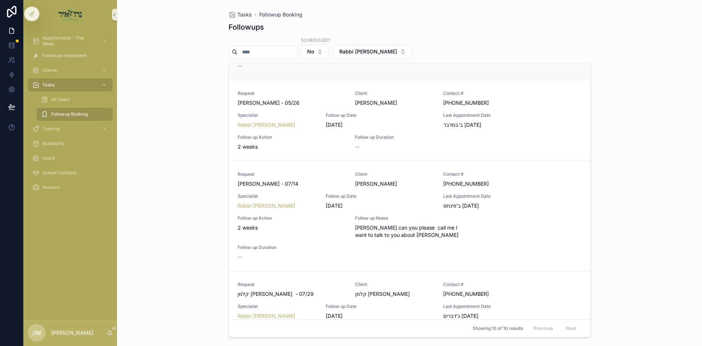
scroll to position [402, 0]
click at [556, 215] on span "Mark as Scheduled" at bounding box center [563, 217] width 40 height 6
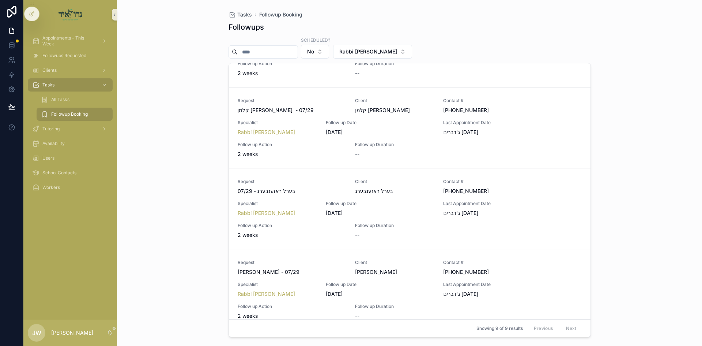
scroll to position [439, 0]
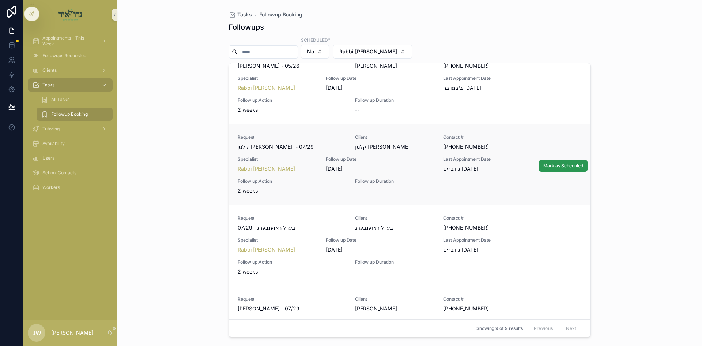
click at [555, 165] on span "Mark as Scheduled" at bounding box center [563, 166] width 40 height 6
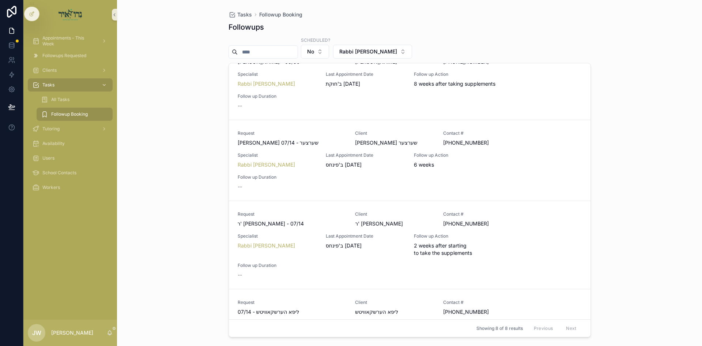
scroll to position [37, 0]
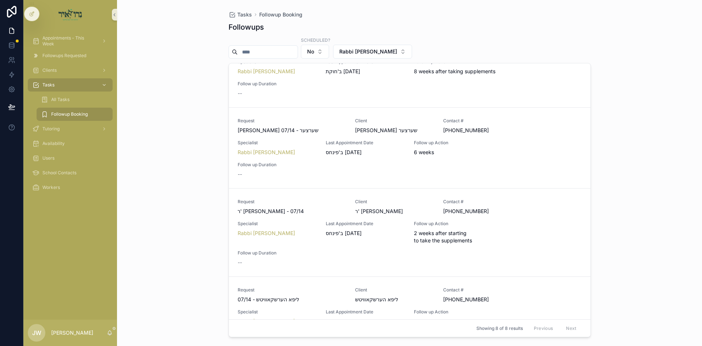
click at [155, 161] on div "Tasks Followup Booking Followups Scheduled? No Rabbi Y C Finkelstein Request יע…" at bounding box center [409, 173] width 585 height 346
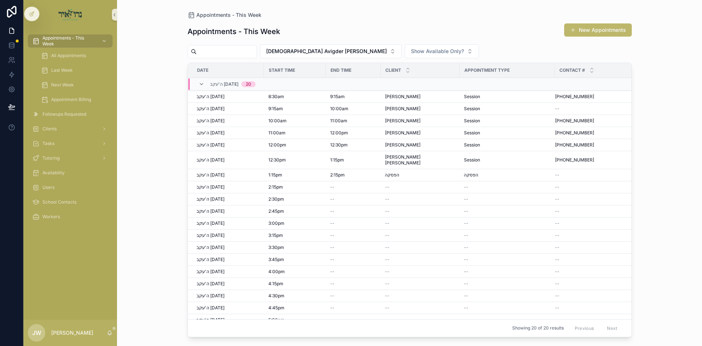
drag, startPoint x: 605, startPoint y: 35, endPoint x: 599, endPoint y: 34, distance: 5.6
click at [605, 35] on button "New Appointments" at bounding box center [598, 29] width 68 height 13
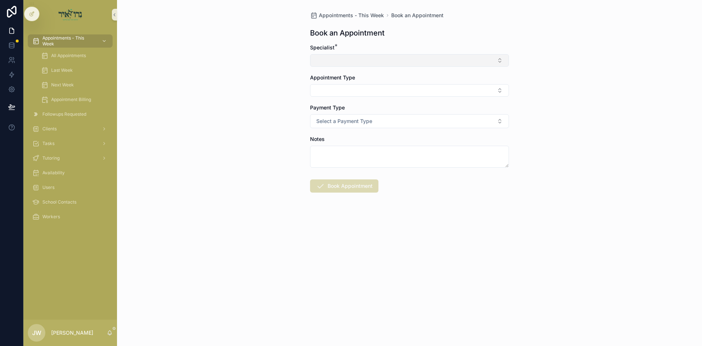
click at [347, 65] on button "Select Button" at bounding box center [409, 60] width 199 height 12
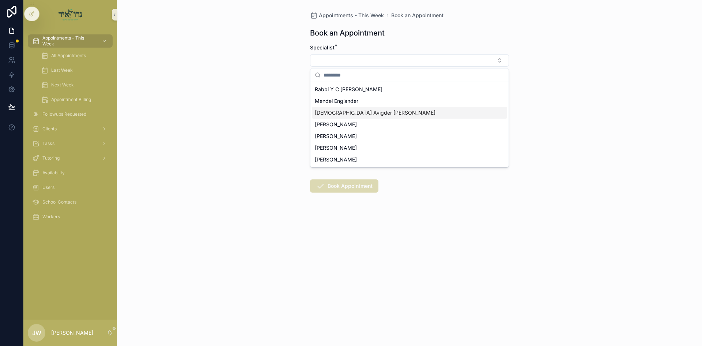
click at [329, 111] on span "[DEMOGRAPHIC_DATA] Avigder [PERSON_NAME]" at bounding box center [375, 112] width 121 height 7
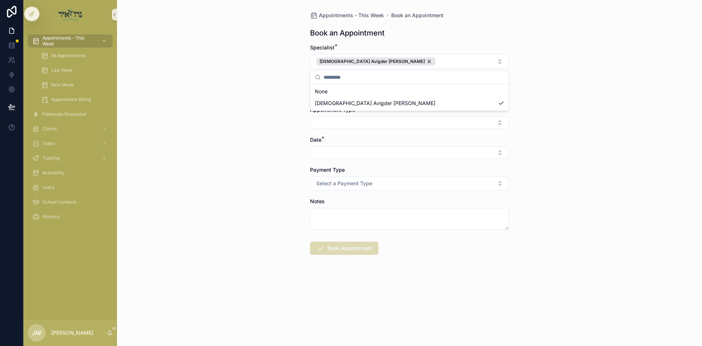
click at [240, 102] on div "Appointments - This Week Book an Appointment Book an Appointment Specialist * R…" at bounding box center [409, 173] width 585 height 346
click at [332, 95] on button "Select Button" at bounding box center [409, 92] width 199 height 12
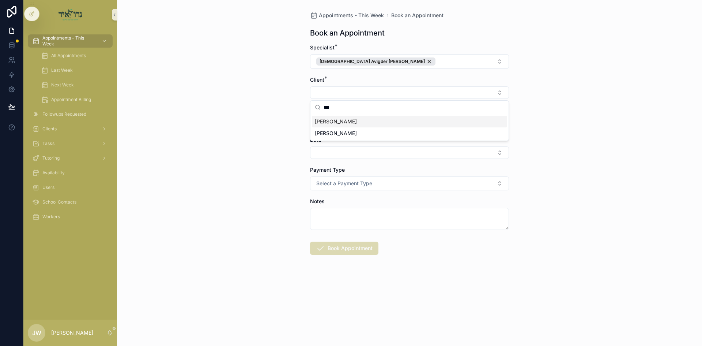
type input "***"
click at [343, 124] on span "[PERSON_NAME]" at bounding box center [336, 121] width 42 height 7
click at [340, 126] on button "Select Button" at bounding box center [409, 124] width 199 height 12
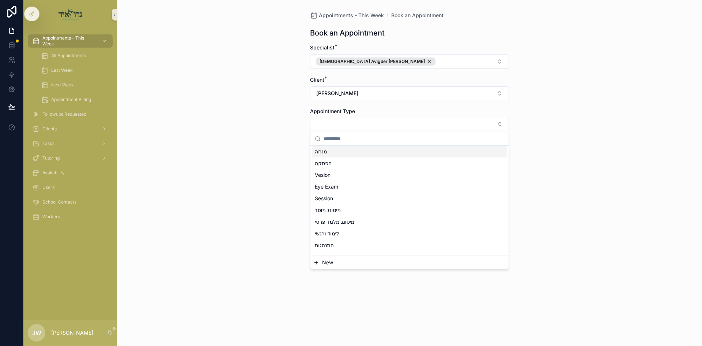
scroll to position [73, 0]
click at [329, 194] on span "Session" at bounding box center [324, 196] width 18 height 7
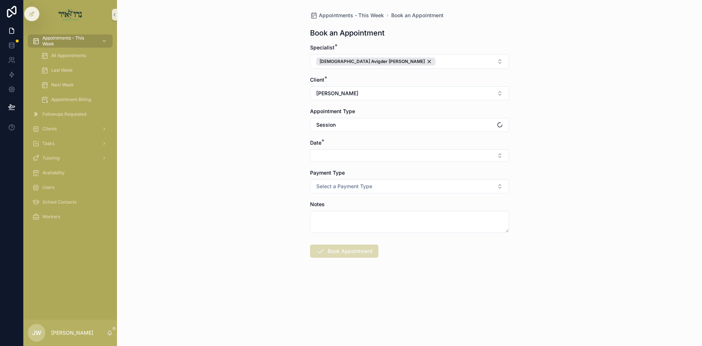
click at [290, 186] on div "Appointments - This Week Book an Appointment Book an Appointment Specialist * R…" at bounding box center [409, 173] width 585 height 346
click at [333, 161] on button "Select Button" at bounding box center [409, 155] width 199 height 12
click at [332, 188] on div "ה'עקב 08/14/25" at bounding box center [409, 184] width 195 height 12
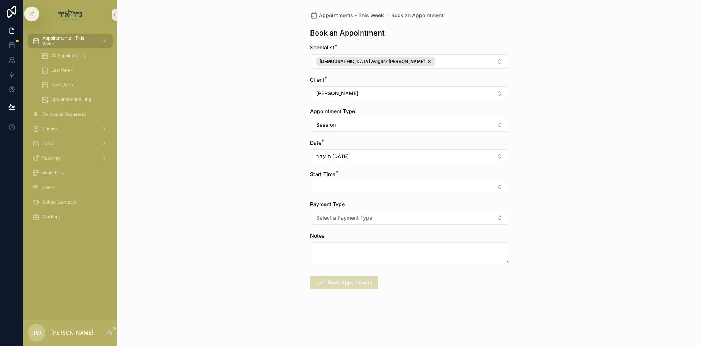
click at [332, 191] on button "Select Button" at bounding box center [409, 187] width 199 height 12
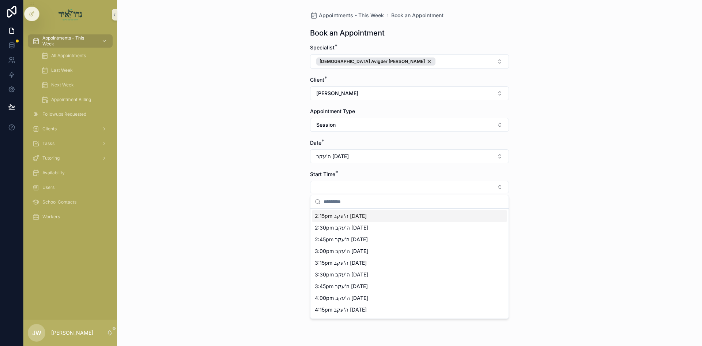
click at [328, 217] on span "2:15pm ה'עקב 08/14/25" at bounding box center [341, 215] width 52 height 7
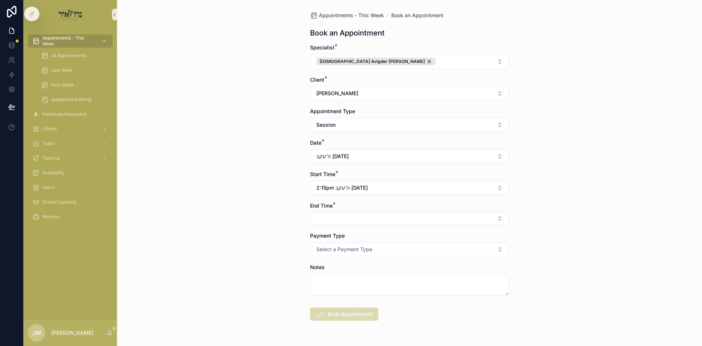
click at [338, 221] on button "Select Button" at bounding box center [409, 218] width 199 height 12
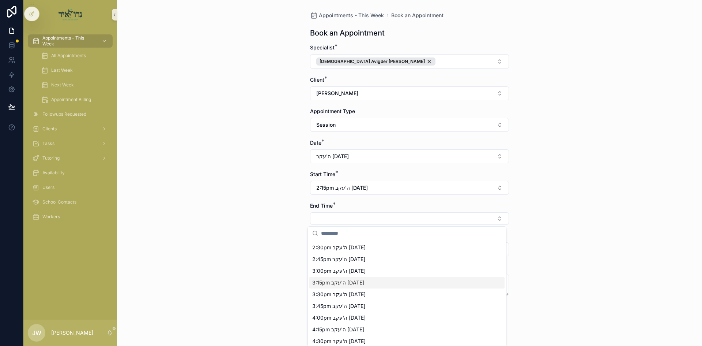
click at [321, 278] on div "3:15pm ה'עקב 08/14/25" at bounding box center [406, 282] width 195 height 12
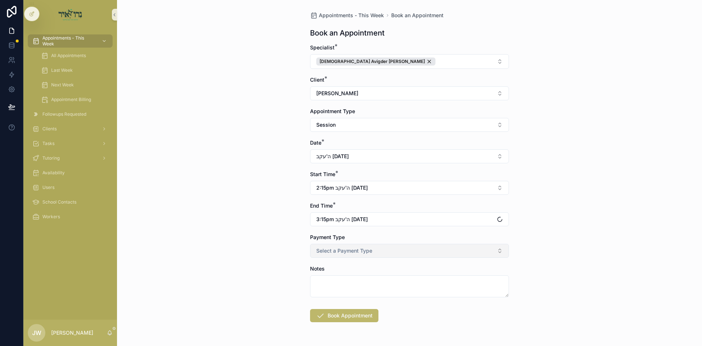
click at [321, 253] on span "Select a Payment Type" at bounding box center [344, 250] width 56 height 7
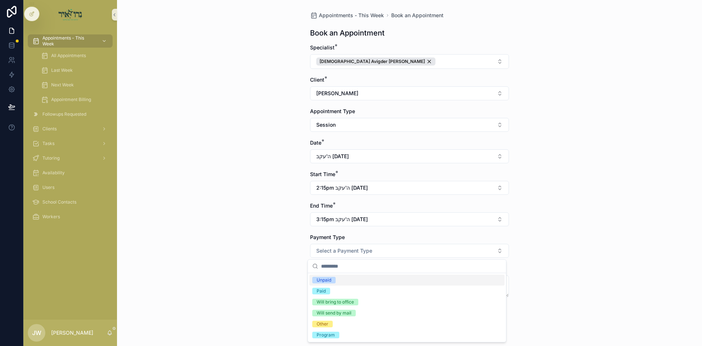
click at [324, 277] on div "Unpaid" at bounding box center [324, 279] width 15 height 7
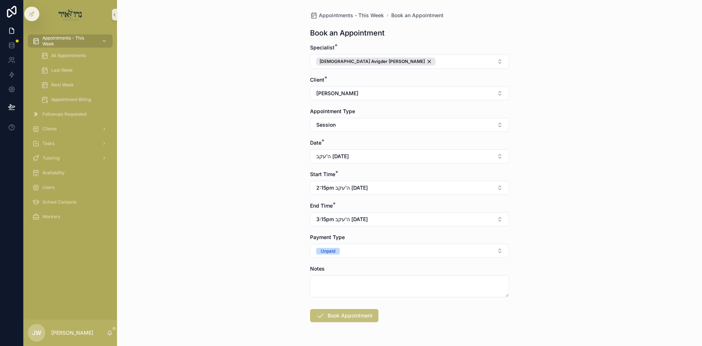
click at [326, 312] on button "Book Appointment" at bounding box center [344, 315] width 68 height 13
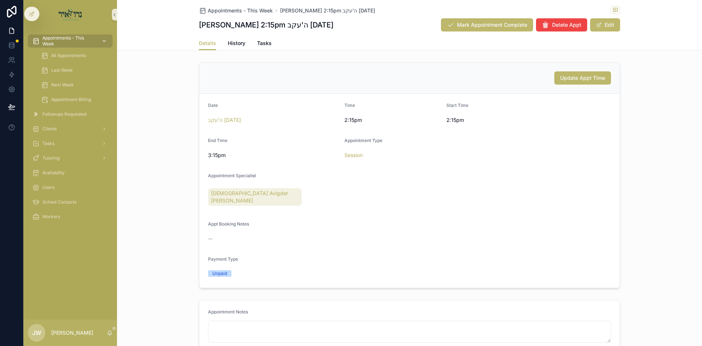
click at [99, 43] on div "scrollable content" at bounding box center [104, 41] width 10 height 12
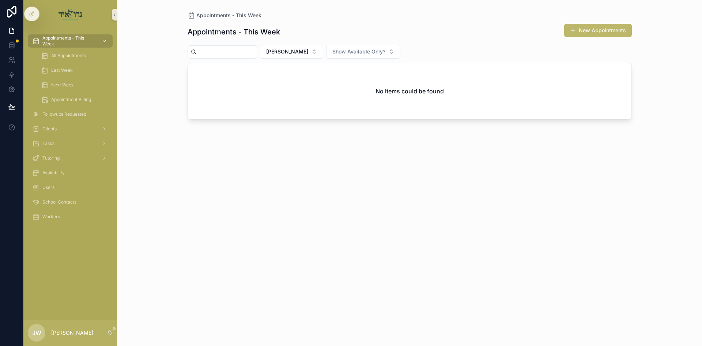
click at [100, 38] on div "scrollable content" at bounding box center [104, 41] width 10 height 12
click at [285, 54] on span "[PERSON_NAME]" at bounding box center [287, 51] width 42 height 7
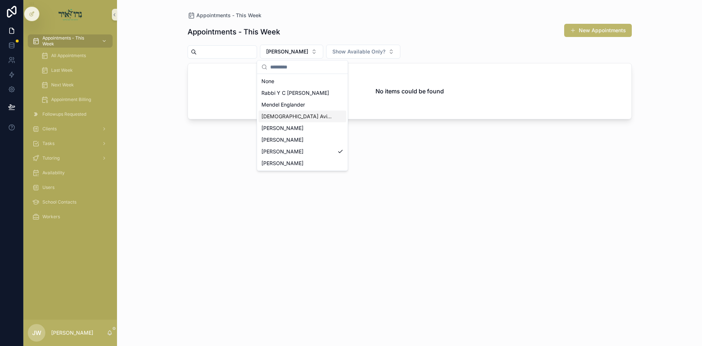
click at [312, 119] on span "[DEMOGRAPHIC_DATA] Avigder [PERSON_NAME]" at bounding box center [297, 116] width 73 height 7
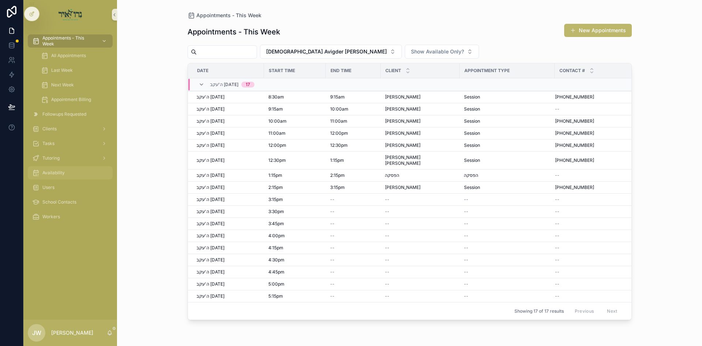
click at [63, 175] on span "Availability" at bounding box center [53, 173] width 22 height 6
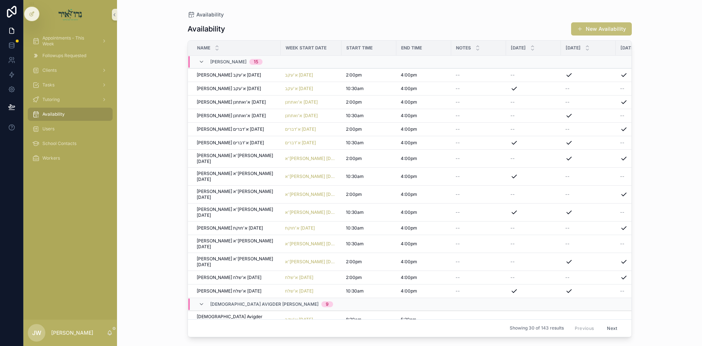
click at [595, 26] on button "New Availability" at bounding box center [601, 28] width 61 height 13
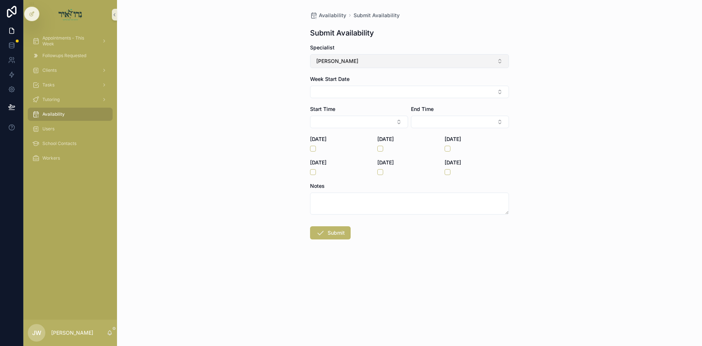
click at [314, 63] on button "[PERSON_NAME]" at bounding box center [409, 61] width 199 height 14
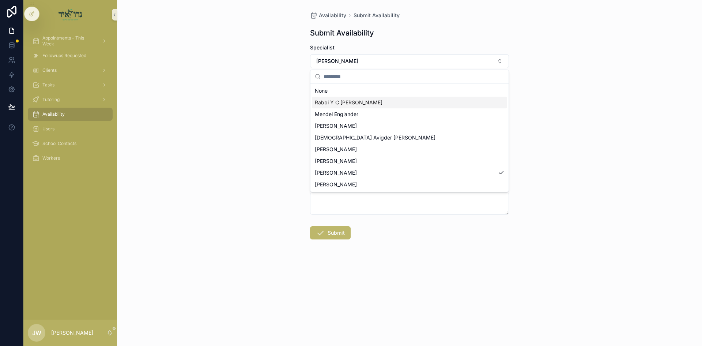
click at [336, 104] on span "Rabbi Y C [PERSON_NAME]" at bounding box center [349, 102] width 68 height 7
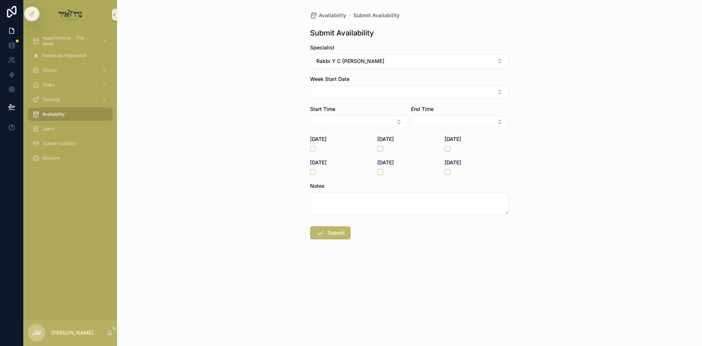
drag, startPoint x: 269, startPoint y: 104, endPoint x: 333, endPoint y: 94, distance: 64.8
click at [270, 104] on div "Availability Submit Availability Submit Availability Specialist Rabbi Y C Finke…" at bounding box center [409, 173] width 585 height 346
click at [333, 94] on button "Select Button" at bounding box center [409, 92] width 199 height 12
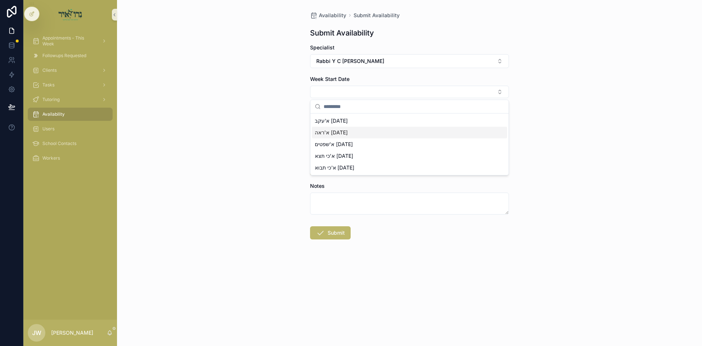
click at [342, 132] on span "א'ראה [DATE]" at bounding box center [331, 132] width 33 height 7
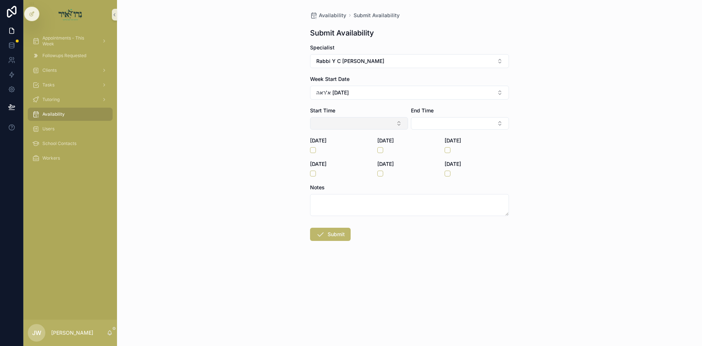
click at [331, 122] on button "Select Button" at bounding box center [359, 123] width 98 height 12
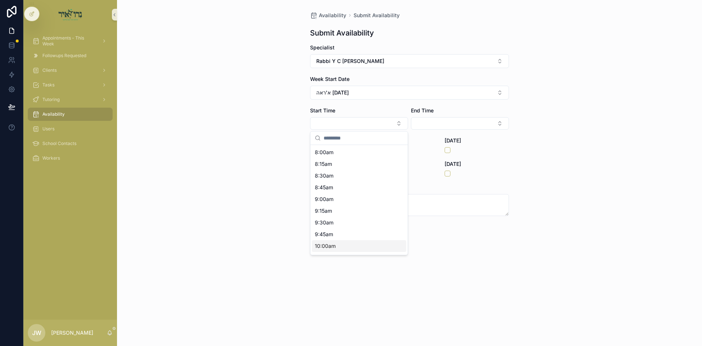
click at [329, 248] on span "10:00am" at bounding box center [325, 245] width 21 height 7
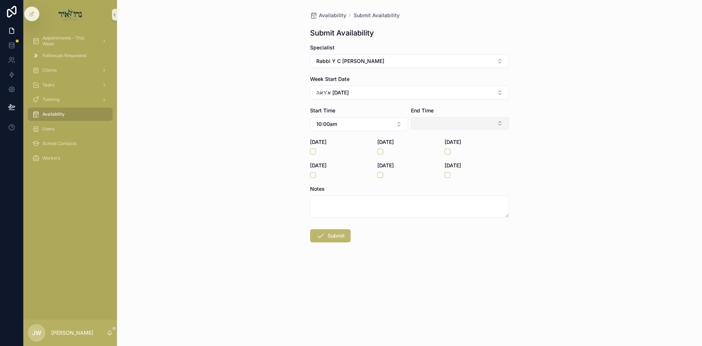
click at [430, 127] on button "Select Button" at bounding box center [460, 123] width 98 height 12
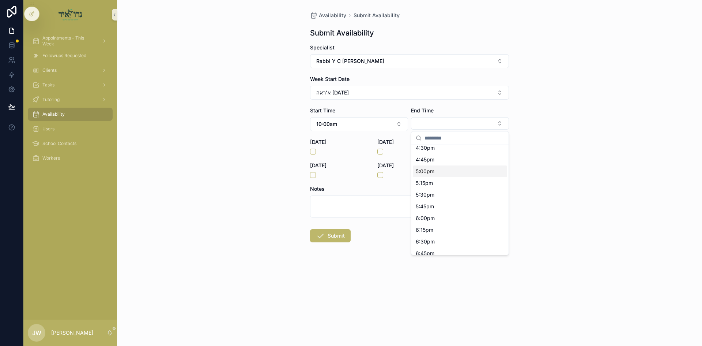
click at [426, 171] on span "5:00pm" at bounding box center [425, 170] width 19 height 7
click at [311, 151] on button "scrollable content" at bounding box center [313, 151] width 6 height 6
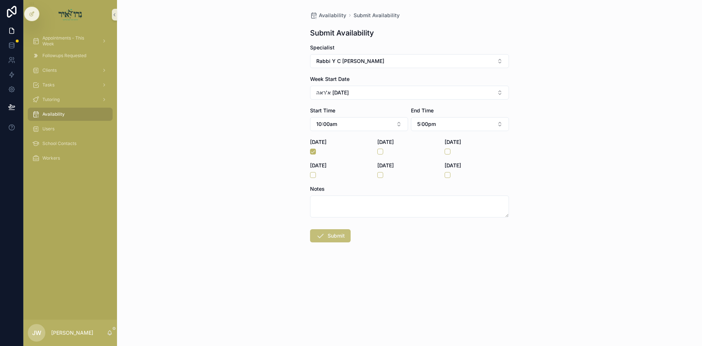
click at [344, 238] on button "Submit" at bounding box center [330, 235] width 41 height 13
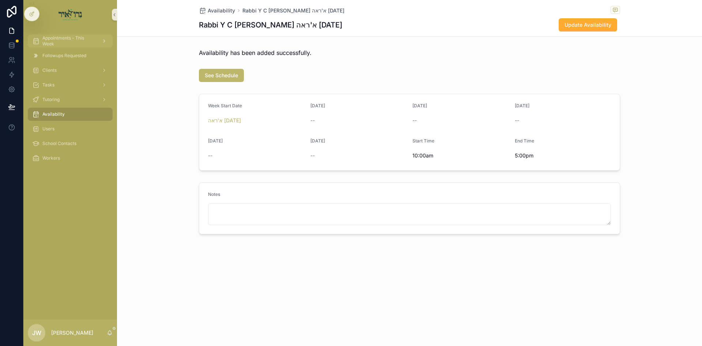
click at [82, 46] on span "Appointments - This Week" at bounding box center [68, 41] width 53 height 12
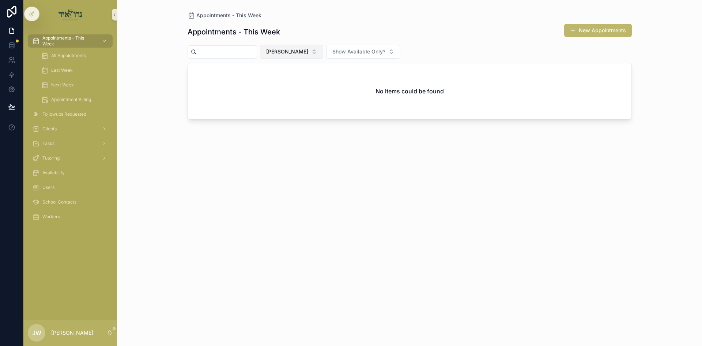
click at [298, 48] on span "[PERSON_NAME]" at bounding box center [287, 51] width 42 height 7
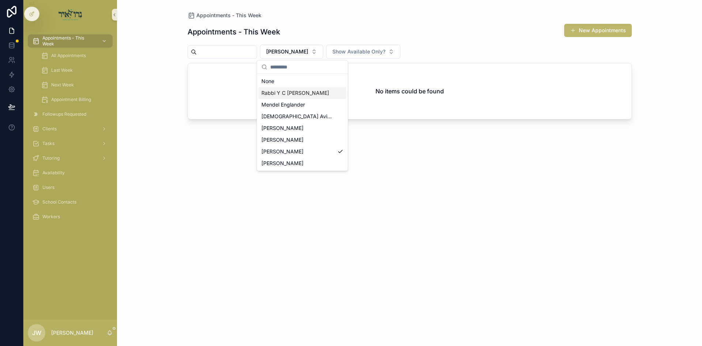
click at [290, 89] on div "Rabbi Y C [PERSON_NAME]" at bounding box center [303, 93] width 88 height 12
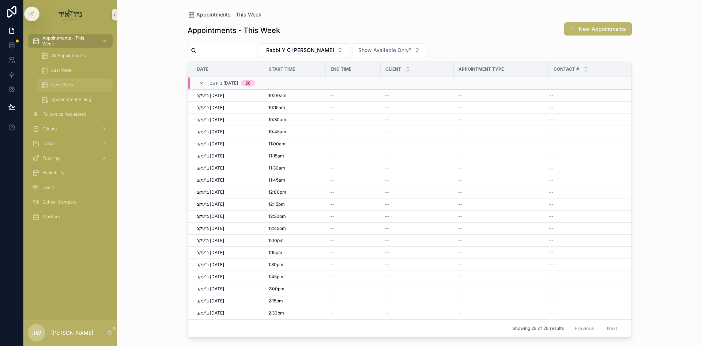
click at [80, 83] on div "Next Week" at bounding box center [74, 85] width 67 height 12
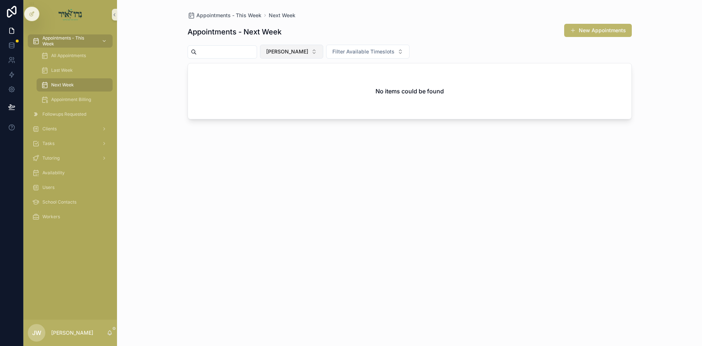
click at [302, 49] on span "[PERSON_NAME]" at bounding box center [287, 51] width 42 height 7
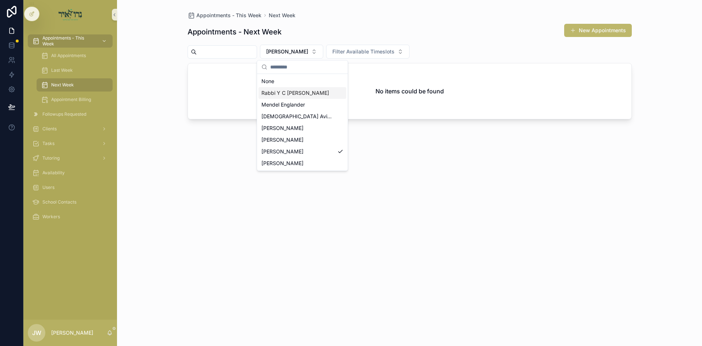
click at [299, 92] on span "Rabbi Y C [PERSON_NAME]" at bounding box center [295, 92] width 68 height 7
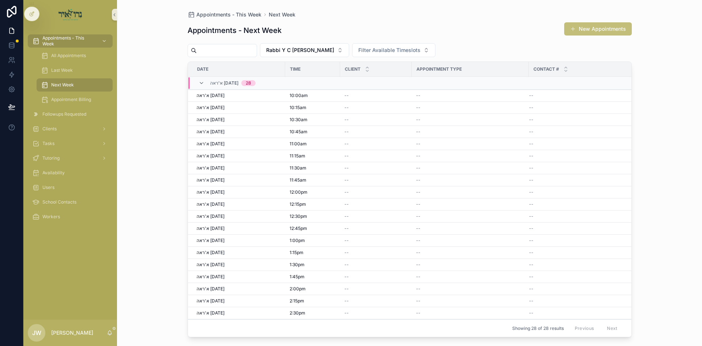
click at [582, 31] on button "New Appointments" at bounding box center [598, 28] width 68 height 13
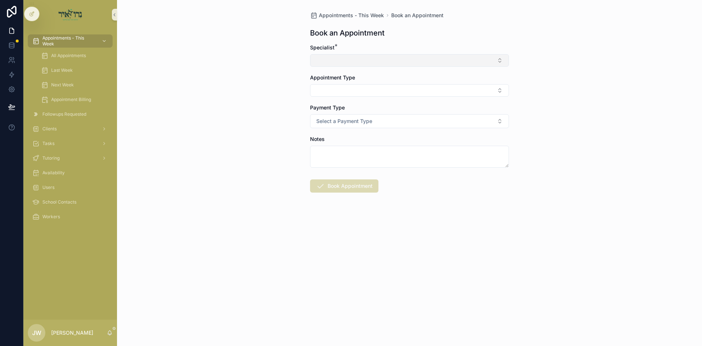
click at [340, 61] on button "Select Button" at bounding box center [409, 60] width 199 height 12
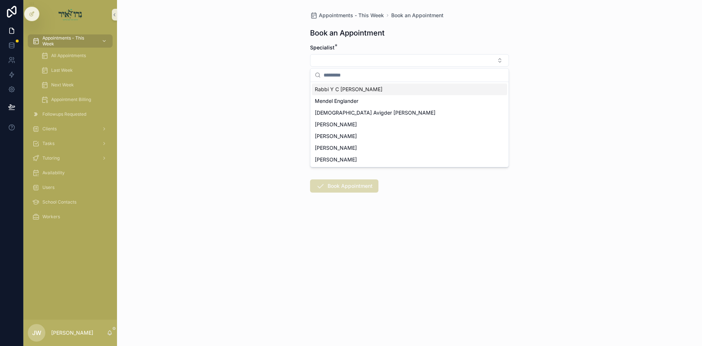
click at [340, 91] on span "Rabbi Y C [PERSON_NAME]" at bounding box center [349, 89] width 68 height 7
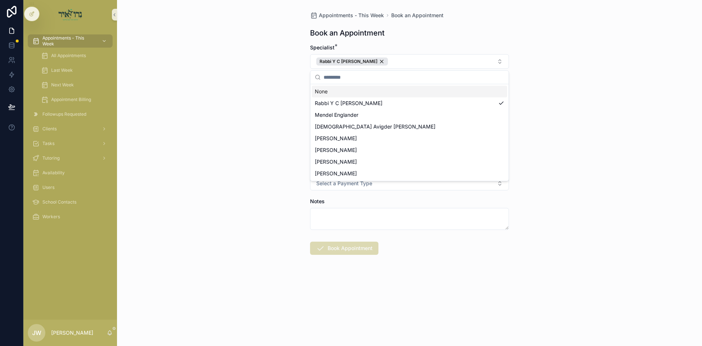
click at [256, 90] on div "Appointments - This Week Book an Appointment Book an Appointment Specialist * R…" at bounding box center [409, 173] width 585 height 346
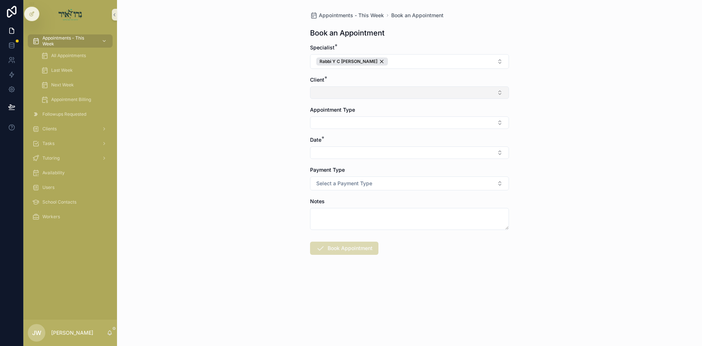
click at [317, 90] on button "Select Button" at bounding box center [409, 92] width 199 height 12
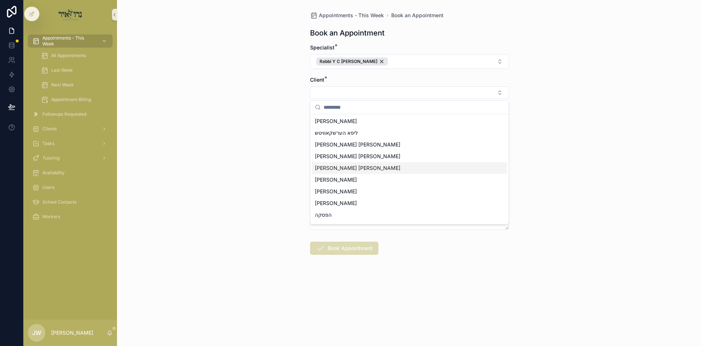
scroll to position [174, 0]
click at [331, 169] on span "[PERSON_NAME]" at bounding box center [336, 169] width 42 height 7
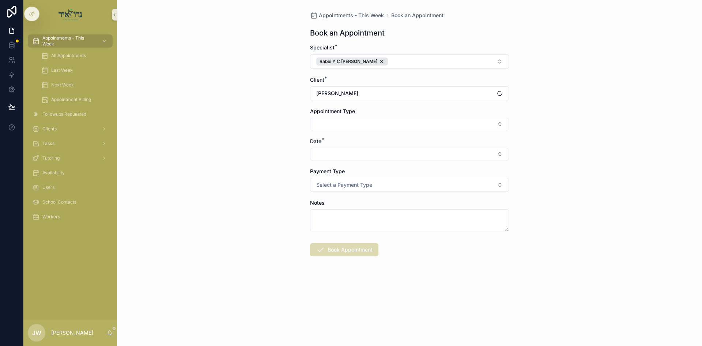
click at [292, 159] on div "Appointments - This Week Book an Appointment Book an Appointment Specialist * R…" at bounding box center [409, 173] width 585 height 346
click at [322, 126] on button "Select Button" at bounding box center [409, 124] width 199 height 12
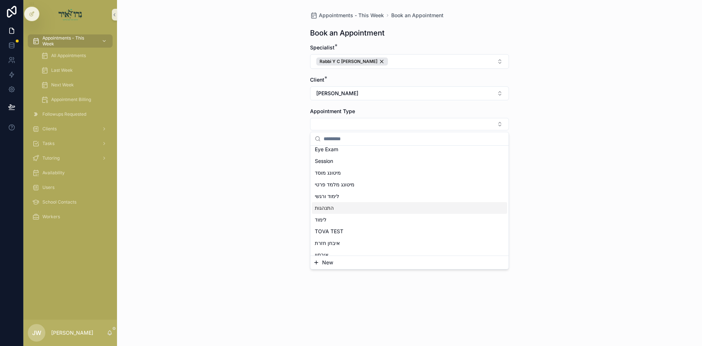
scroll to position [110, 0]
click at [322, 161] on span "Session" at bounding box center [324, 159] width 18 height 7
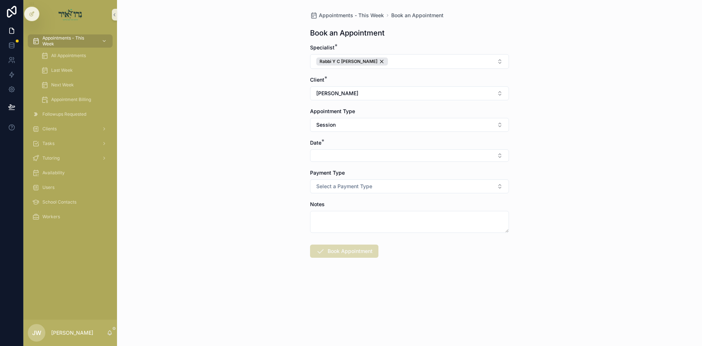
click at [292, 161] on div "Appointments - This Week Book an Appointment Book an Appointment Specialist * R…" at bounding box center [409, 173] width 585 height 346
click at [316, 156] on button "Select Button" at bounding box center [409, 155] width 199 height 12
click at [332, 196] on span "א'ראה [DATE]" at bounding box center [331, 195] width 33 height 7
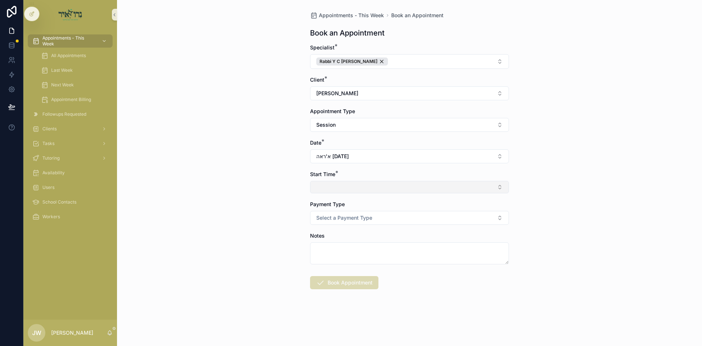
click at [334, 186] on button "Select Button" at bounding box center [409, 187] width 199 height 12
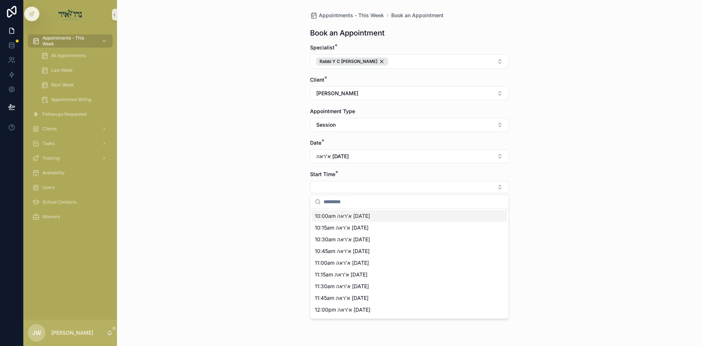
click at [334, 215] on span "10:00am א'ראה 08/17/25" at bounding box center [342, 215] width 55 height 7
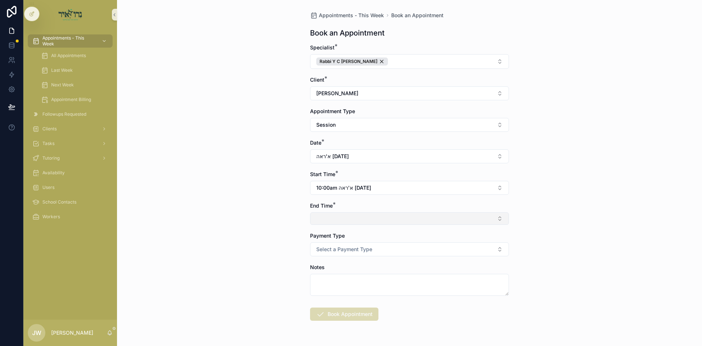
click at [335, 222] on button "Select Button" at bounding box center [409, 218] width 199 height 12
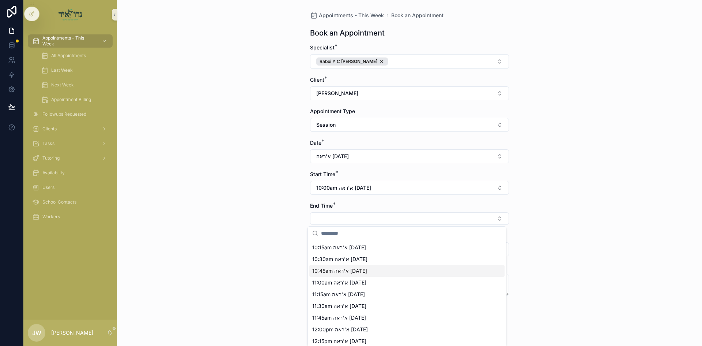
click at [331, 270] on span "10:45am א'ראה 08/17/25" at bounding box center [339, 270] width 55 height 7
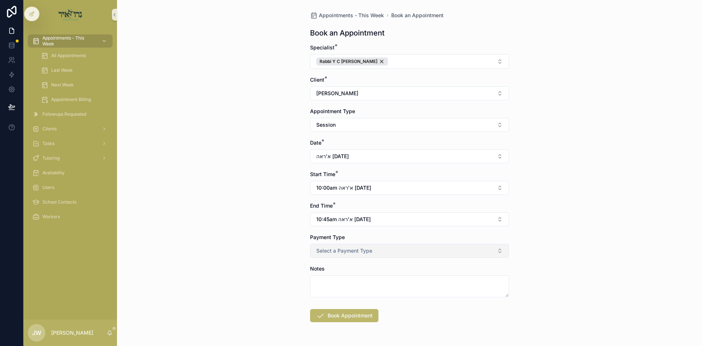
click at [324, 249] on span "Select a Payment Type" at bounding box center [344, 250] width 56 height 7
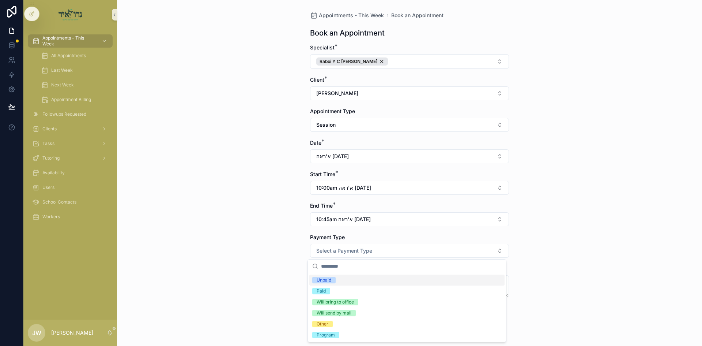
click at [335, 280] on span "Unpaid" at bounding box center [323, 279] width 23 height 7
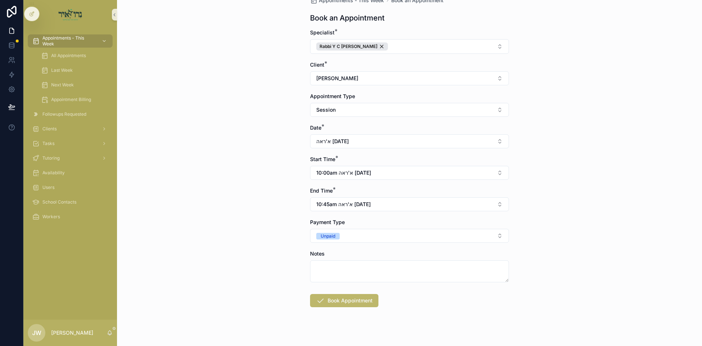
scroll to position [23, 0]
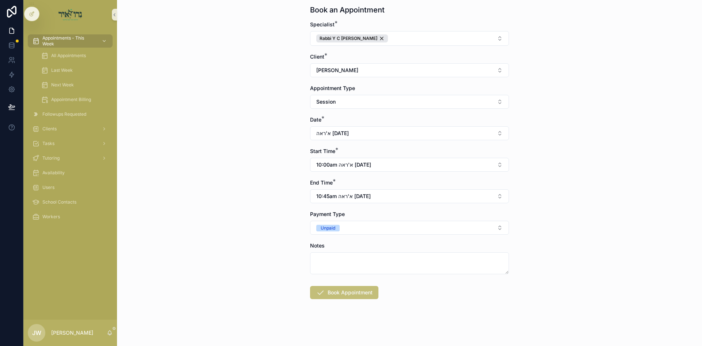
click at [331, 291] on button "Book Appointment" at bounding box center [344, 292] width 68 height 13
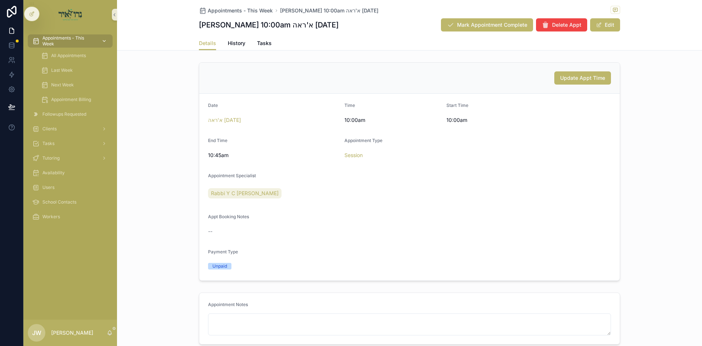
click at [88, 45] on span "Appointments - This Week" at bounding box center [68, 41] width 53 height 12
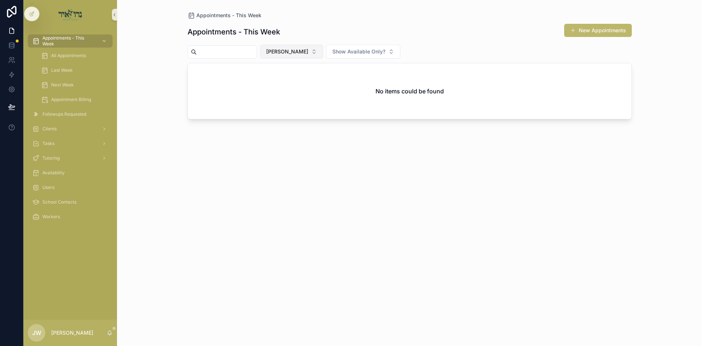
click at [292, 53] on span "[PERSON_NAME]" at bounding box center [287, 51] width 42 height 7
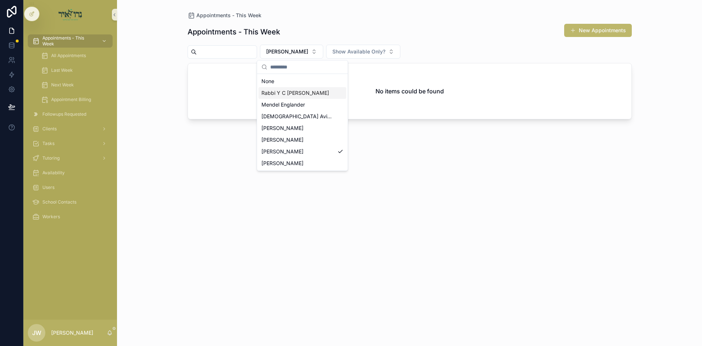
click at [291, 92] on span "Rabbi Y C [PERSON_NAME]" at bounding box center [295, 92] width 68 height 7
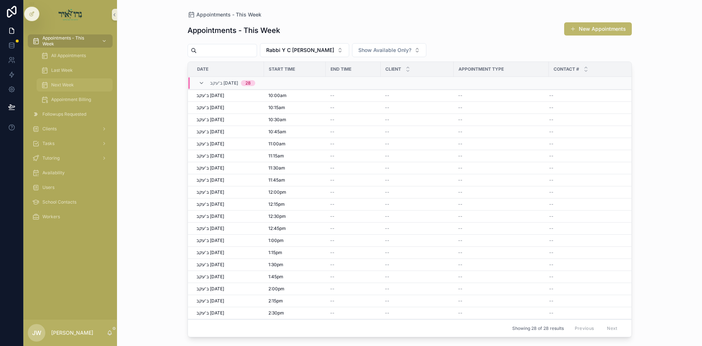
click at [79, 79] on div "Next Week" at bounding box center [74, 85] width 67 height 12
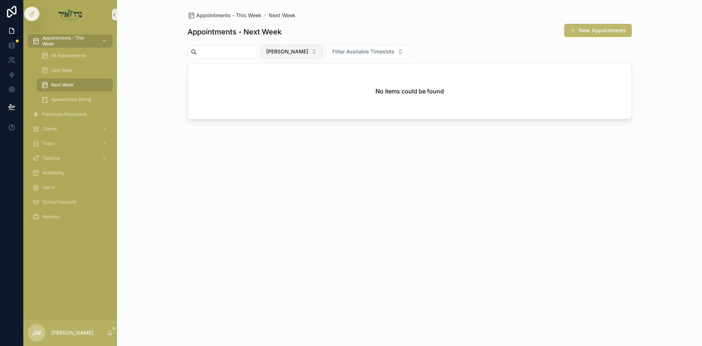
click at [284, 53] on button "[PERSON_NAME]" at bounding box center [291, 52] width 63 height 14
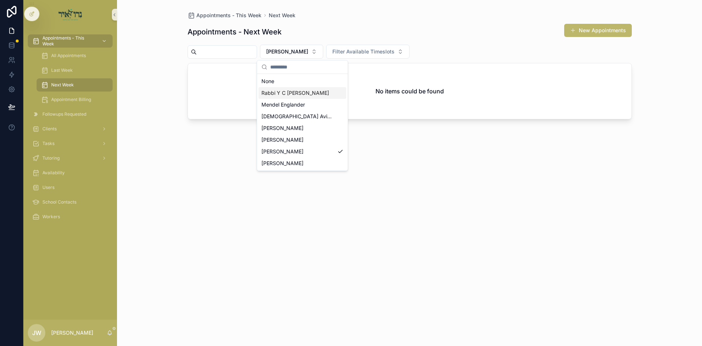
click at [297, 94] on span "Rabbi Y C [PERSON_NAME]" at bounding box center [295, 92] width 68 height 7
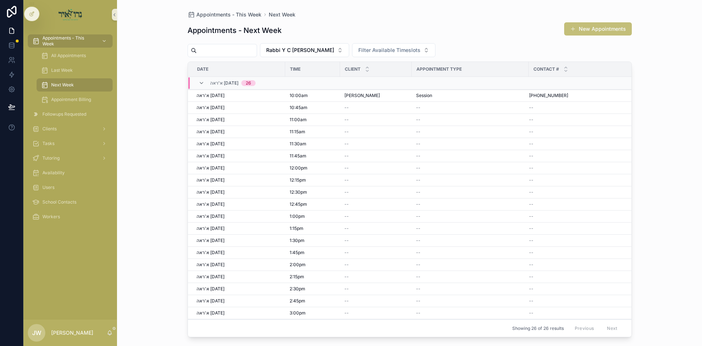
click at [580, 31] on button "New Appointments" at bounding box center [598, 28] width 68 height 13
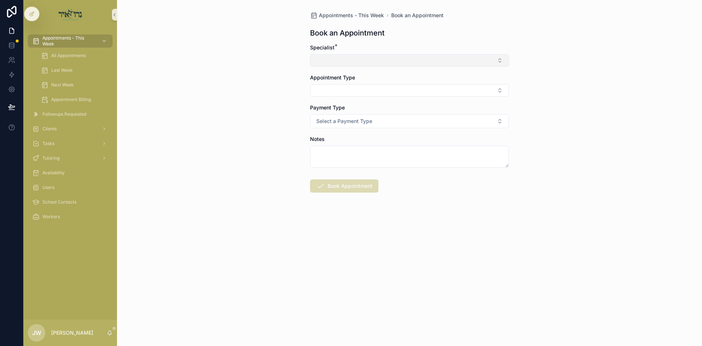
click at [336, 57] on button "Select Button" at bounding box center [409, 60] width 199 height 12
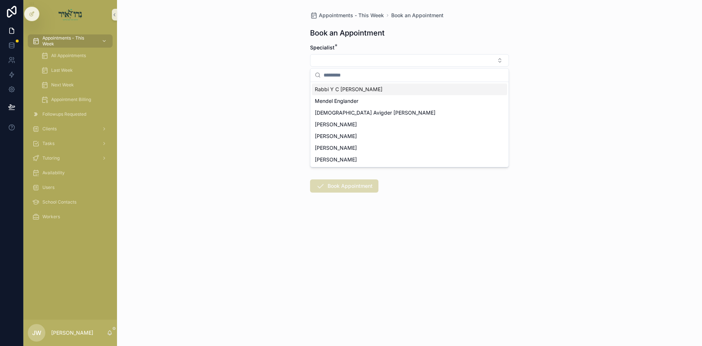
click at [348, 93] on span "Rabbi Y C [PERSON_NAME]" at bounding box center [349, 89] width 68 height 7
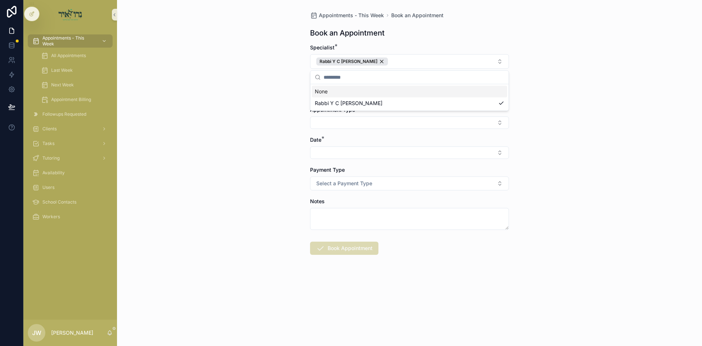
click at [298, 94] on div "Appointments - This Week Book an Appointment Book an Appointment Specialist * R…" at bounding box center [409, 173] width 585 height 346
click at [326, 90] on button "Select Button" at bounding box center [409, 92] width 199 height 12
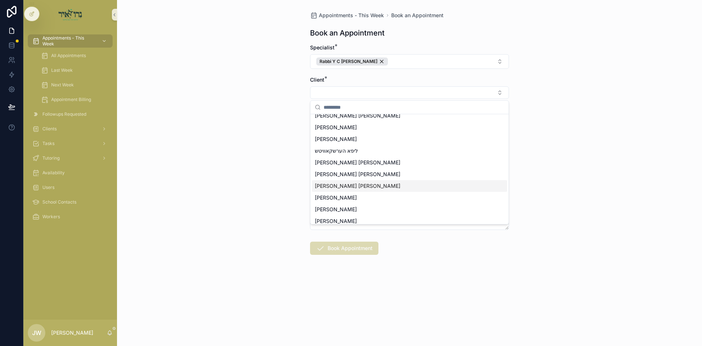
scroll to position [174, 0]
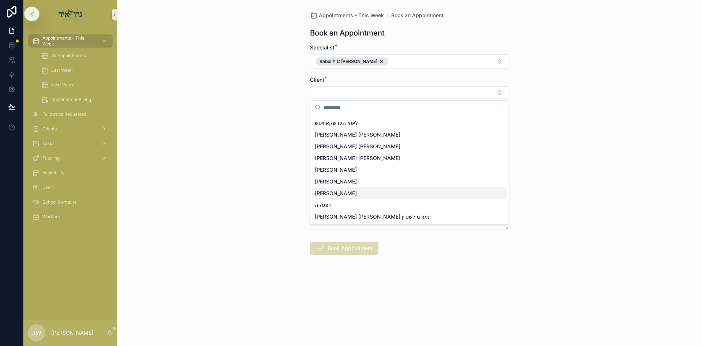
click at [332, 192] on span "[PERSON_NAME]" at bounding box center [336, 192] width 42 height 7
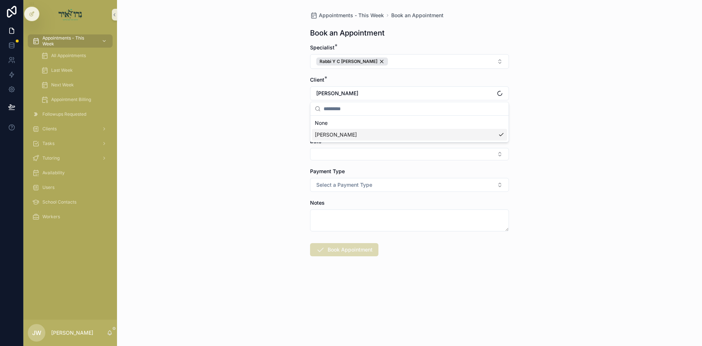
scroll to position [0, 0]
click at [292, 180] on div "Appointments - This Week Book an Appointment Book an Appointment Specialist * R…" at bounding box center [409, 173] width 585 height 346
click at [344, 127] on button "Select Button" at bounding box center [409, 124] width 199 height 12
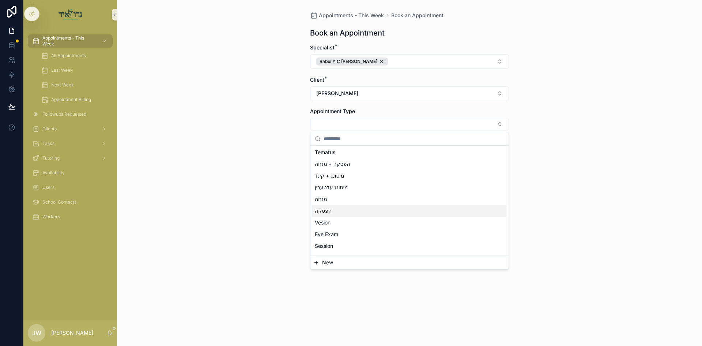
scroll to position [37, 0]
click at [324, 231] on span "Session" at bounding box center [324, 233] width 18 height 7
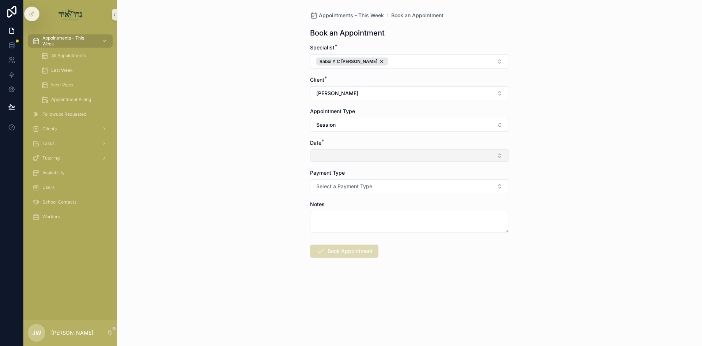
click at [321, 159] on button "Select Button" at bounding box center [409, 155] width 199 height 12
click at [327, 194] on span "א'ראה [DATE]" at bounding box center [331, 195] width 33 height 7
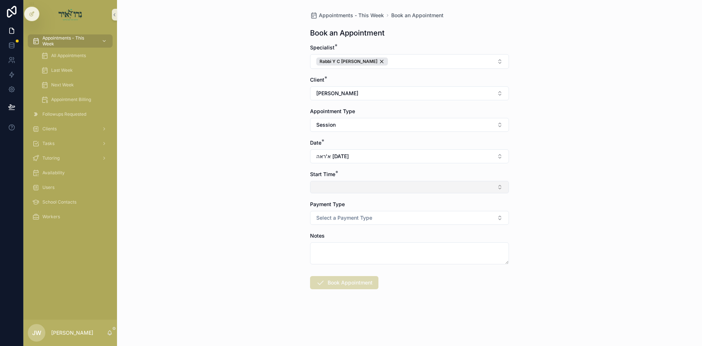
click at [325, 191] on button "Select Button" at bounding box center [409, 187] width 199 height 12
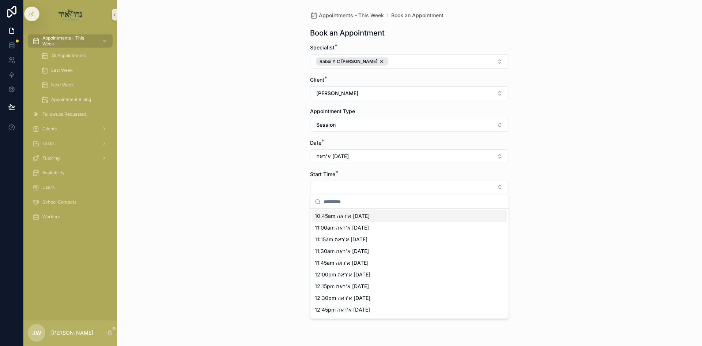
click at [328, 218] on span "10:45am א'ראה 08/17/25" at bounding box center [342, 215] width 55 height 7
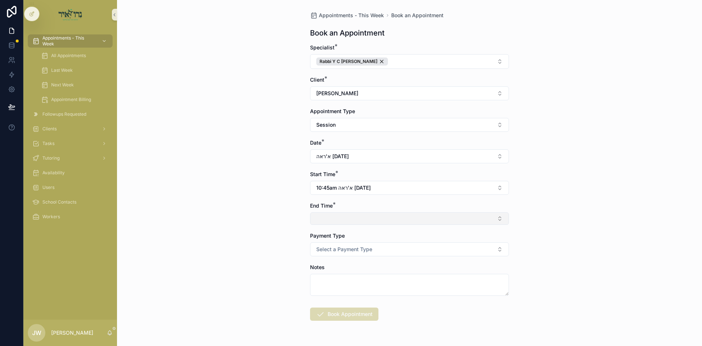
click at [339, 217] on button "Select Button" at bounding box center [409, 218] width 199 height 12
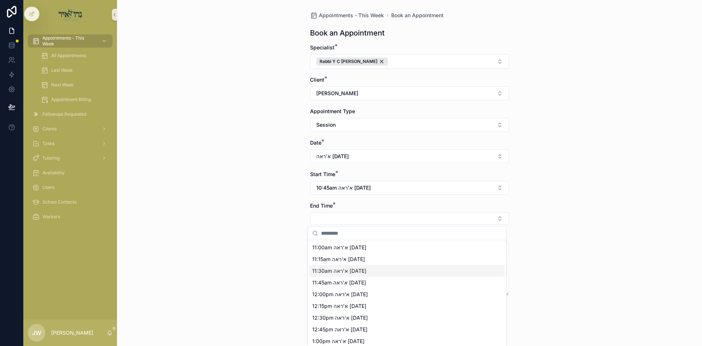
click at [317, 271] on span "11:30am א'ראה 08/17/25" at bounding box center [339, 270] width 54 height 7
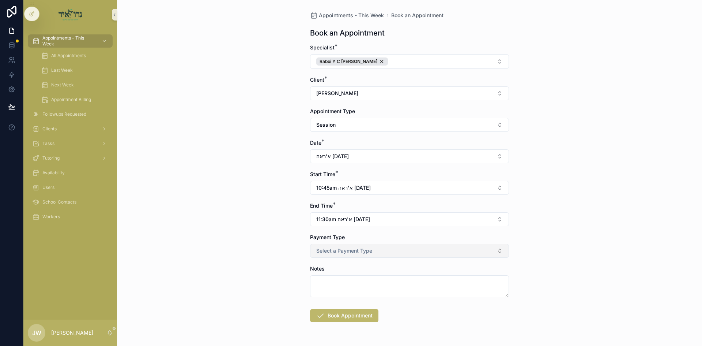
click at [318, 251] on span "Select a Payment Type" at bounding box center [344, 250] width 56 height 7
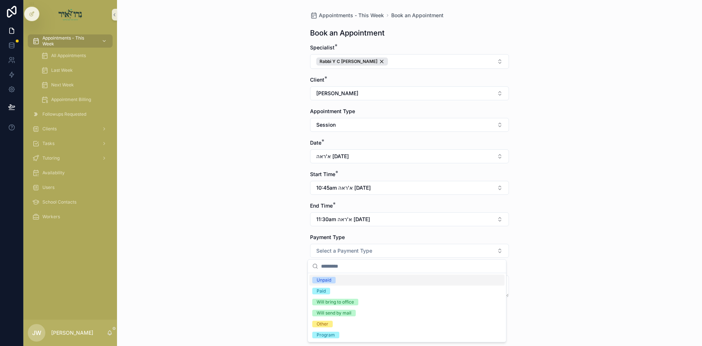
click at [327, 279] on div "Unpaid" at bounding box center [324, 279] width 15 height 7
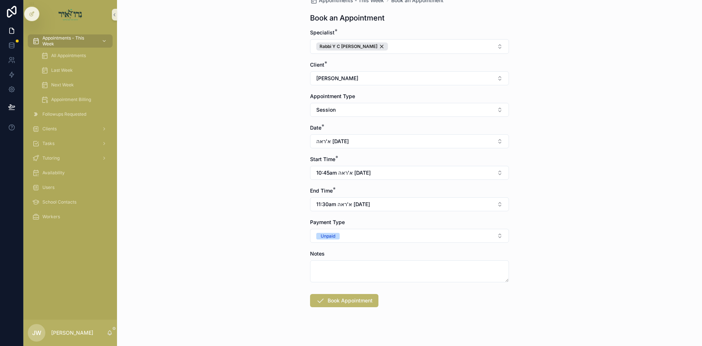
scroll to position [23, 0]
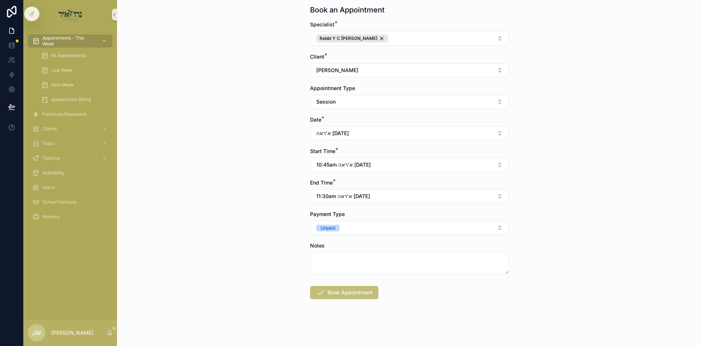
click at [339, 293] on button "Book Appointment" at bounding box center [344, 292] width 68 height 13
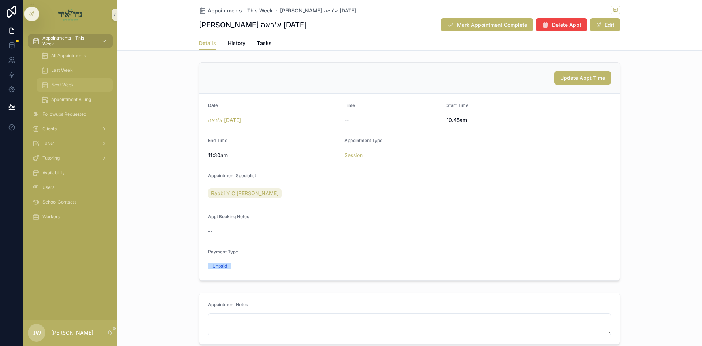
click at [81, 79] on link "Next Week" at bounding box center [75, 84] width 76 height 13
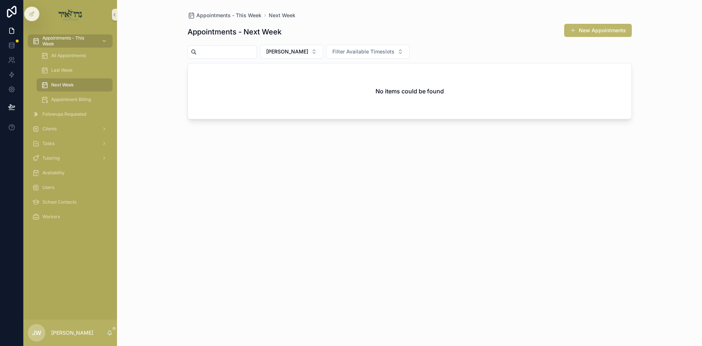
click at [300, 59] on div "Appointments - Next Week New Appointments Joel Weiss Filter Available Timeslots…" at bounding box center [410, 178] width 444 height 318
click at [300, 56] on button "[PERSON_NAME]" at bounding box center [291, 52] width 63 height 14
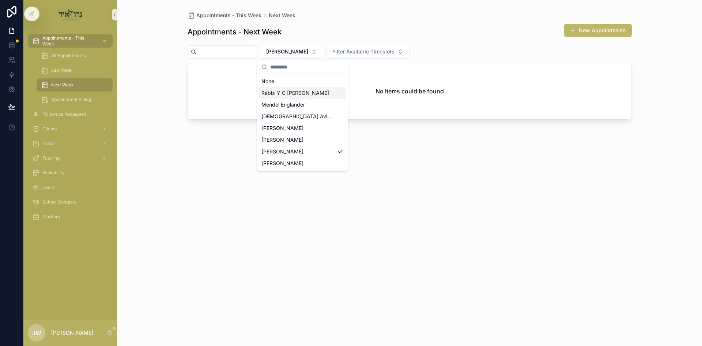
click at [288, 97] on div "Rabbi Y C [PERSON_NAME]" at bounding box center [303, 93] width 88 height 12
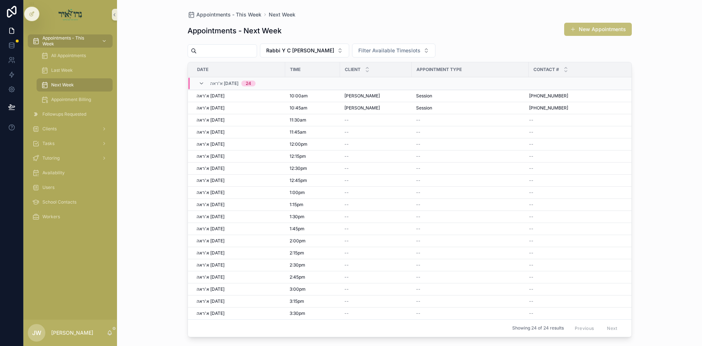
click at [572, 28] on span "scrollable content" at bounding box center [573, 29] width 6 height 6
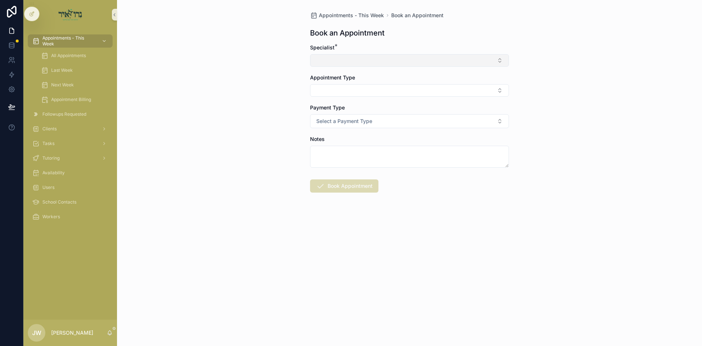
click at [342, 60] on button "Select Button" at bounding box center [409, 60] width 199 height 12
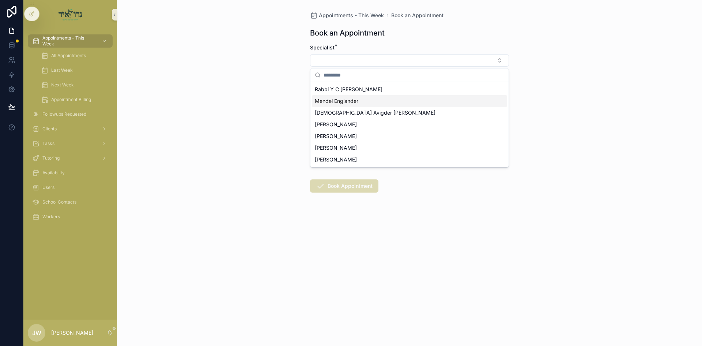
click at [340, 92] on span "Rabbi Y C [PERSON_NAME]" at bounding box center [349, 89] width 68 height 7
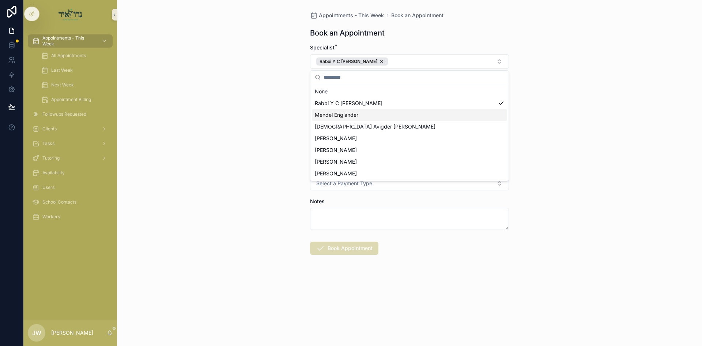
click at [295, 118] on div "Appointments - This Week Book an Appointment Book an Appointment Specialist * R…" at bounding box center [409, 173] width 585 height 346
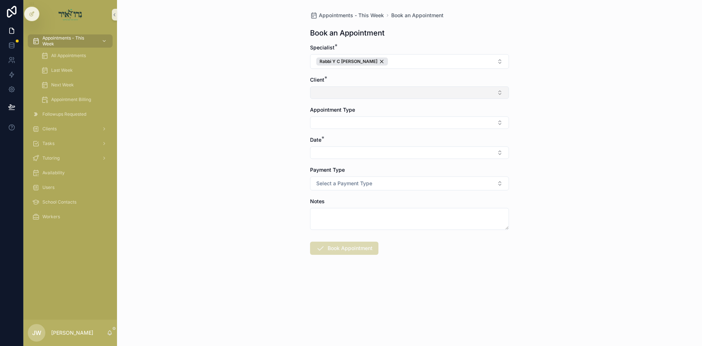
click at [324, 94] on button "Select Button" at bounding box center [409, 92] width 199 height 12
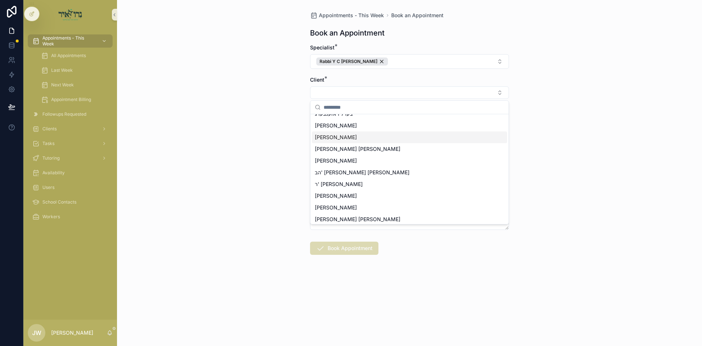
scroll to position [37, 0]
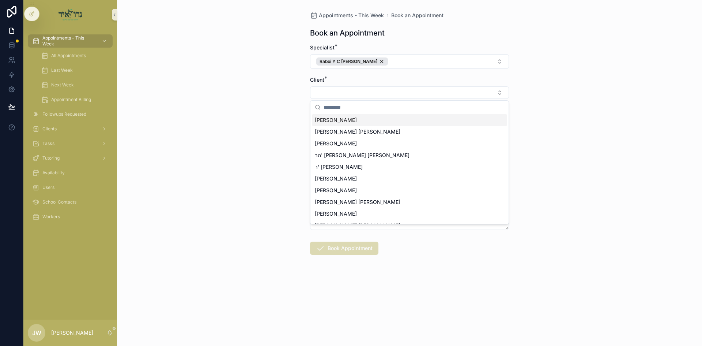
click at [339, 122] on span "[PERSON_NAME]" at bounding box center [336, 119] width 42 height 7
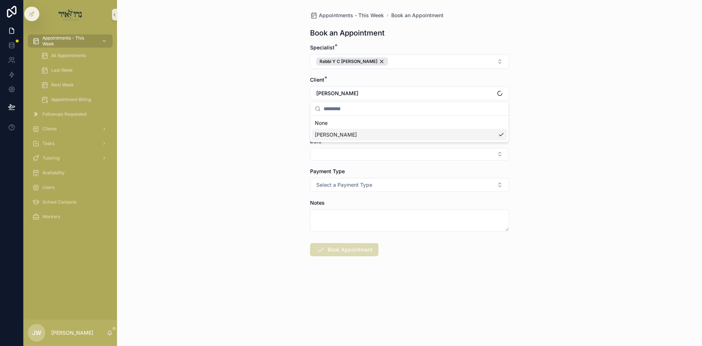
scroll to position [0, 0]
click at [265, 121] on div "Appointments - This Week Book an Appointment Book an Appointment Specialist * R…" at bounding box center [409, 173] width 585 height 346
click at [322, 124] on button "Select Button" at bounding box center [409, 124] width 199 height 12
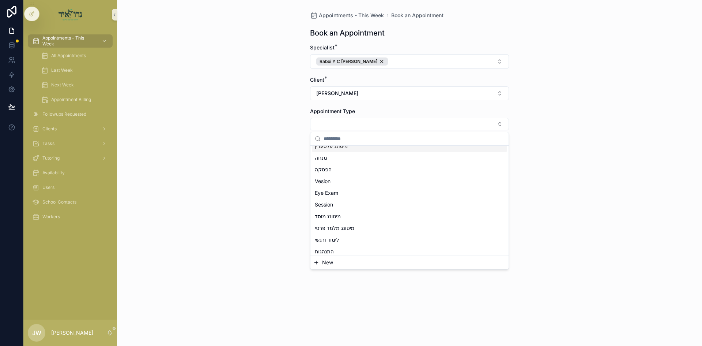
scroll to position [73, 0]
click at [333, 199] on span "Session" at bounding box center [324, 196] width 18 height 7
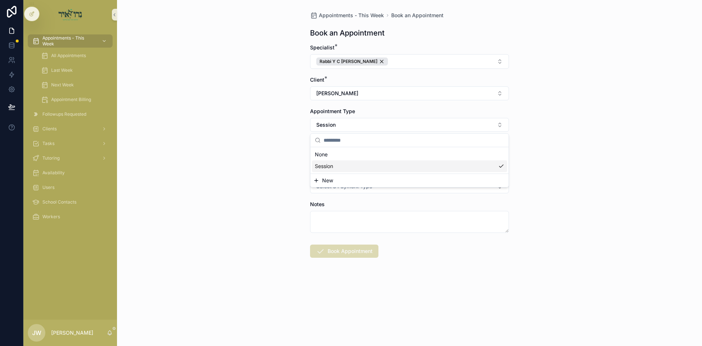
scroll to position [0, 0]
drag, startPoint x: 280, startPoint y: 191, endPoint x: 316, endPoint y: 154, distance: 50.9
click at [280, 190] on div "Appointments - This Week Book an Appointment Book an Appointment Specialist * R…" at bounding box center [409, 173] width 585 height 346
click at [316, 154] on button "Select Button" at bounding box center [409, 155] width 199 height 12
click at [327, 198] on span "א'ראה [DATE]" at bounding box center [331, 195] width 33 height 7
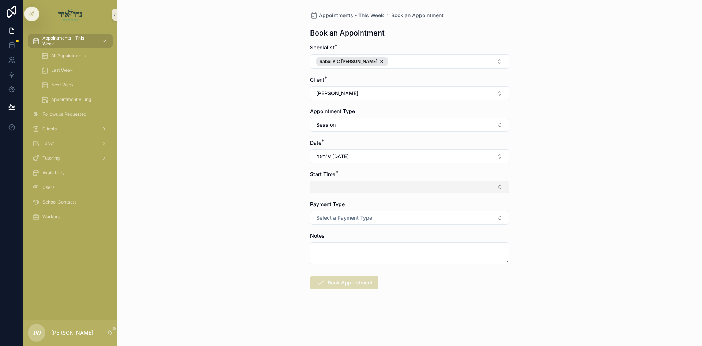
click at [329, 190] on button "Select Button" at bounding box center [409, 187] width 199 height 12
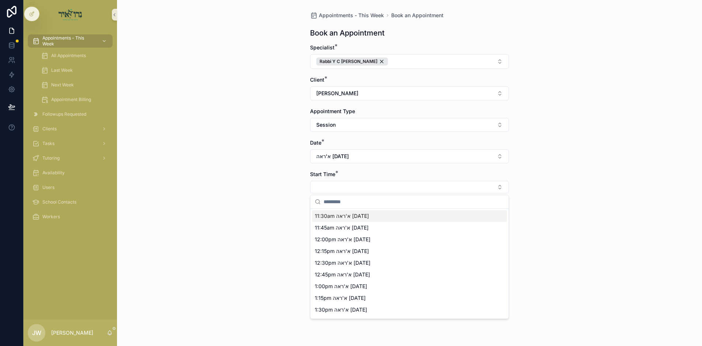
click at [329, 213] on span "11:30am א'ראה 08/17/25" at bounding box center [342, 215] width 54 height 7
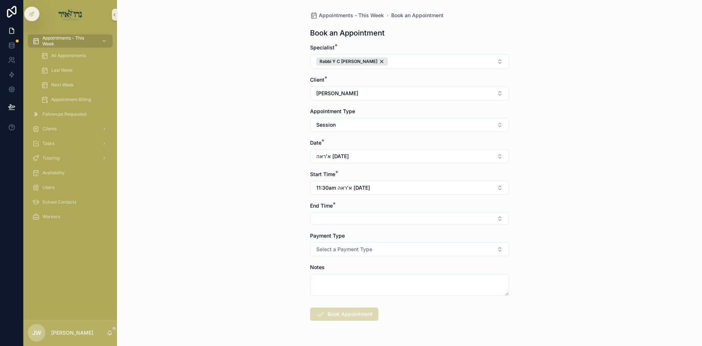
click at [325, 218] on button "Select Button" at bounding box center [409, 218] width 199 height 12
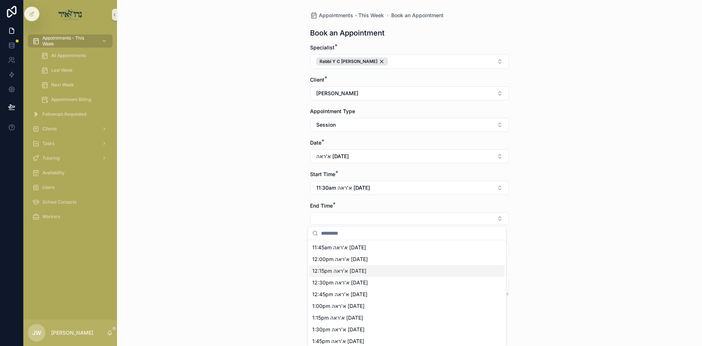
click at [327, 268] on span "12:15pm א'ראה 08/17/25" at bounding box center [339, 270] width 54 height 7
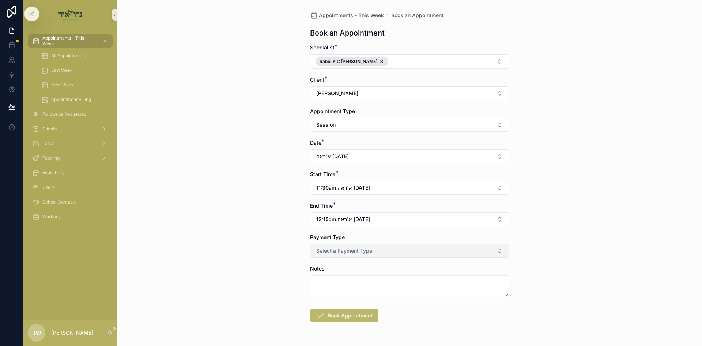
click at [322, 247] on span "Select a Payment Type" at bounding box center [344, 250] width 56 height 7
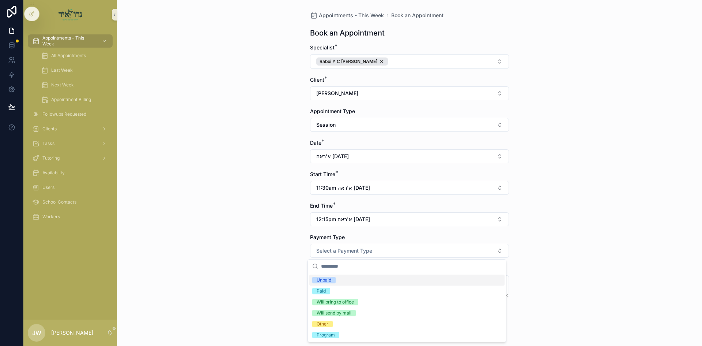
click at [329, 281] on div "Unpaid" at bounding box center [324, 279] width 15 height 7
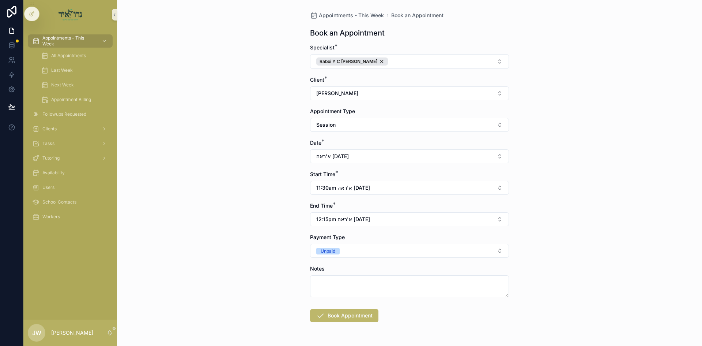
click at [330, 306] on form "Specialist * Rabbi Y C Finkelstein Client * אליעזר כהנא Appointment Type Sessio…" at bounding box center [409, 206] width 199 height 325
click at [332, 318] on button "Book Appointment" at bounding box center [344, 315] width 68 height 13
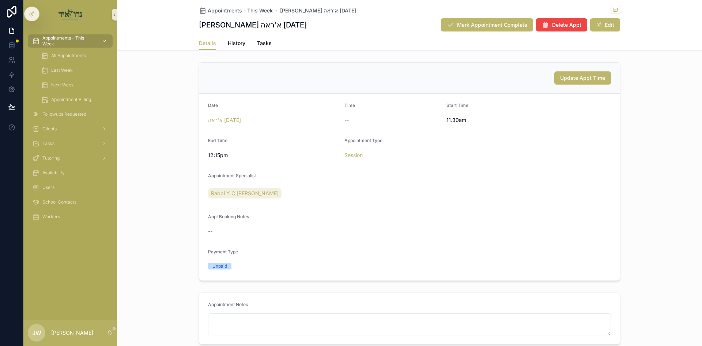
click at [53, 41] on span "Appointments - This Week" at bounding box center [68, 41] width 53 height 12
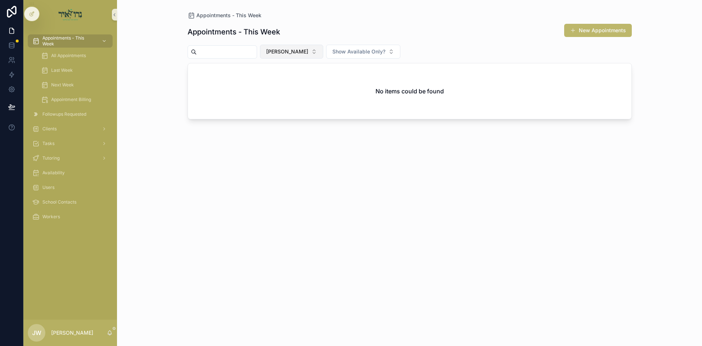
click at [292, 53] on span "[PERSON_NAME]" at bounding box center [287, 51] width 42 height 7
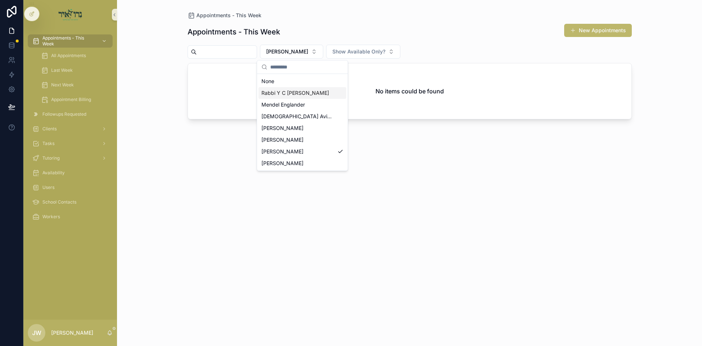
click at [296, 93] on span "Rabbi Y C [PERSON_NAME]" at bounding box center [295, 92] width 68 height 7
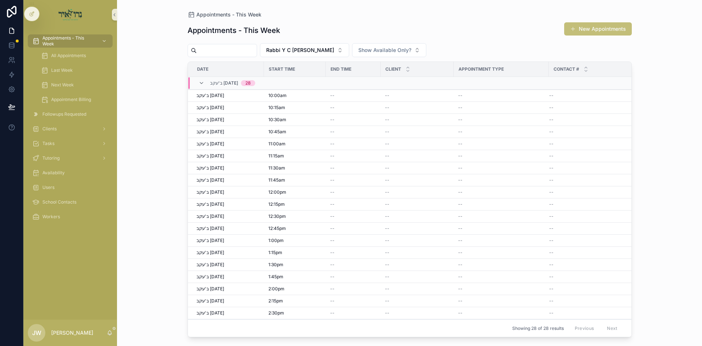
click at [588, 28] on button "New Appointments" at bounding box center [598, 28] width 68 height 13
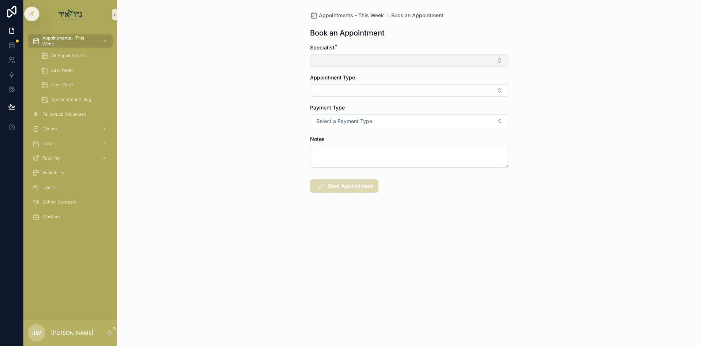
click at [330, 61] on button "Select Button" at bounding box center [409, 60] width 199 height 12
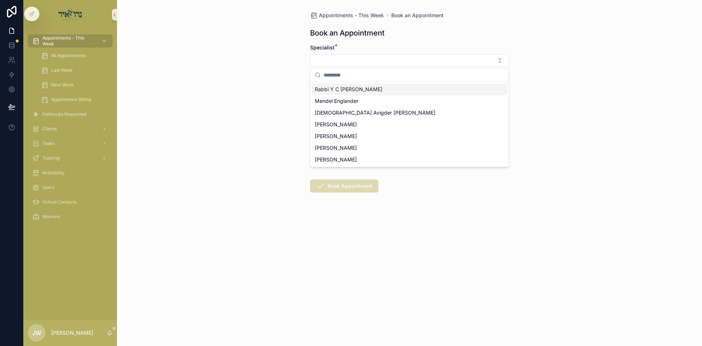
click at [329, 90] on span "Rabbi Y C [PERSON_NAME]" at bounding box center [349, 89] width 68 height 7
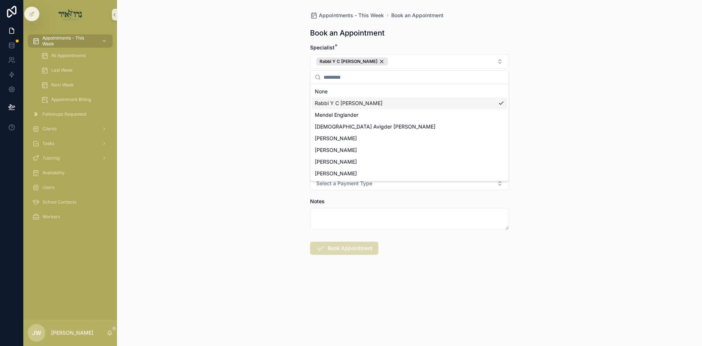
click at [290, 106] on div "Appointments - This Week Book an Appointment Book an Appointment Specialist * R…" at bounding box center [409, 173] width 585 height 346
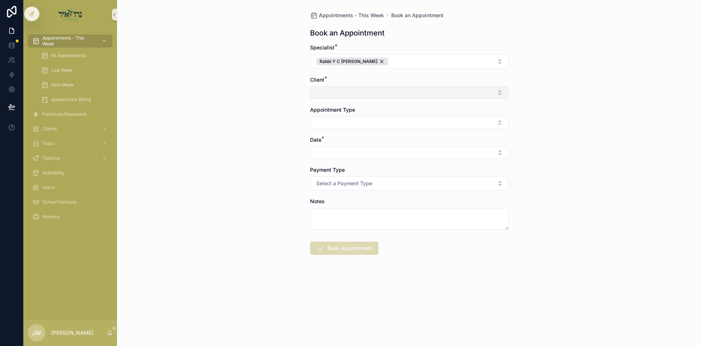
click at [324, 97] on button "Select Button" at bounding box center [409, 92] width 199 height 12
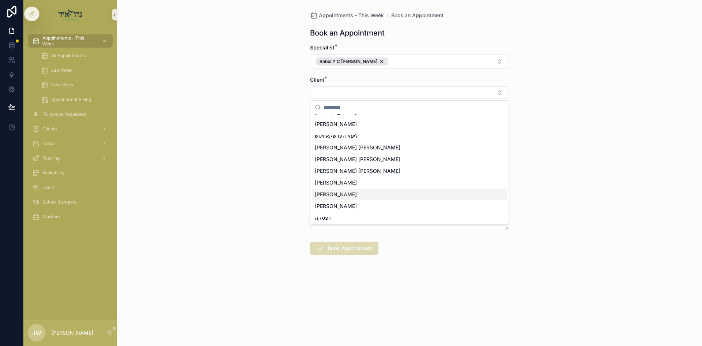
scroll to position [174, 0]
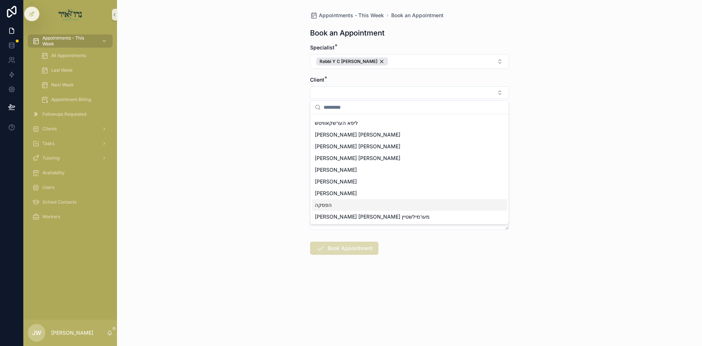
click at [336, 208] on div "הפסקה" at bounding box center [409, 205] width 195 height 12
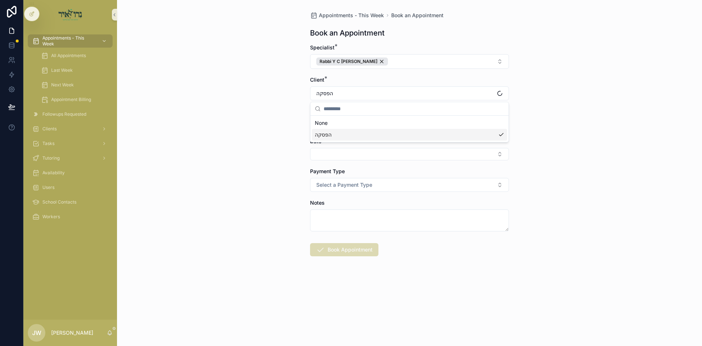
click at [271, 177] on div "Appointments - This Week Book an Appointment Book an Appointment Specialist * R…" at bounding box center [409, 173] width 585 height 346
click at [326, 123] on button "Select Button" at bounding box center [409, 124] width 199 height 12
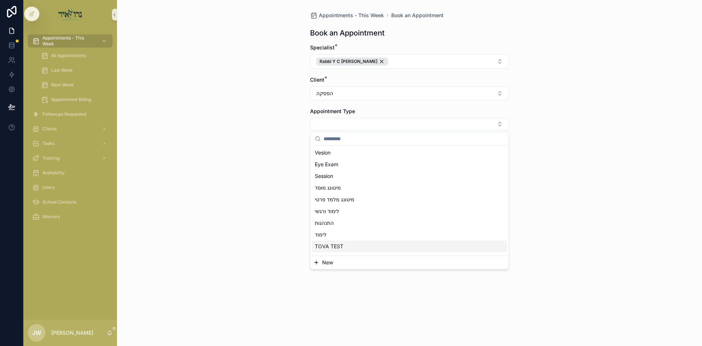
scroll to position [54, 0]
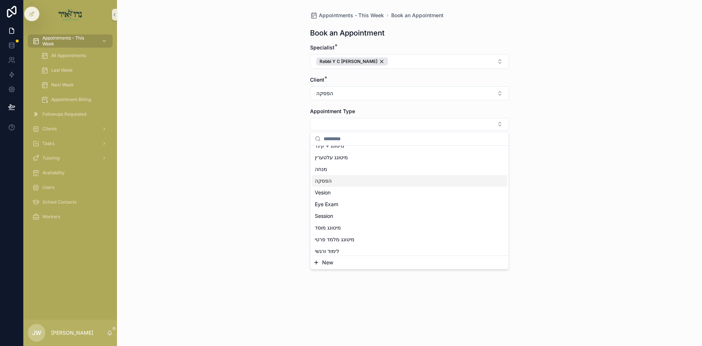
click at [327, 180] on span "הפסקה" at bounding box center [323, 180] width 17 height 7
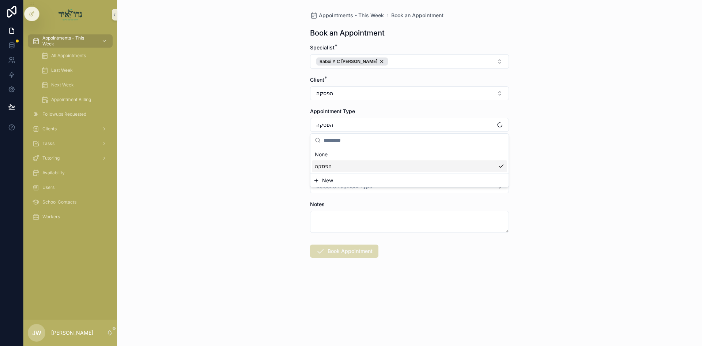
click at [260, 168] on div "Appointments - This Week Book an Appointment Book an Appointment Specialist * R…" at bounding box center [409, 173] width 585 height 346
click at [334, 153] on button "Select Button" at bounding box center [409, 155] width 199 height 12
click at [324, 196] on span "א'ראה [DATE]" at bounding box center [331, 195] width 33 height 7
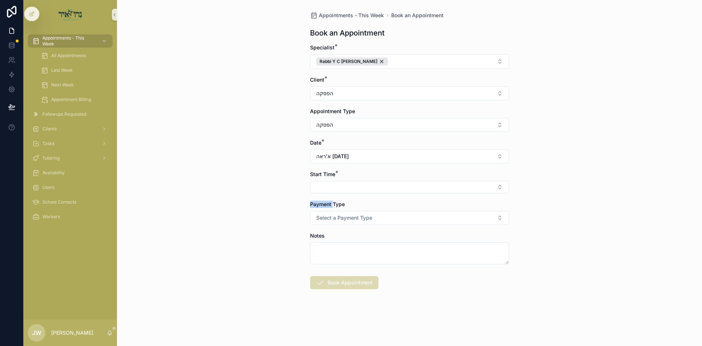
click at [324, 196] on form "Specialist * Rabbi Y C Finkelstein Client * הפסקה Appointment Type הפסקה Date *…" at bounding box center [409, 190] width 199 height 292
click at [323, 189] on button "Select Button" at bounding box center [409, 187] width 199 height 12
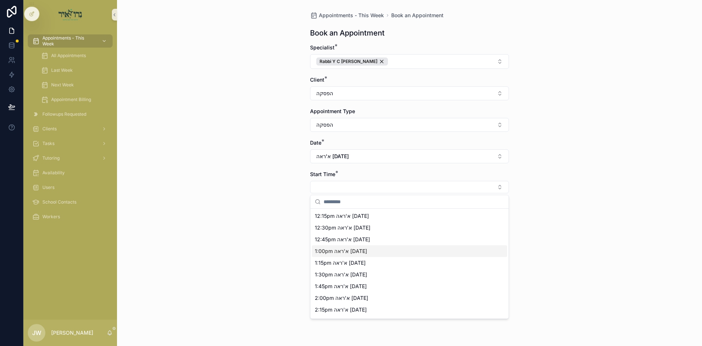
click at [339, 248] on span "1:00pm א'ראה 08/17/25" at bounding box center [341, 250] width 52 height 7
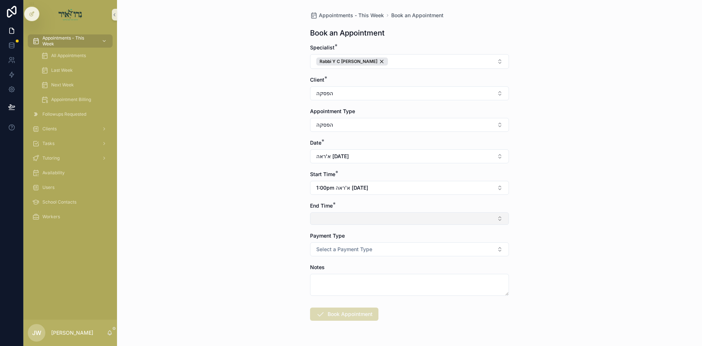
click at [334, 222] on button "Select Button" at bounding box center [409, 218] width 199 height 12
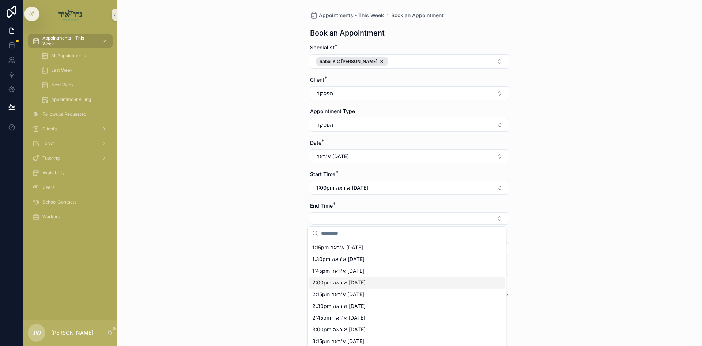
click at [332, 286] on div "2:00pm א'ראה 08/17/25" at bounding box center [406, 282] width 195 height 12
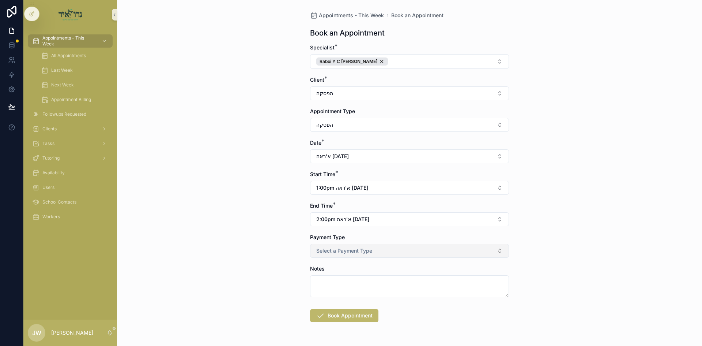
click at [328, 254] on button "Select a Payment Type" at bounding box center [409, 251] width 199 height 14
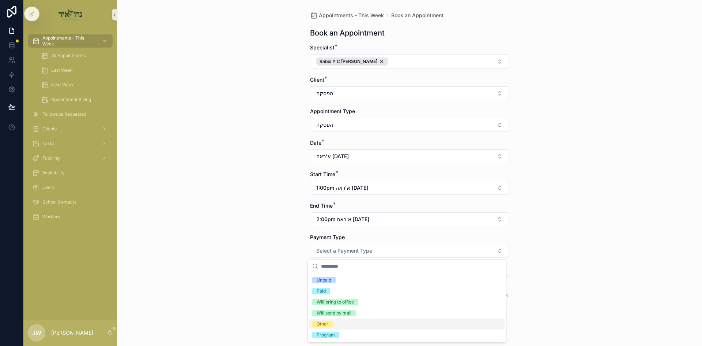
click at [334, 324] on div "Other" at bounding box center [406, 323] width 195 height 11
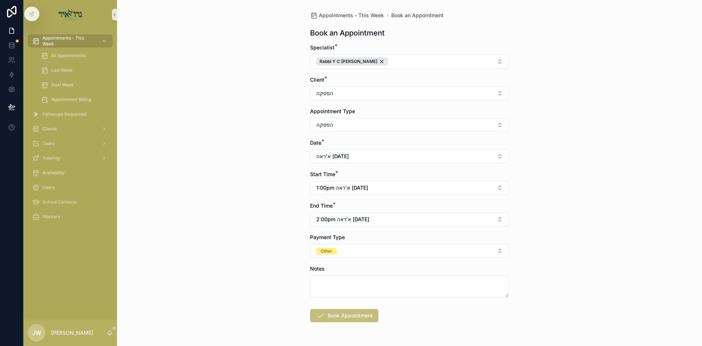
click at [339, 312] on button "Book Appointment" at bounding box center [344, 315] width 68 height 13
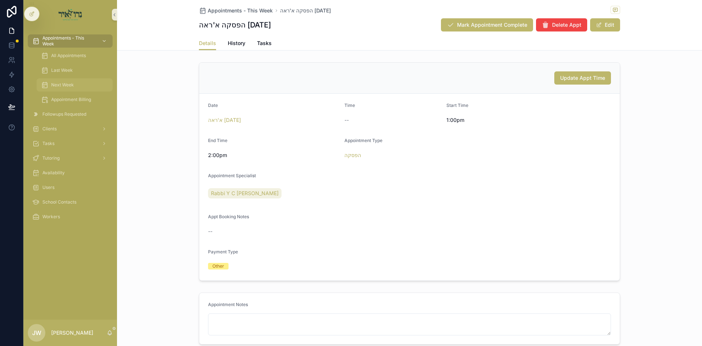
click at [84, 83] on div "Next Week" at bounding box center [74, 85] width 67 height 12
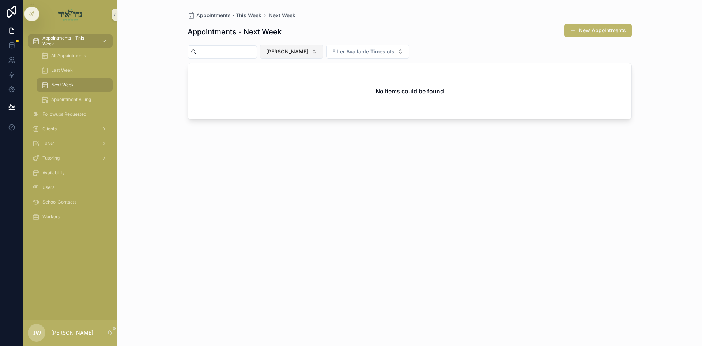
click at [301, 55] on button "[PERSON_NAME]" at bounding box center [291, 52] width 63 height 14
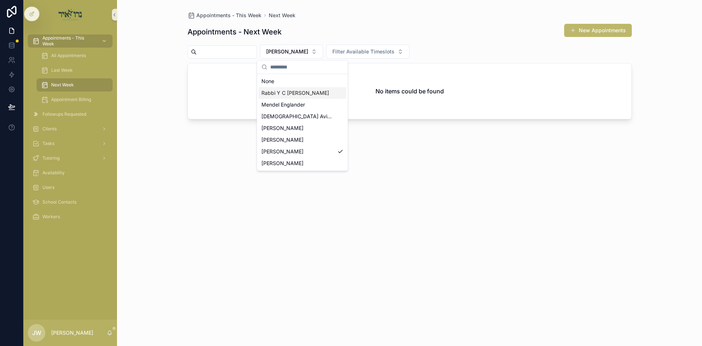
click at [300, 90] on span "Rabbi Y C [PERSON_NAME]" at bounding box center [295, 92] width 68 height 7
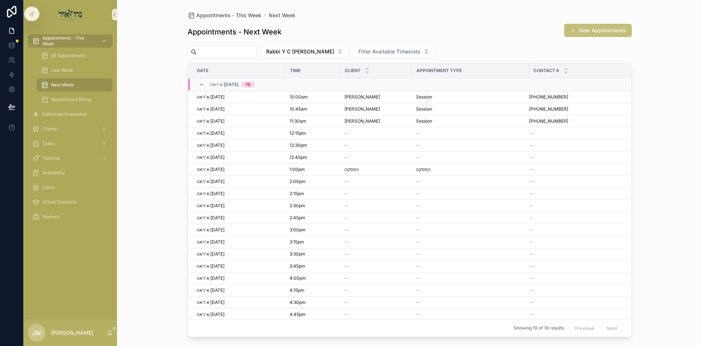
click at [573, 33] on button "New Appointments" at bounding box center [598, 30] width 68 height 13
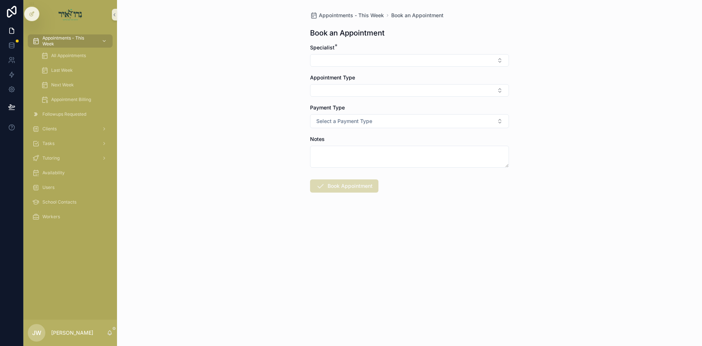
click at [325, 53] on div "Specialist *" at bounding box center [409, 55] width 199 height 23
click at [325, 54] on button "Select Button" at bounding box center [409, 60] width 199 height 12
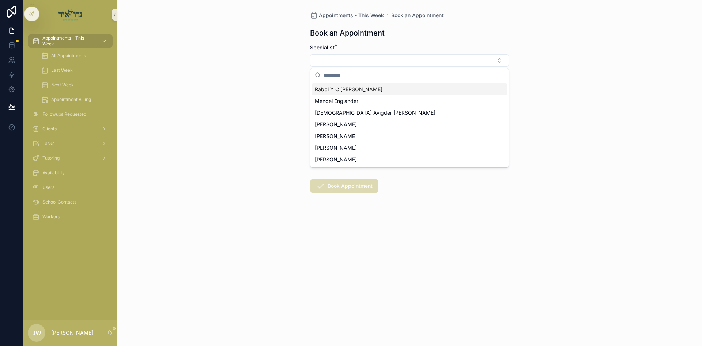
click at [324, 93] on div "Rabbi Y C [PERSON_NAME]" at bounding box center [409, 89] width 195 height 12
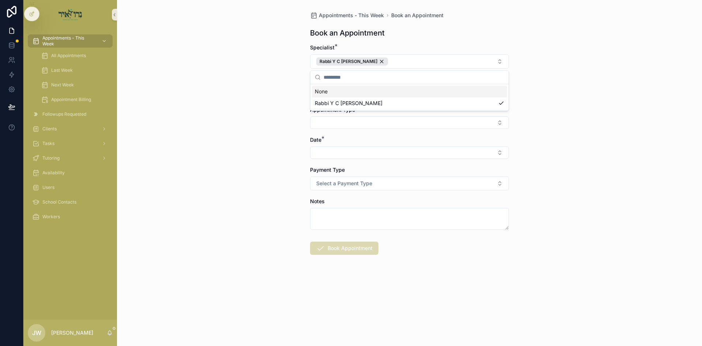
click at [271, 94] on div "Appointments - This Week Book an Appointment Book an Appointment Specialist * R…" at bounding box center [409, 173] width 585 height 346
click at [321, 92] on button "Select Button" at bounding box center [409, 92] width 199 height 12
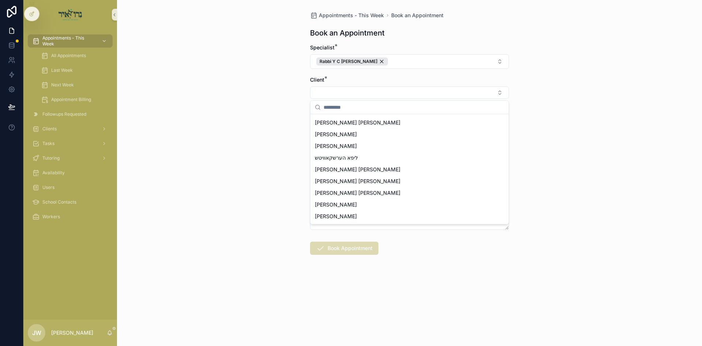
scroll to position [146, 0]
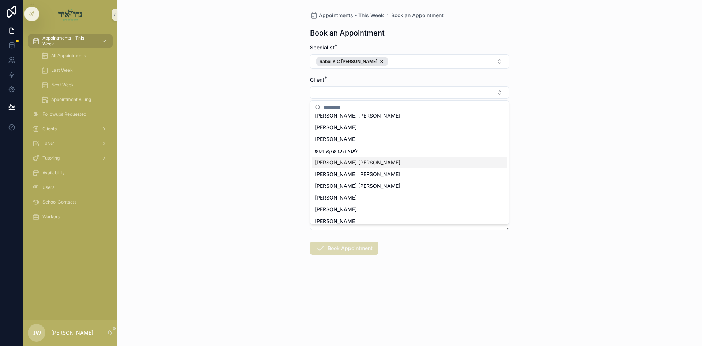
click at [348, 167] on div "[PERSON_NAME] [PERSON_NAME]" at bounding box center [409, 162] width 195 height 12
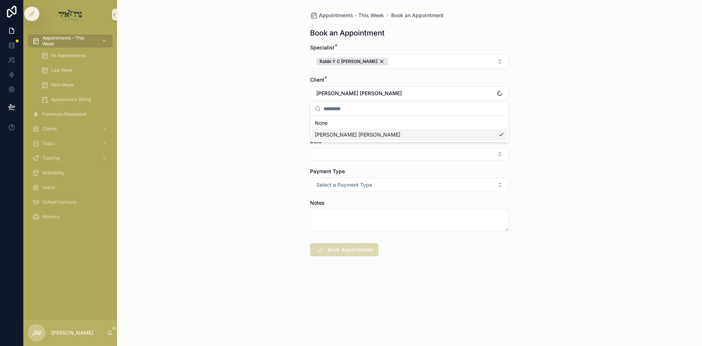
scroll to position [0, 0]
click at [242, 161] on div "Appointments - This Week Book an Appointment Book an Appointment Specialist * R…" at bounding box center [409, 173] width 585 height 346
click at [320, 120] on button "Select Button" at bounding box center [409, 124] width 199 height 12
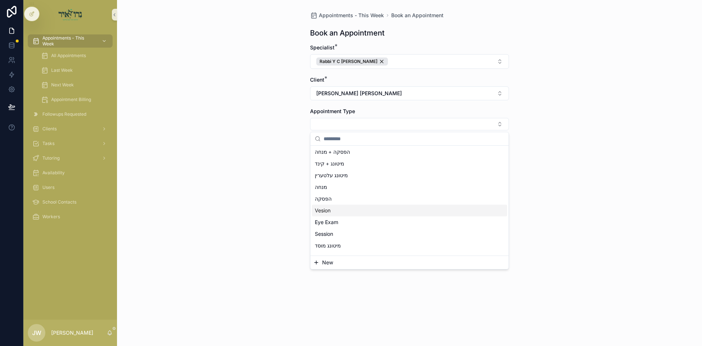
scroll to position [110, 0]
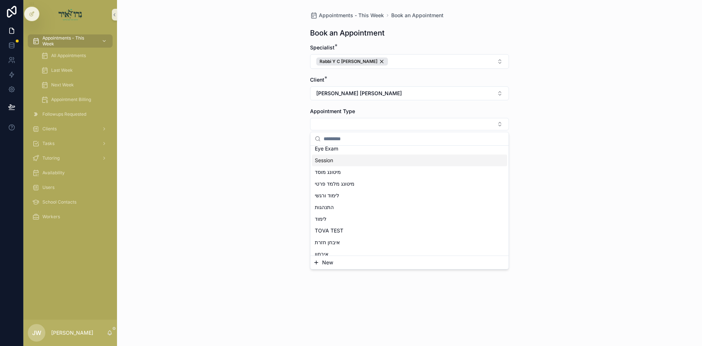
click at [330, 161] on span "Session" at bounding box center [324, 159] width 18 height 7
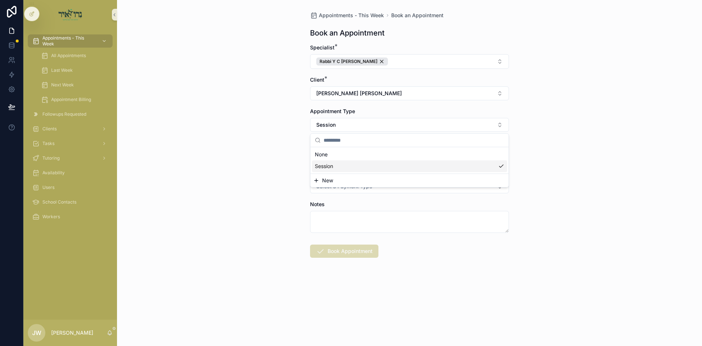
scroll to position [0, 0]
drag, startPoint x: 269, startPoint y: 166, endPoint x: 308, endPoint y: 167, distance: 39.2
click at [269, 166] on div "Appointments - This Week Book an Appointment Book an Appointment Specialist * R…" at bounding box center [409, 173] width 585 height 346
click at [337, 158] on button "Select Button" at bounding box center [409, 155] width 199 height 12
click at [337, 196] on span "א'ראה [DATE]" at bounding box center [331, 195] width 33 height 7
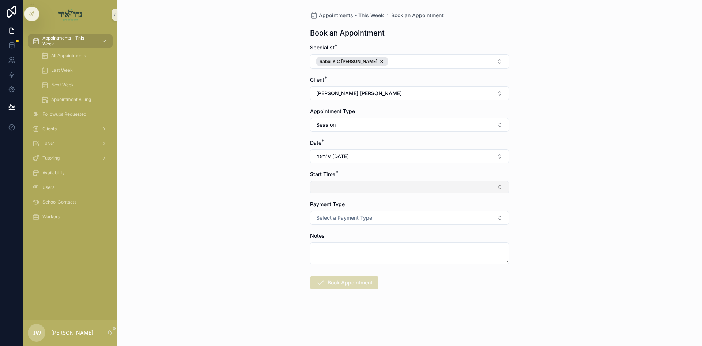
click at [328, 187] on button "Select Button" at bounding box center [409, 187] width 199 height 12
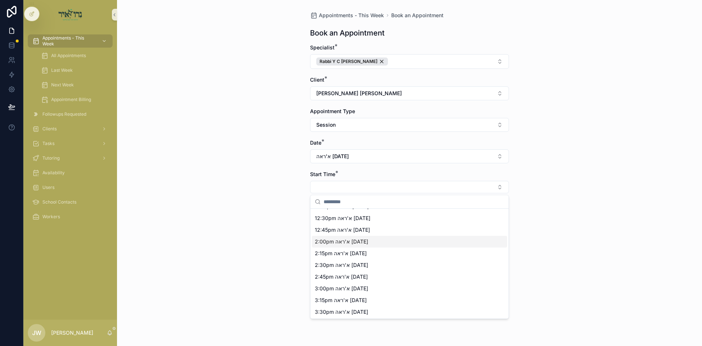
scroll to position [37, 0]
click at [333, 251] on span "2:45pm א'ראה 08/17/25" at bounding box center [341, 249] width 53 height 7
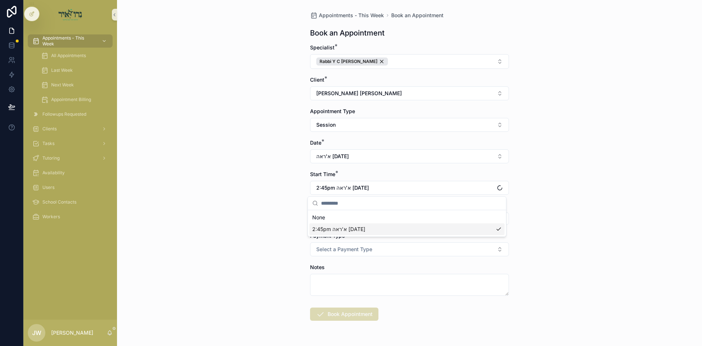
scroll to position [0, 0]
click at [335, 218] on button "Select Button" at bounding box center [409, 218] width 199 height 12
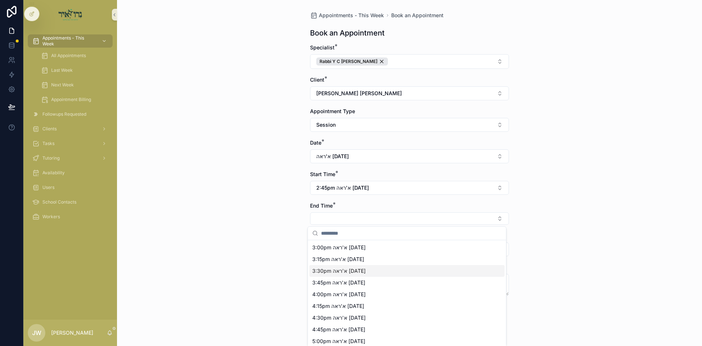
click at [344, 274] on span "3:30pm א'ראה 08/17/25" at bounding box center [338, 270] width 53 height 7
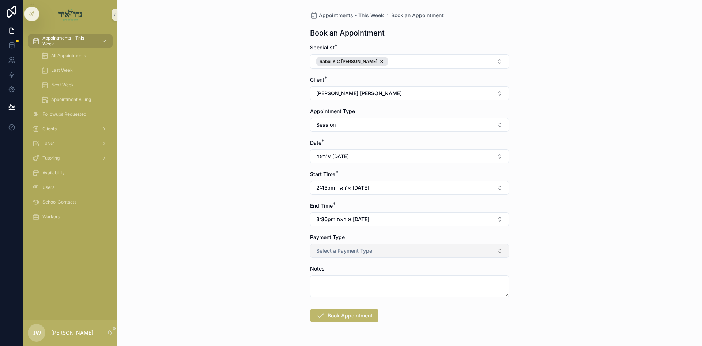
click at [330, 252] on span "Select a Payment Type" at bounding box center [344, 250] width 56 height 7
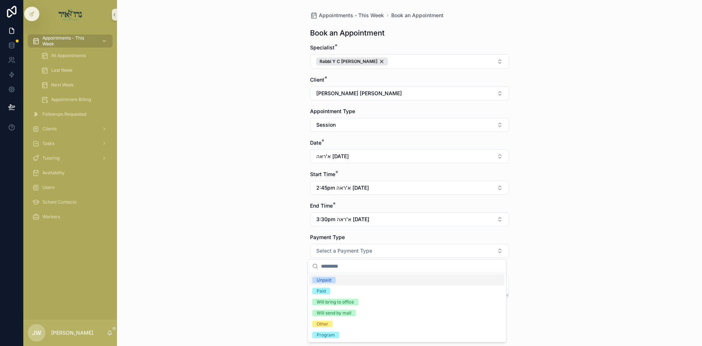
click at [323, 282] on div "Unpaid" at bounding box center [324, 279] width 15 height 7
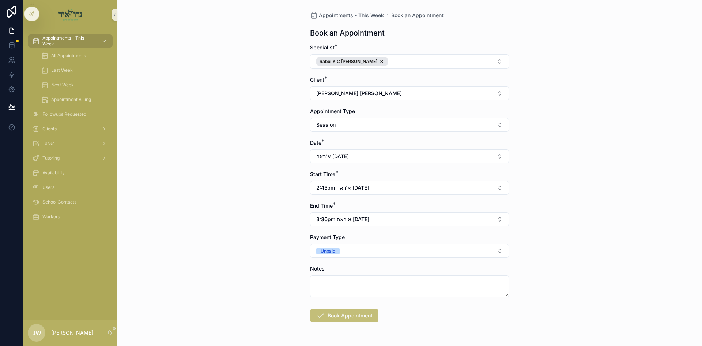
click at [332, 317] on button "Book Appointment" at bounding box center [344, 315] width 68 height 13
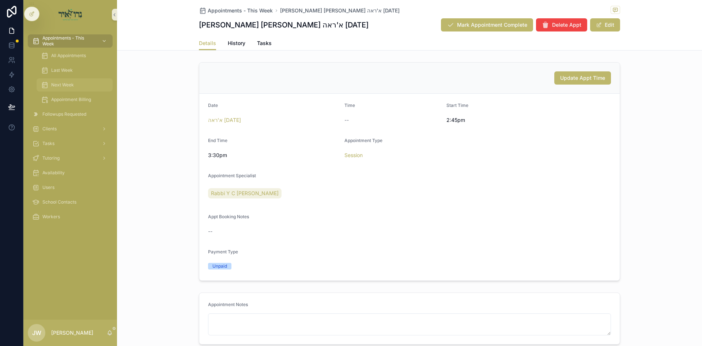
click at [77, 83] on div "Next Week" at bounding box center [74, 85] width 67 height 12
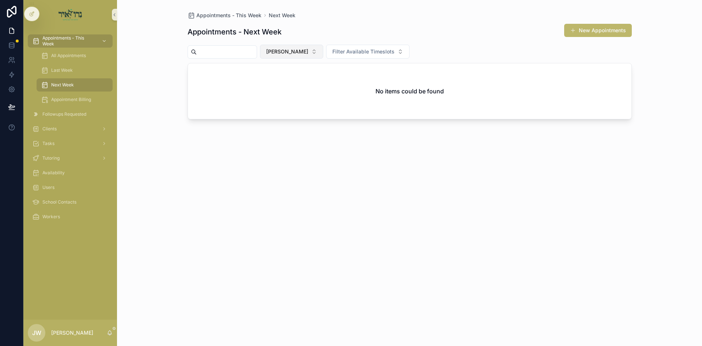
click at [297, 58] on button "[PERSON_NAME]" at bounding box center [291, 52] width 63 height 14
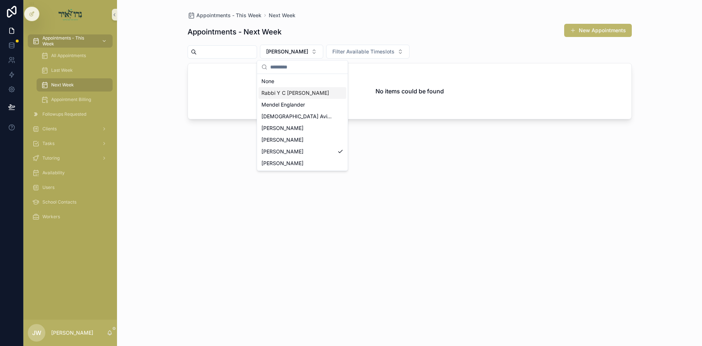
click at [293, 90] on span "Rabbi Y C [PERSON_NAME]" at bounding box center [295, 92] width 68 height 7
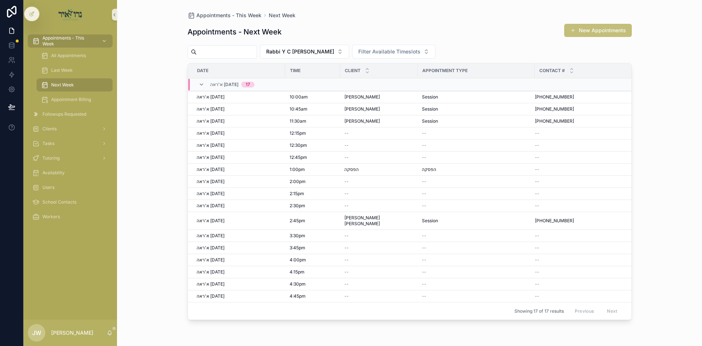
click at [570, 34] on button "New Appointments" at bounding box center [598, 30] width 68 height 13
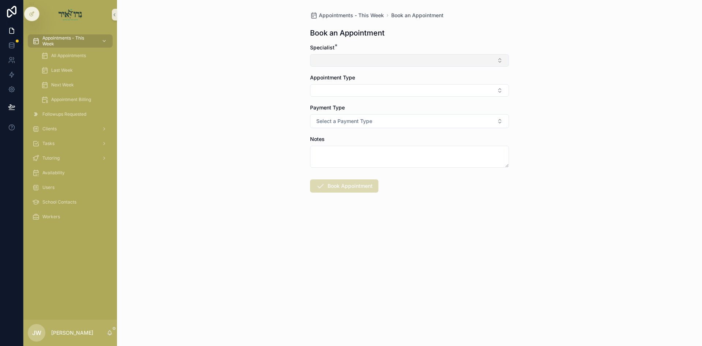
click at [364, 61] on button "Select Button" at bounding box center [409, 60] width 199 height 12
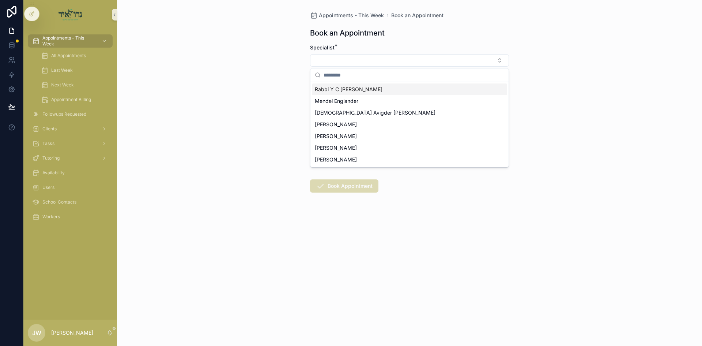
click at [349, 87] on span "Rabbi Y C [PERSON_NAME]" at bounding box center [349, 89] width 68 height 7
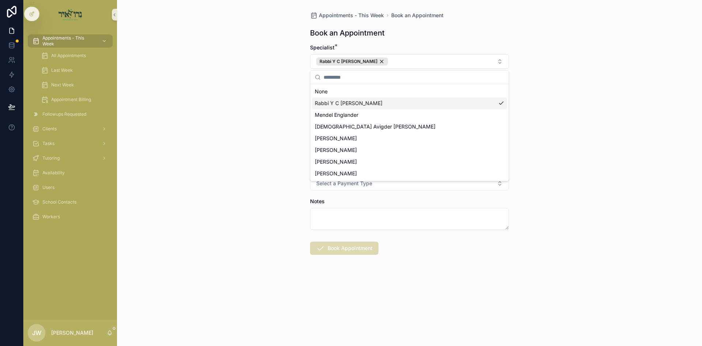
click at [283, 103] on div "Appointments - This Week Book an Appointment Book an Appointment Specialist * R…" at bounding box center [409, 173] width 585 height 346
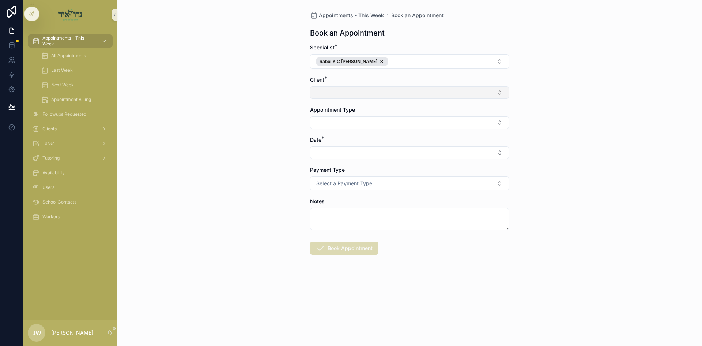
click at [320, 98] on button "Select Button" at bounding box center [409, 92] width 199 height 12
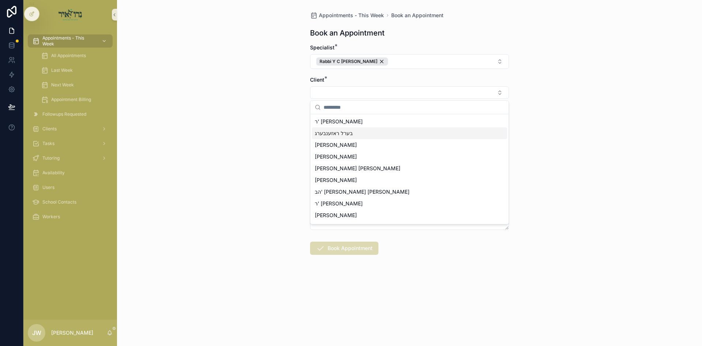
click at [337, 136] on span "בערל ראזענבערג" at bounding box center [334, 132] width 38 height 7
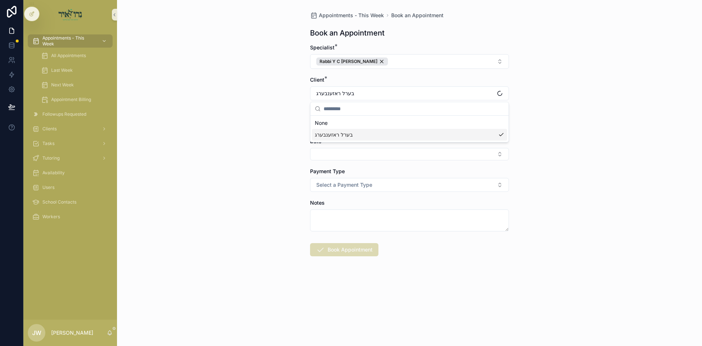
click at [277, 132] on div "Appointments - This Week Book an Appointment Book an Appointment Specialist * R…" at bounding box center [409, 173] width 585 height 346
click at [331, 125] on button "Select Button" at bounding box center [409, 124] width 199 height 12
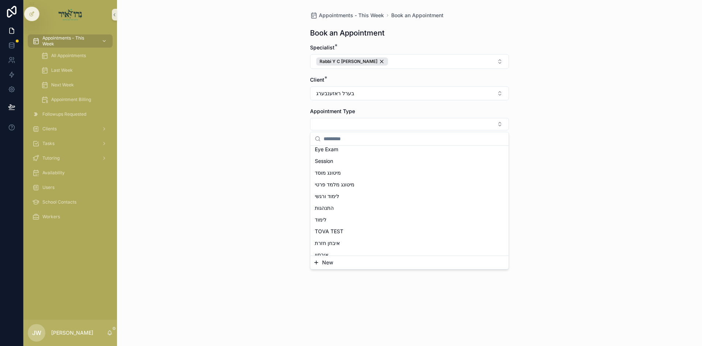
scroll to position [110, 0]
click at [327, 164] on div "Session" at bounding box center [409, 160] width 195 height 12
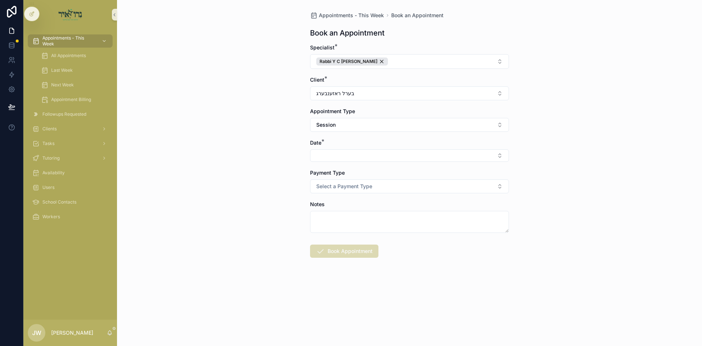
click at [271, 167] on div "Appointments - This Week Book an Appointment Book an Appointment Specialist * R…" at bounding box center [409, 173] width 585 height 346
click at [312, 156] on button "Select Button" at bounding box center [409, 155] width 199 height 12
click at [338, 193] on span "א'ראה [DATE]" at bounding box center [331, 195] width 33 height 7
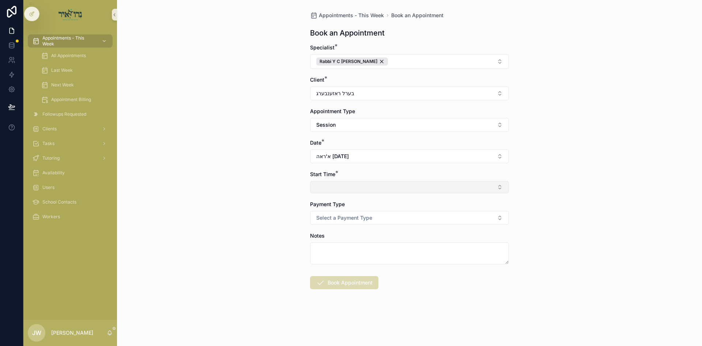
click at [338, 185] on button "Select Button" at bounding box center [409, 187] width 199 height 12
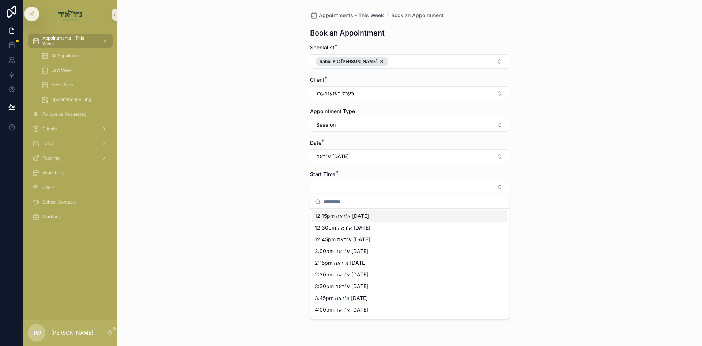
click at [338, 218] on span "12:15pm א'ראה 08/17/25" at bounding box center [342, 215] width 54 height 7
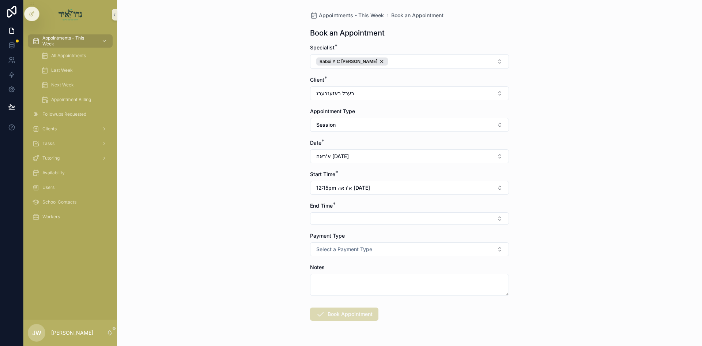
click at [338, 218] on button "Select Button" at bounding box center [409, 218] width 199 height 12
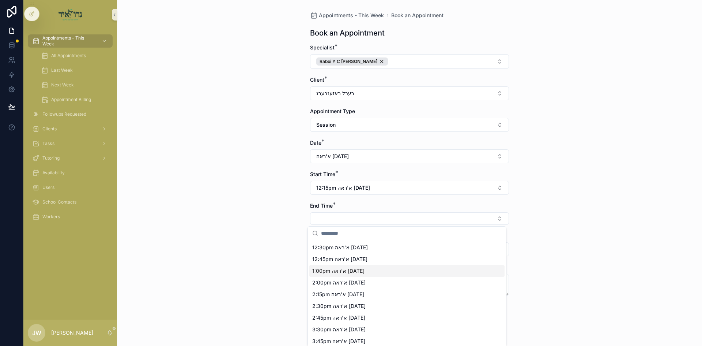
click at [333, 270] on span "1:00pm א'ראה 08/17/25" at bounding box center [338, 270] width 52 height 7
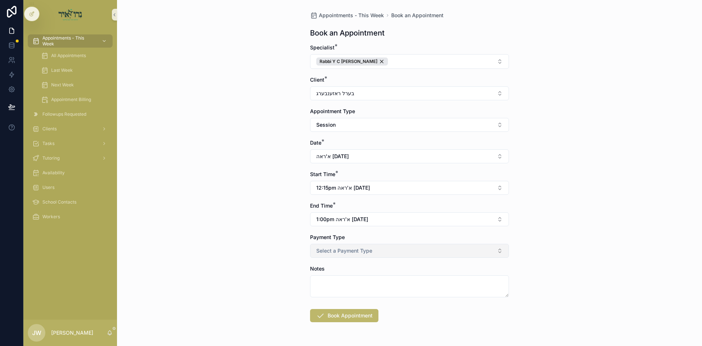
click at [331, 254] on button "Select a Payment Type" at bounding box center [409, 251] width 199 height 14
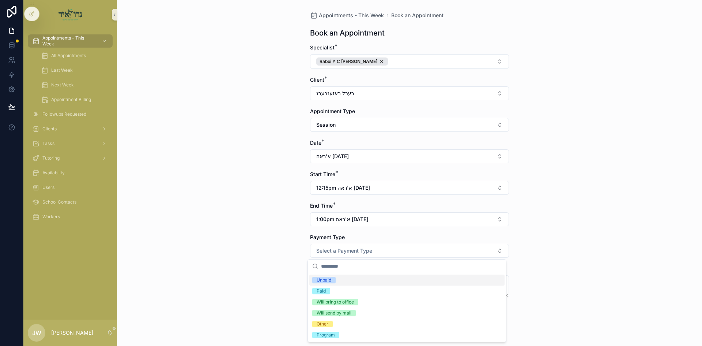
click at [334, 281] on span "Unpaid" at bounding box center [323, 279] width 23 height 7
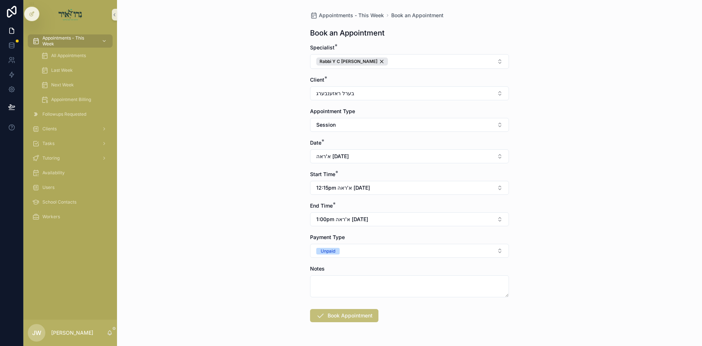
click at [337, 316] on button "Book Appointment" at bounding box center [344, 315] width 68 height 13
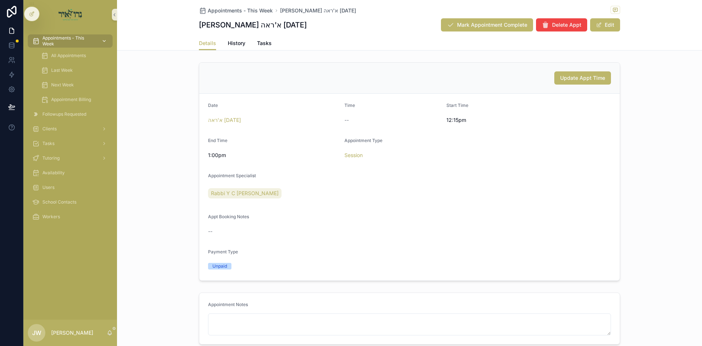
click at [67, 39] on span "Appointments - This Week" at bounding box center [68, 41] width 53 height 12
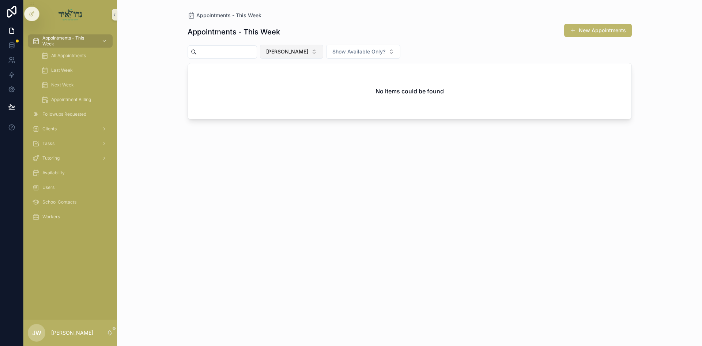
click at [301, 54] on span "[PERSON_NAME]" at bounding box center [287, 51] width 42 height 7
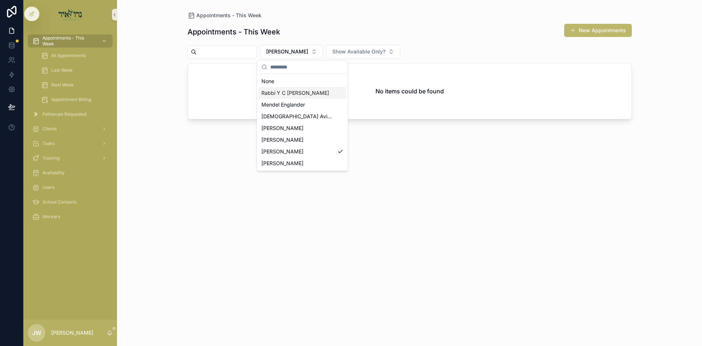
click at [297, 90] on span "Rabbi Y C [PERSON_NAME]" at bounding box center [295, 92] width 68 height 7
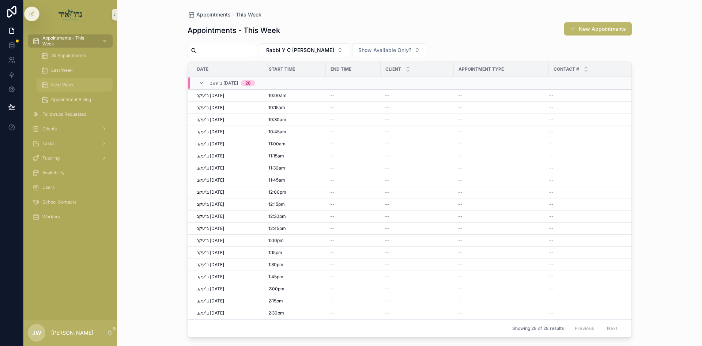
click at [82, 79] on div "Next Week" at bounding box center [74, 85] width 67 height 12
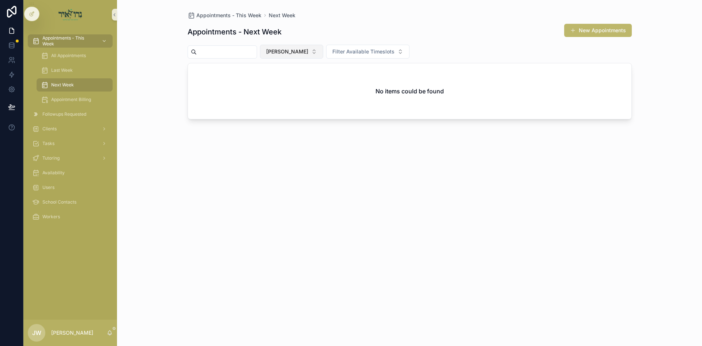
click at [298, 45] on button "[PERSON_NAME]" at bounding box center [291, 52] width 63 height 14
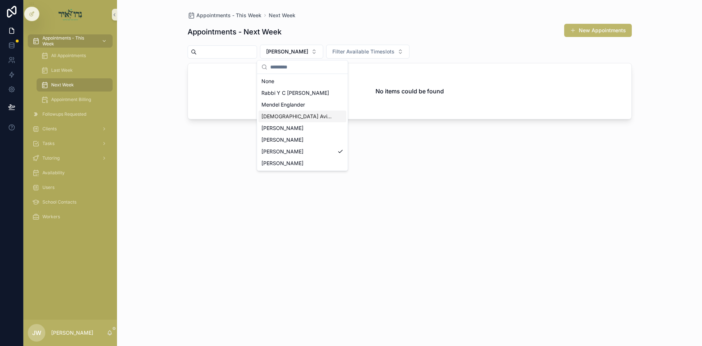
click at [296, 120] on div "[DEMOGRAPHIC_DATA] Avigder [PERSON_NAME]" at bounding box center [303, 116] width 88 height 12
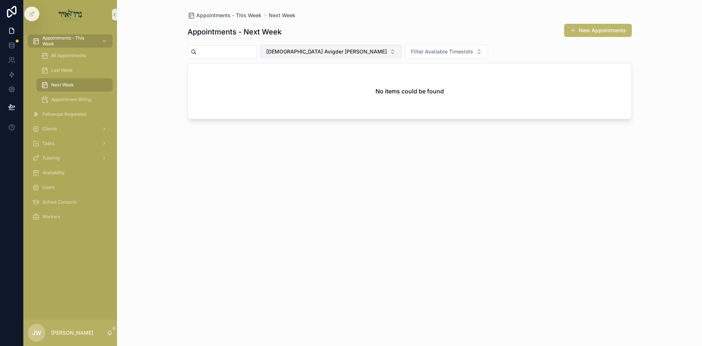
click at [302, 48] on span "[DEMOGRAPHIC_DATA] Avigder [PERSON_NAME]" at bounding box center [326, 51] width 121 height 7
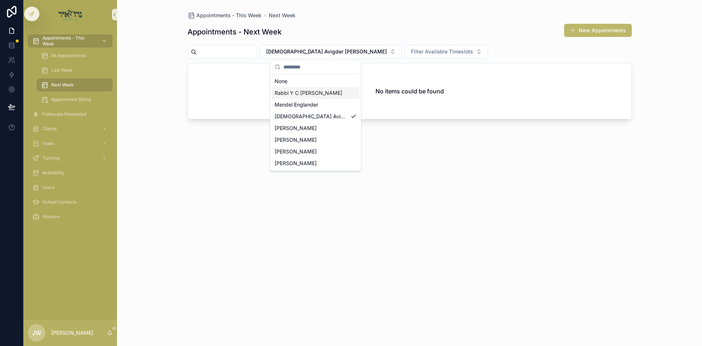
click at [311, 94] on span "Rabbi Y C [PERSON_NAME]" at bounding box center [309, 92] width 68 height 7
